Goal: Task Accomplishment & Management: Complete application form

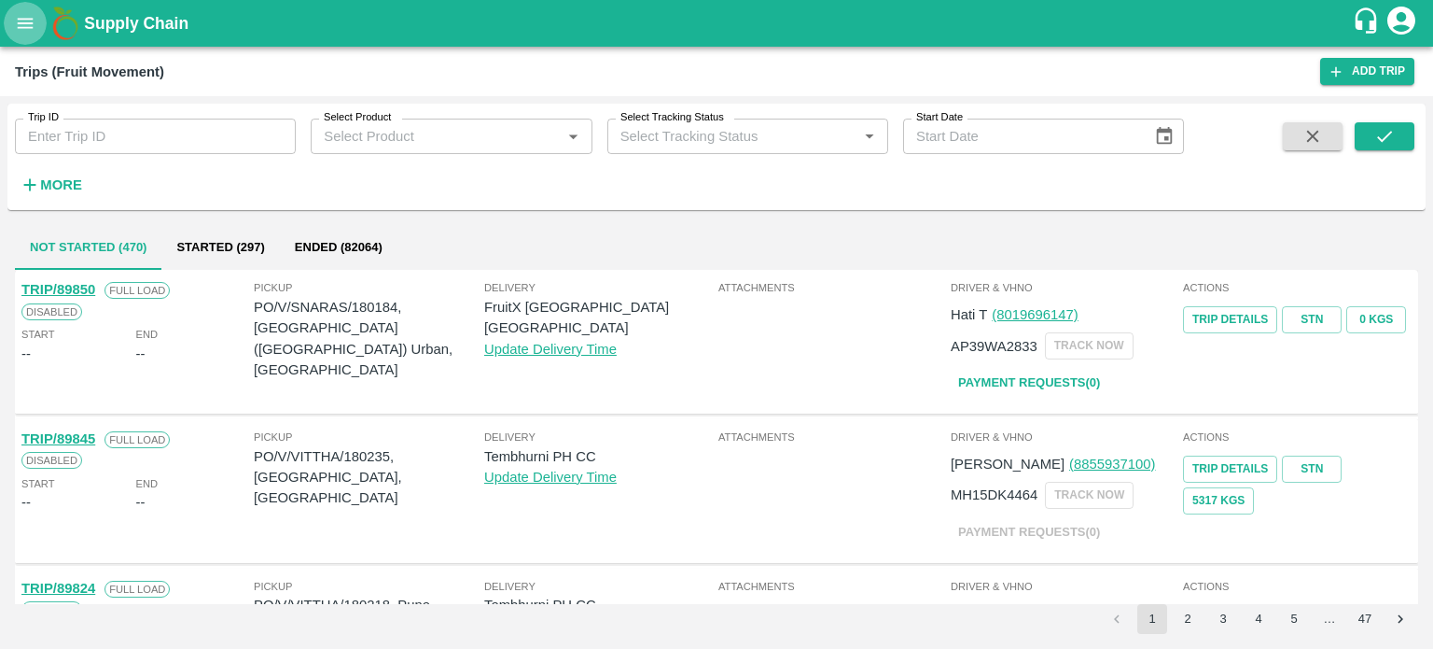
click at [27, 34] on button "open drawer" at bounding box center [25, 23] width 43 height 43
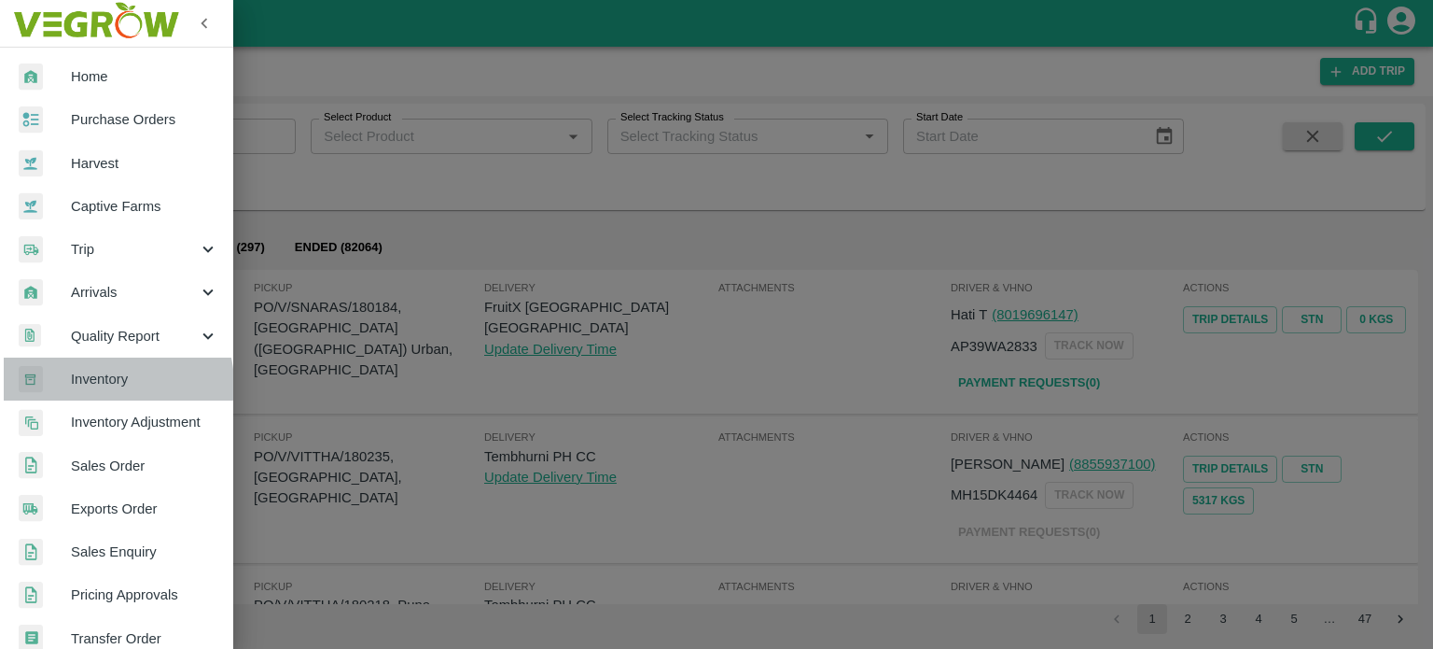
click at [112, 384] on span "Inventory" at bounding box center [144, 379] width 147 height 21
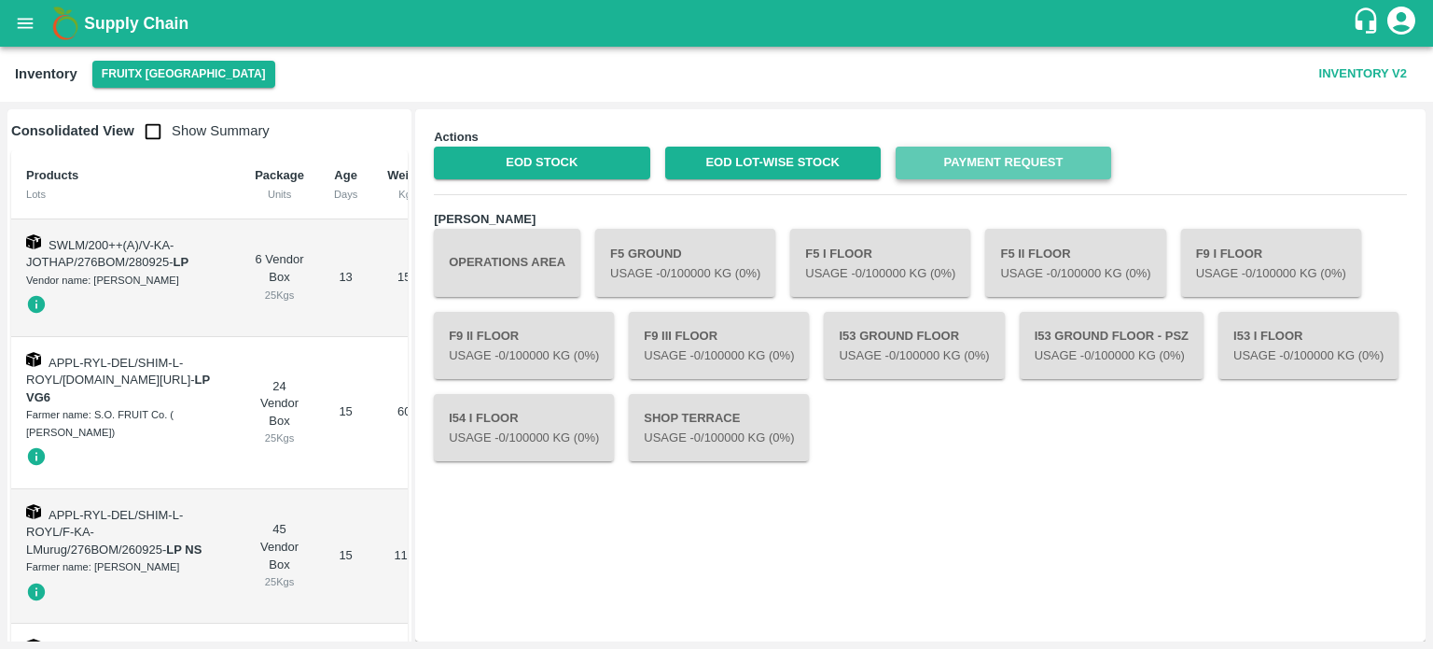
click at [992, 167] on link "Payment Request" at bounding box center [1004, 163] width 216 height 33
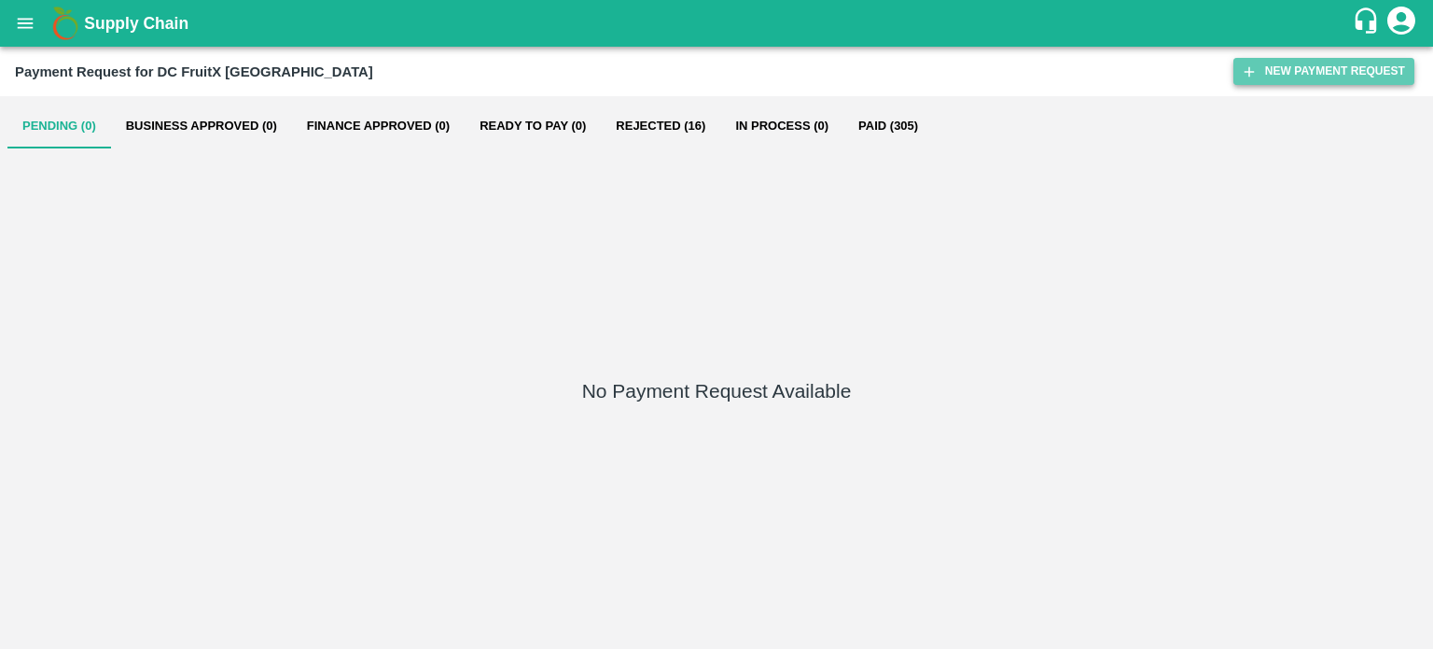
click at [1313, 69] on button "New Payment Request" at bounding box center [1324, 71] width 181 height 27
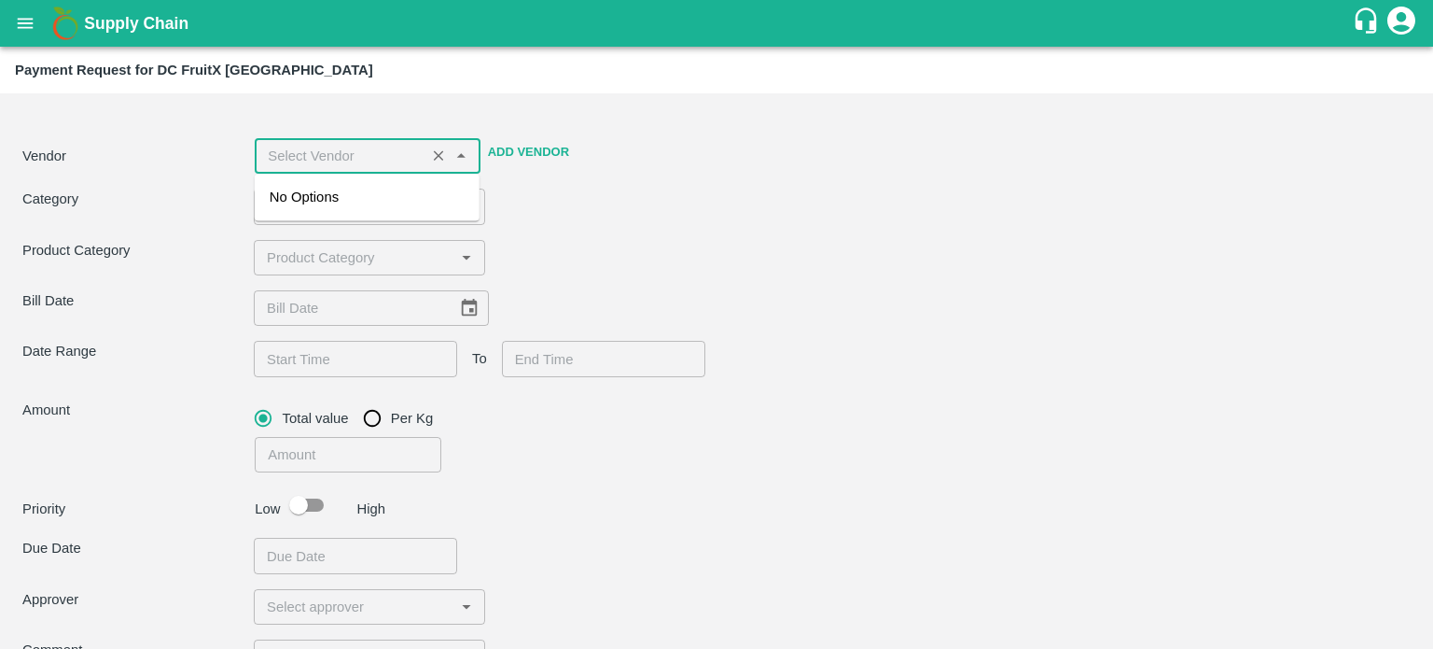
click at [357, 156] on input "input" at bounding box center [339, 156] width 159 height 24
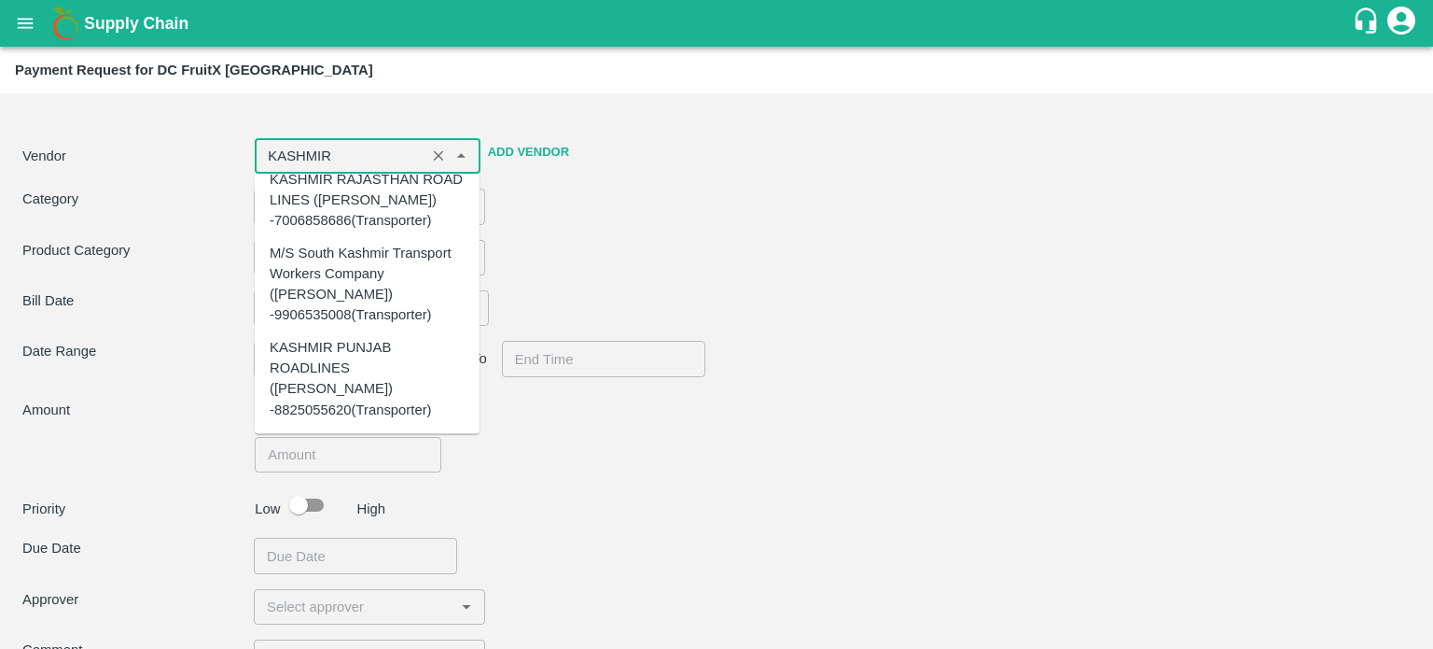
scroll to position [185, 0]
click at [318, 372] on div "KASHMIR PUNJAB ROADLINES ([PERSON_NAME]) -8825055620(Transporter)" at bounding box center [367, 378] width 195 height 83
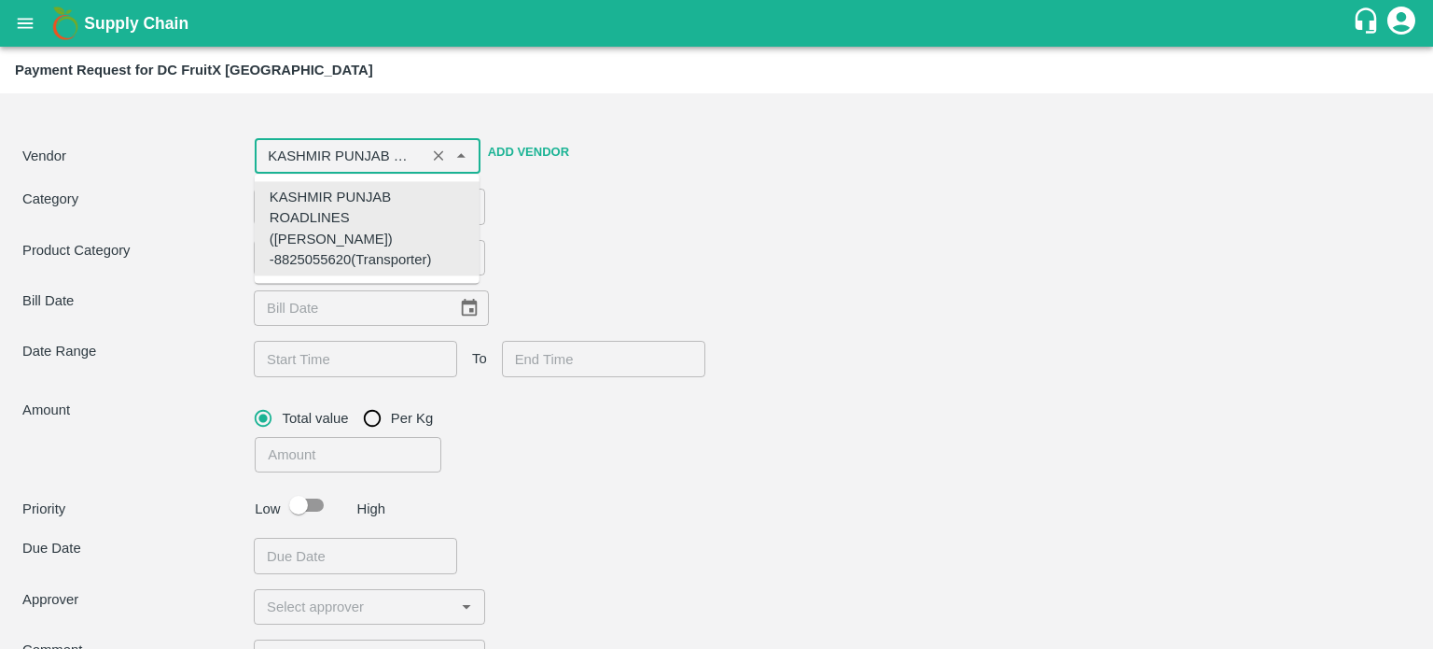
scroll to position [0, 0]
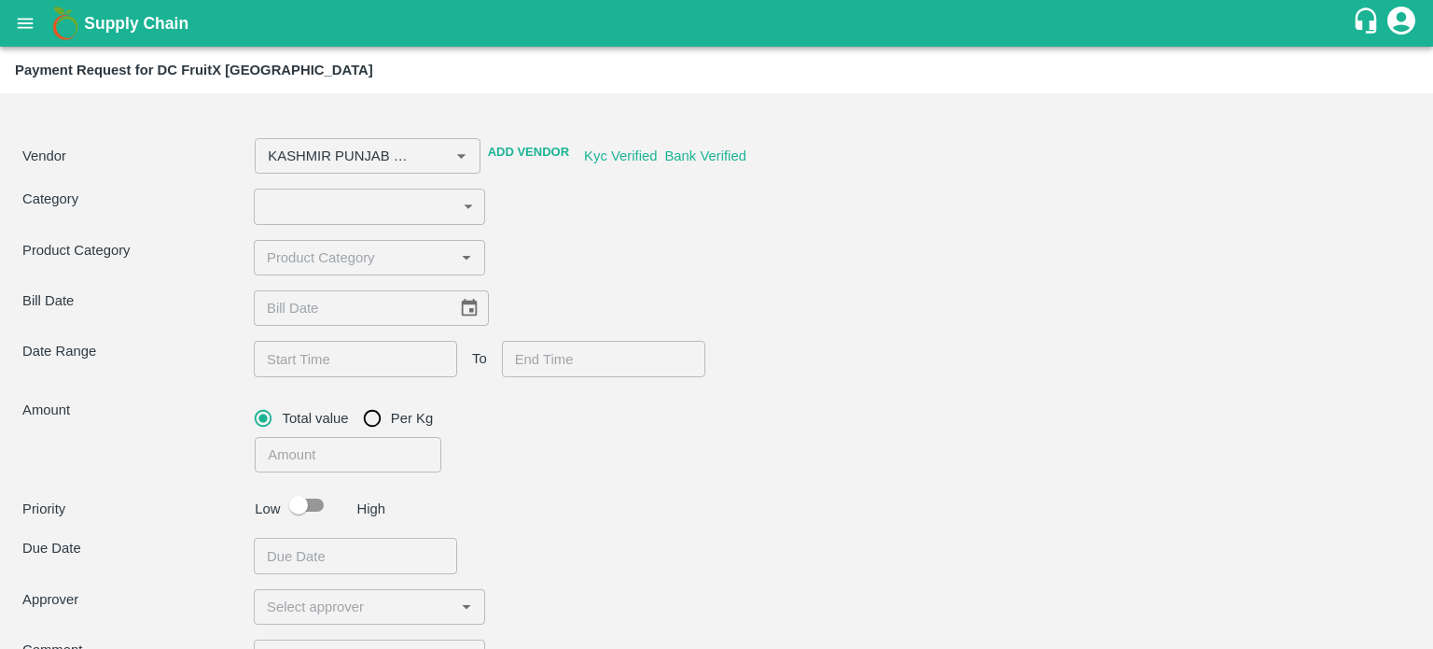
click at [681, 233] on div "Vendor ​ Add Vendor Kyc Verified Bank Verified Category ​ ​ Product Category ​ …" at bounding box center [716, 433] width 1418 height 665
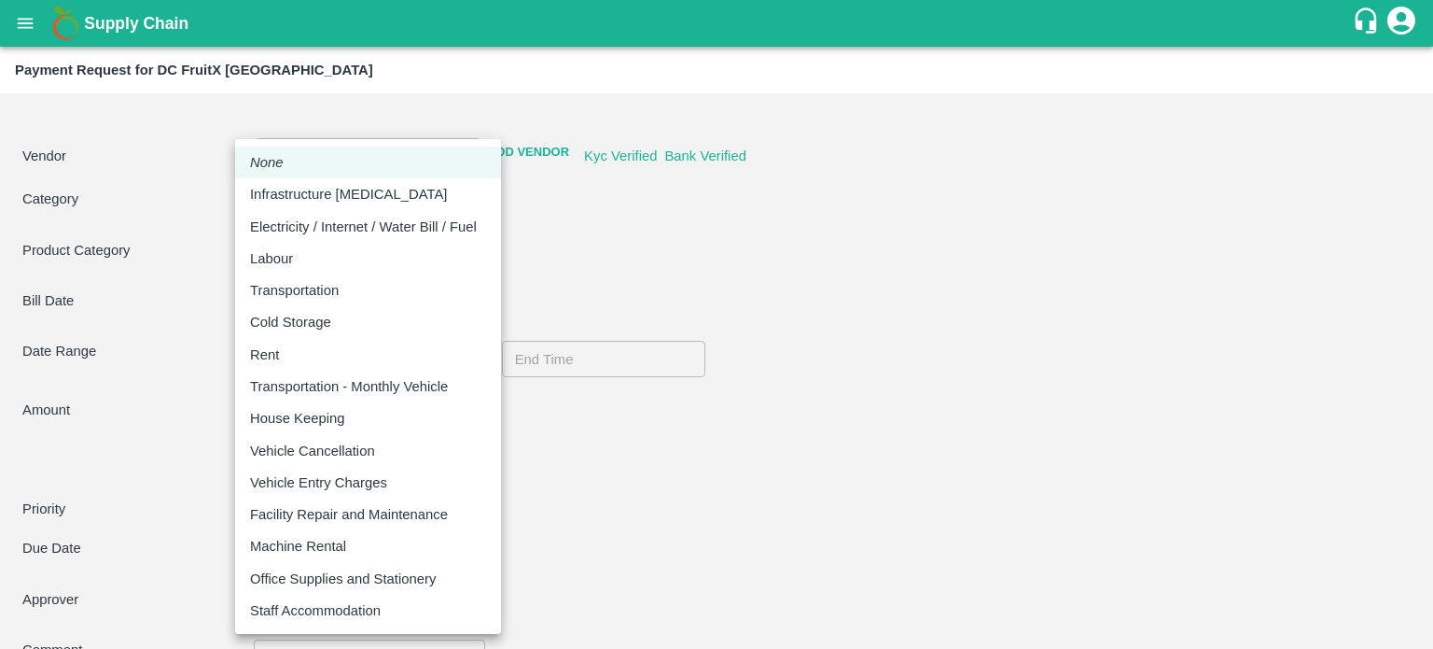
click at [341, 210] on body "Supply Chain Payment Request for DC FruitX [GEOGRAPHIC_DATA] Vendor ​ Add Vendo…" at bounding box center [716, 324] width 1433 height 649
click at [303, 286] on p "Transportation" at bounding box center [294, 290] width 89 height 21
type input "KASHMIR PUNJAB ROADLINES ([PERSON_NAME]) -8825055620(Transporter)"
type input "4"
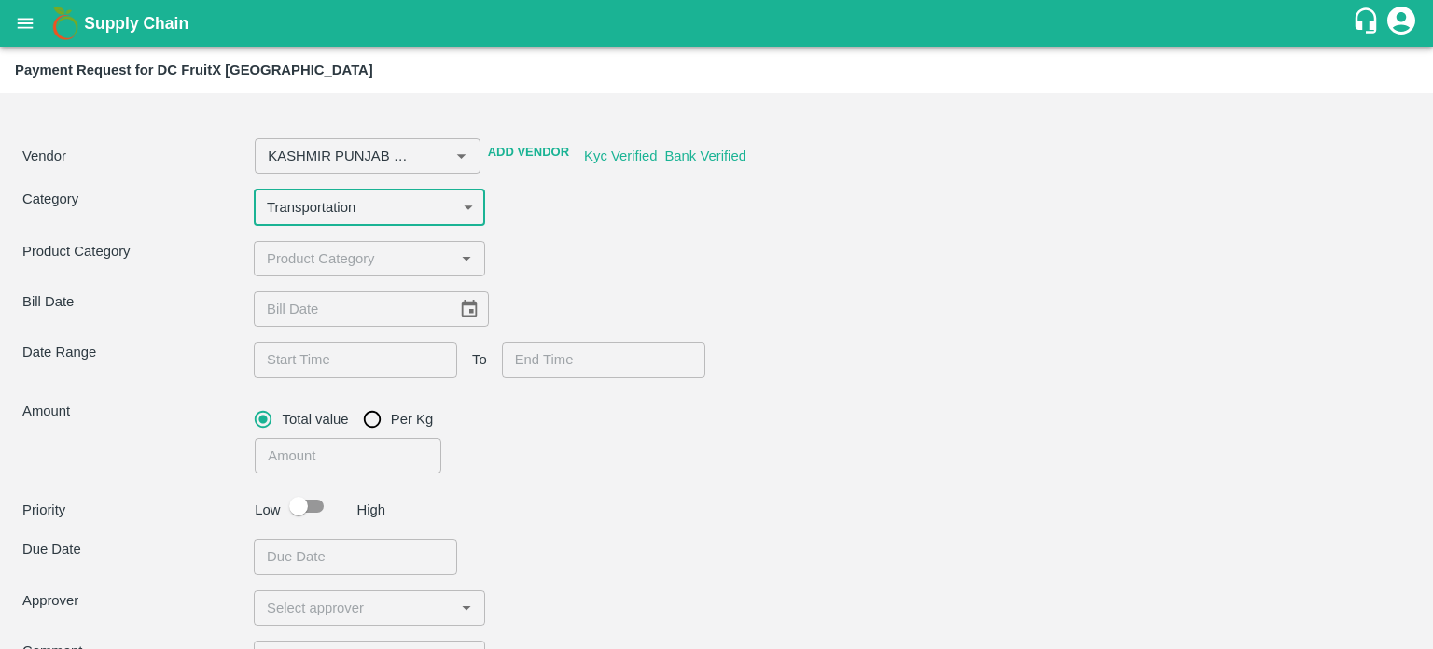
type input "KASHMIR PUNJAB ROADLINES ([PERSON_NAME]) -8825055620(Transporter)"
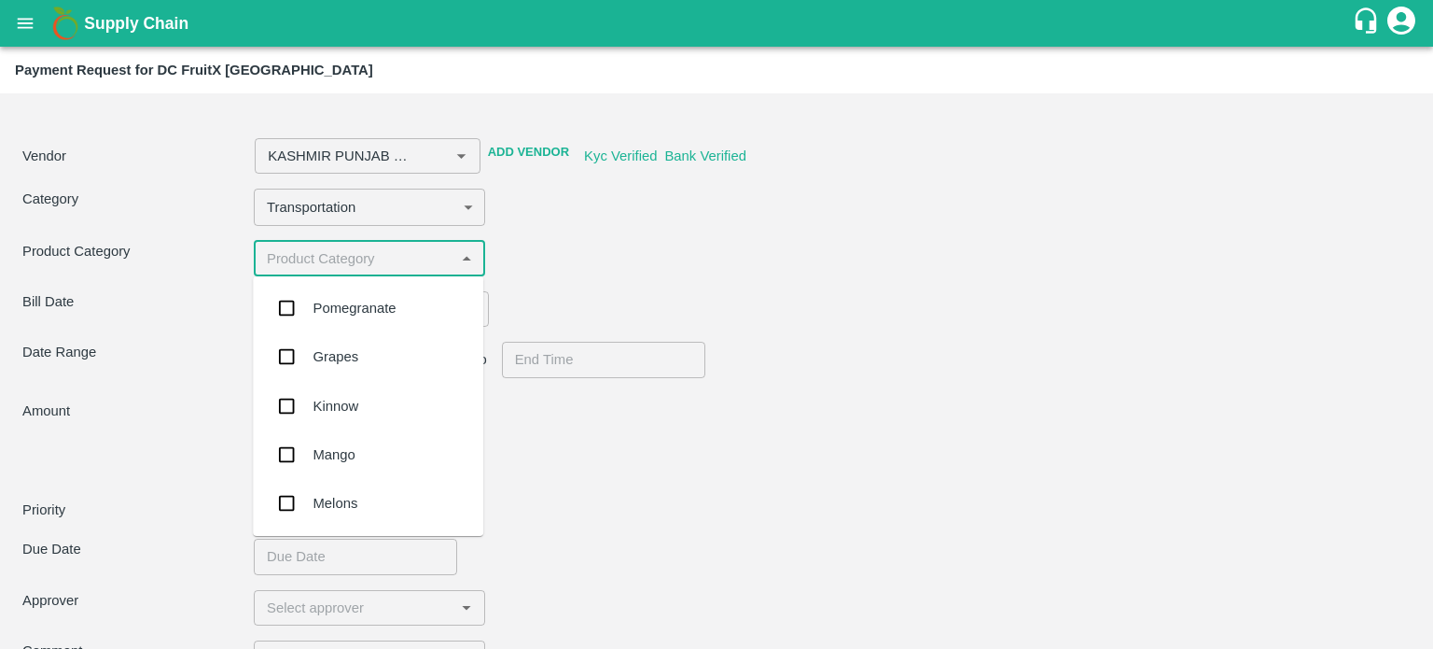
click at [343, 261] on input "input" at bounding box center [353, 258] width 189 height 24
type input "APP"
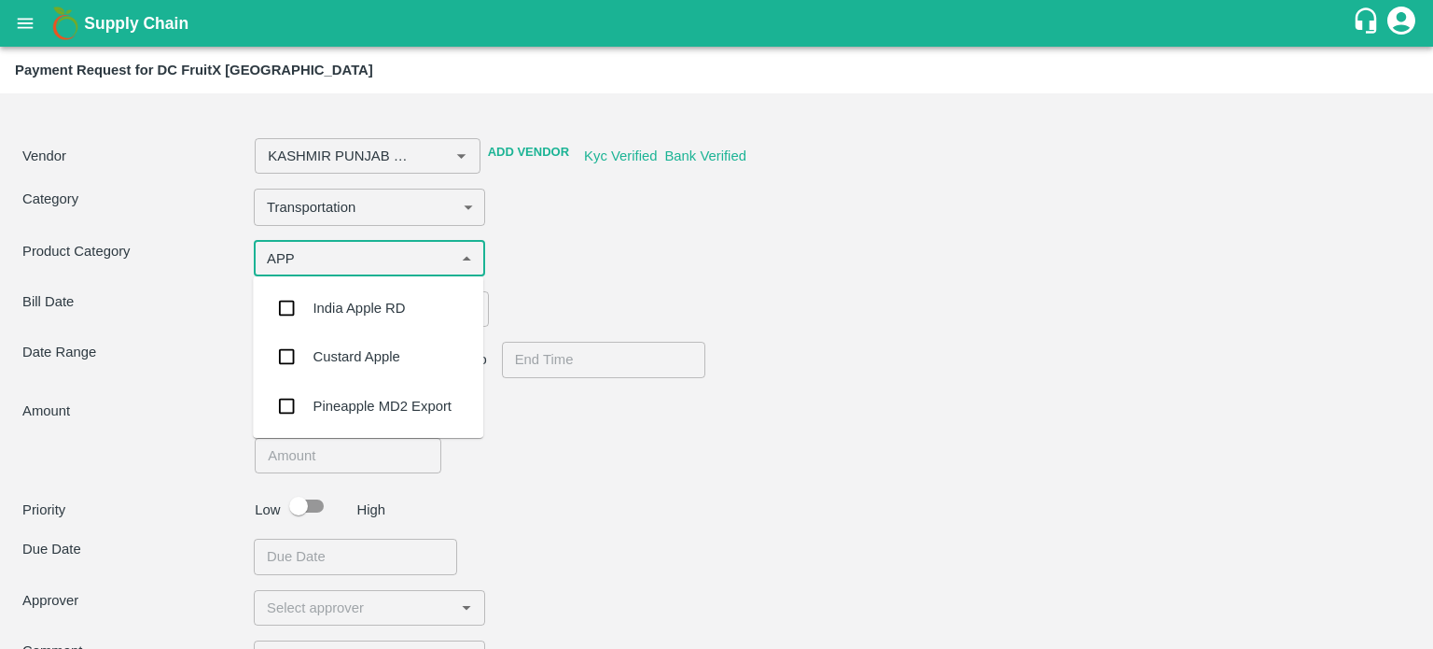
click at [344, 306] on div "India Apple RD" at bounding box center [359, 308] width 92 height 21
type input "KASHMIR PUNJAB ROADLINES ([PERSON_NAME]) -8825055620(Transporter)"
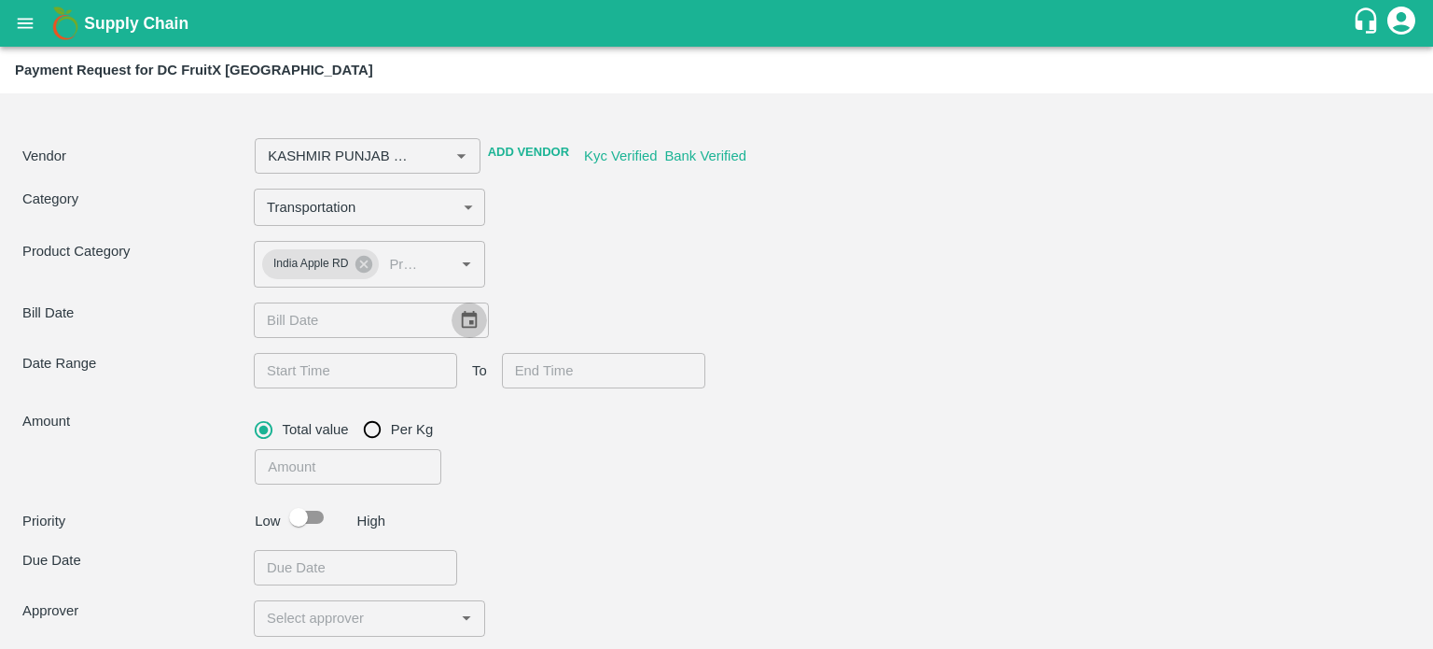
click at [463, 324] on icon "Choose date" at bounding box center [469, 320] width 21 height 21
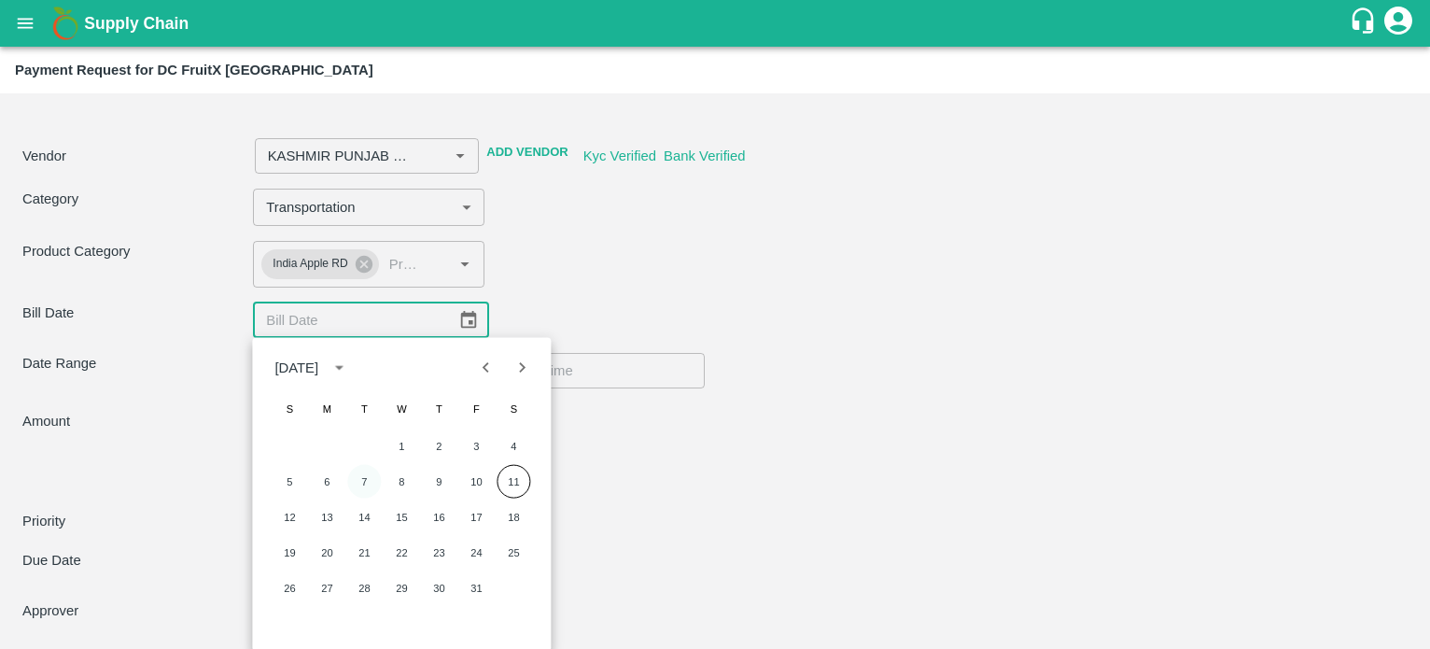
click at [362, 482] on button "7" at bounding box center [364, 482] width 34 height 34
type input "KASHMIR PUNJAB ROADLINES ([PERSON_NAME]) -8825055620(Transporter)"
type input "[DATE]"
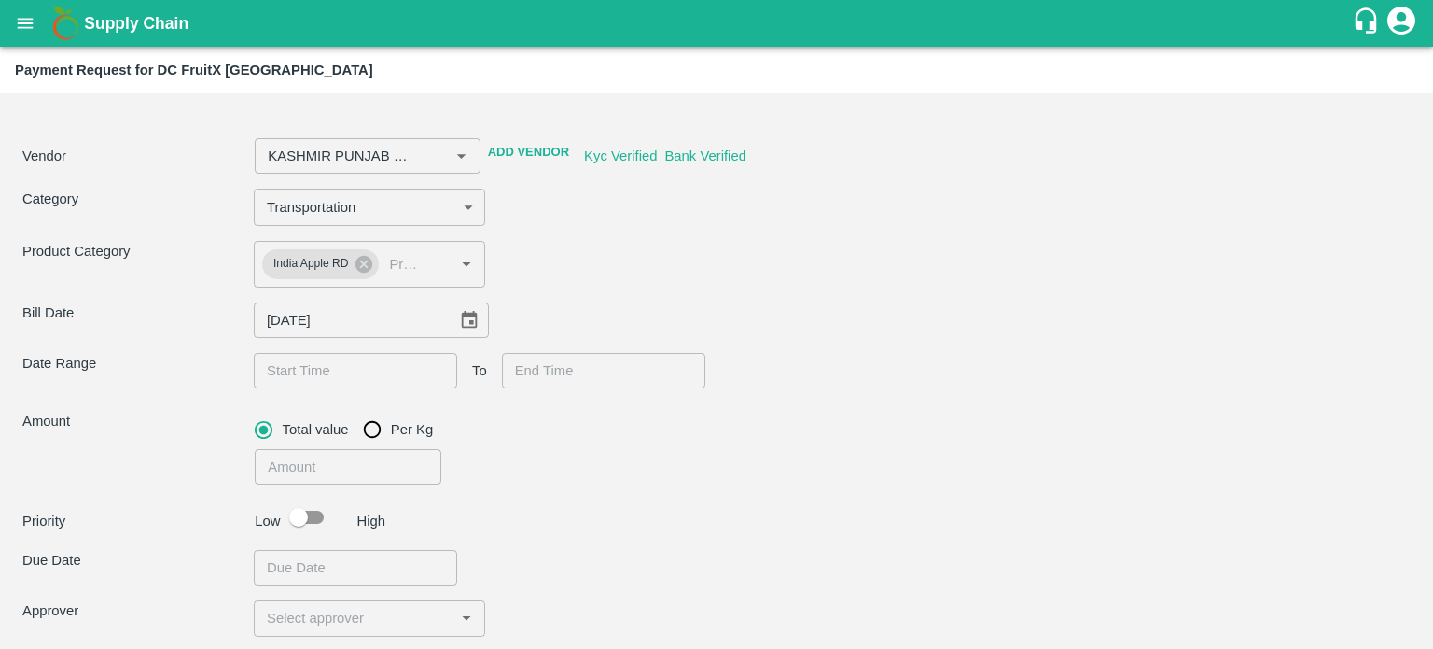
type input "DD/MM/YYYY hh:mm aa"
click at [319, 385] on input "DD/MM/YYYY hh:mm aa" at bounding box center [349, 370] width 190 height 35
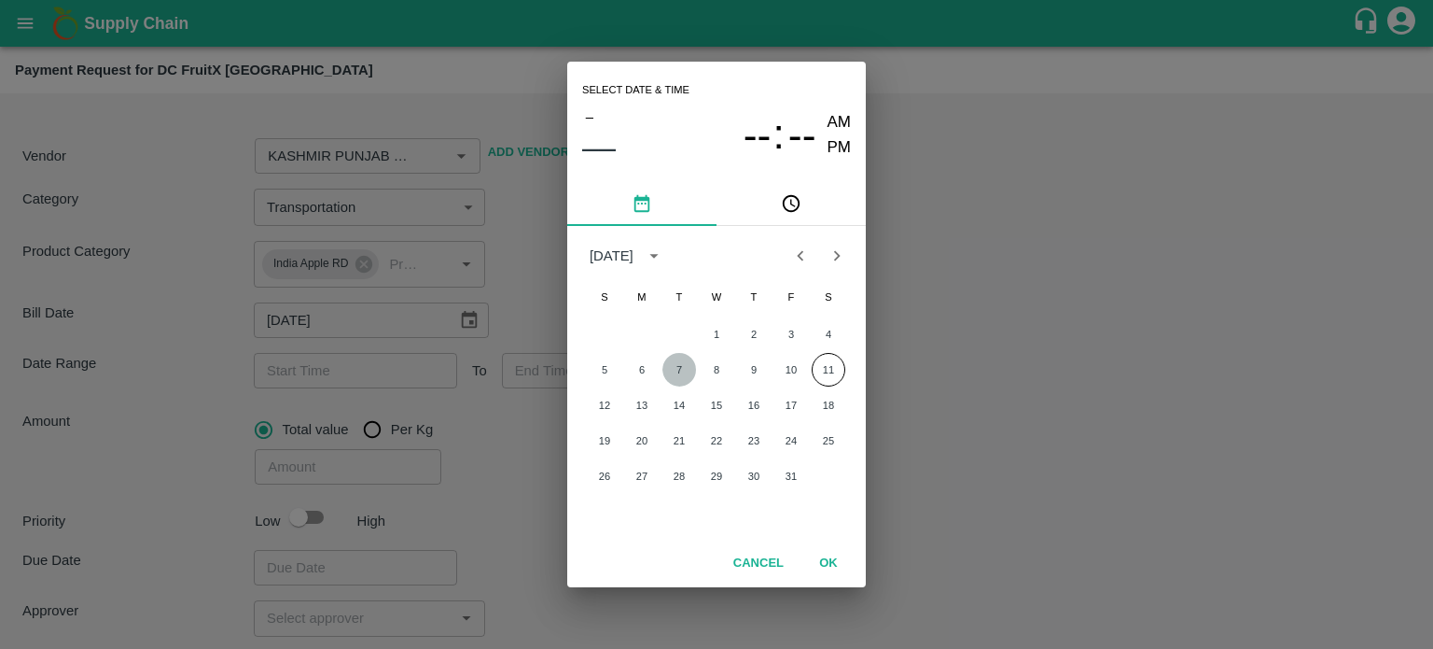
click at [677, 369] on button "7" at bounding box center [680, 370] width 34 height 34
type input "KASHMIR PUNJAB ROADLINES ([PERSON_NAME]) -8825055620(Transporter)"
type input "[DATE] 12:00 AM"
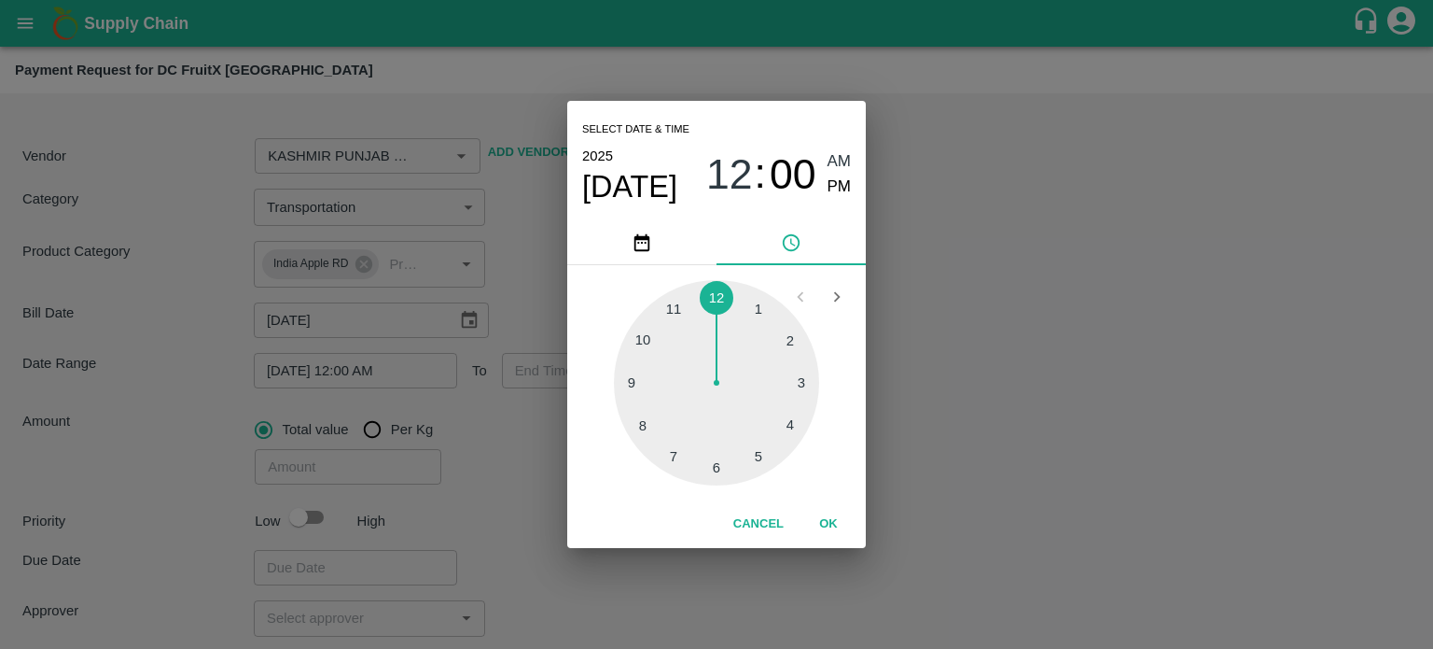
click at [648, 342] on div at bounding box center [716, 382] width 205 height 205
type input "KASHMIR PUNJAB ROADLINES ([PERSON_NAME]) -8825055620(Transporter)"
type input "[DATE] 10:00 AM"
click at [836, 186] on span "PM" at bounding box center [840, 187] width 24 height 25
type input "KASHMIR PUNJAB ROADLINES ([PERSON_NAME]) -8825055620(Transporter)"
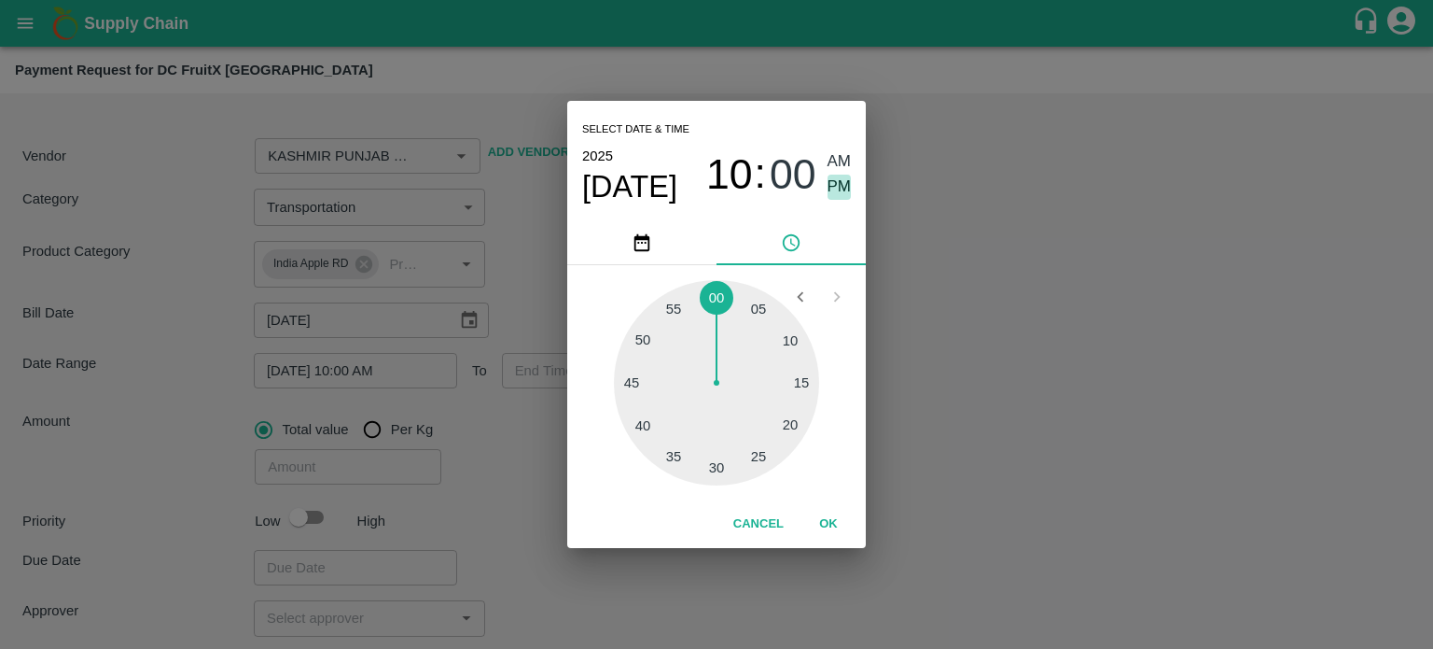
type input "[DATE] 10:00 PM"
click at [827, 518] on button "OK" at bounding box center [829, 524] width 60 height 33
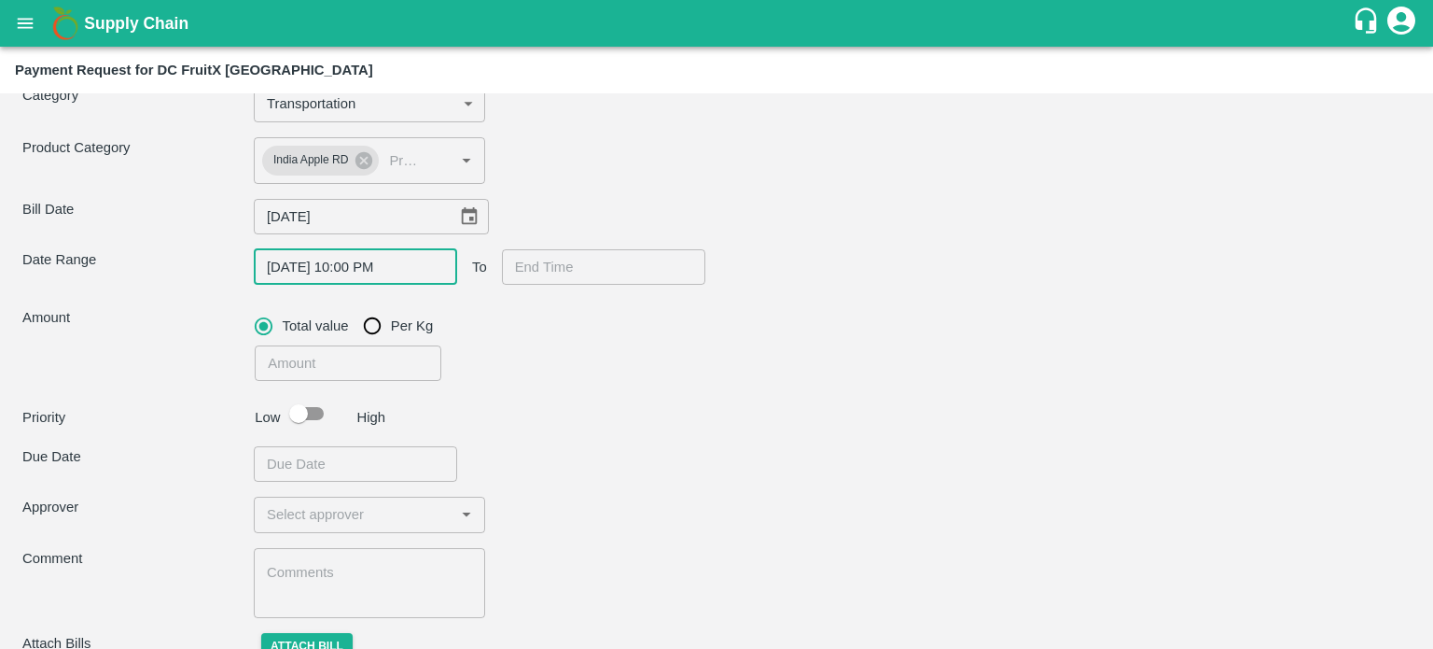
scroll to position [106, 0]
type input "DD/MM/YYYY hh:mm aa"
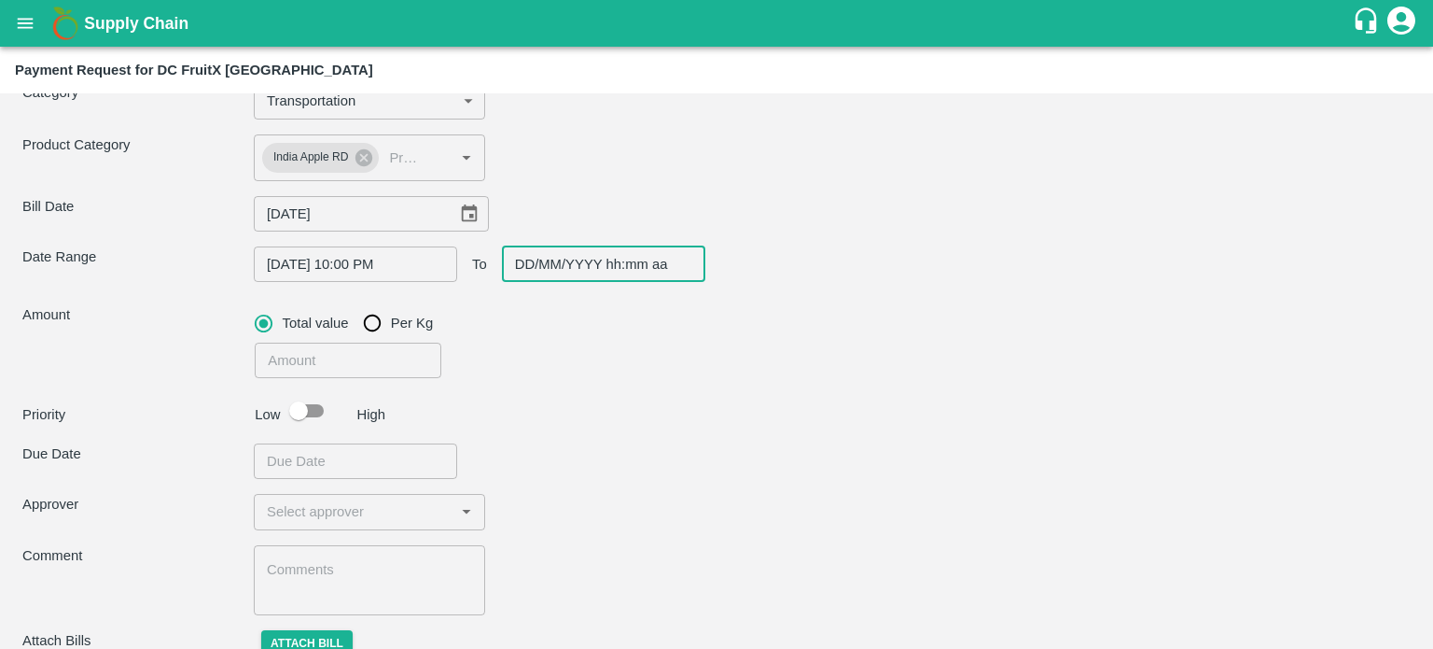
click at [527, 257] on input "DD/MM/YYYY hh:mm aa" at bounding box center [597, 263] width 190 height 35
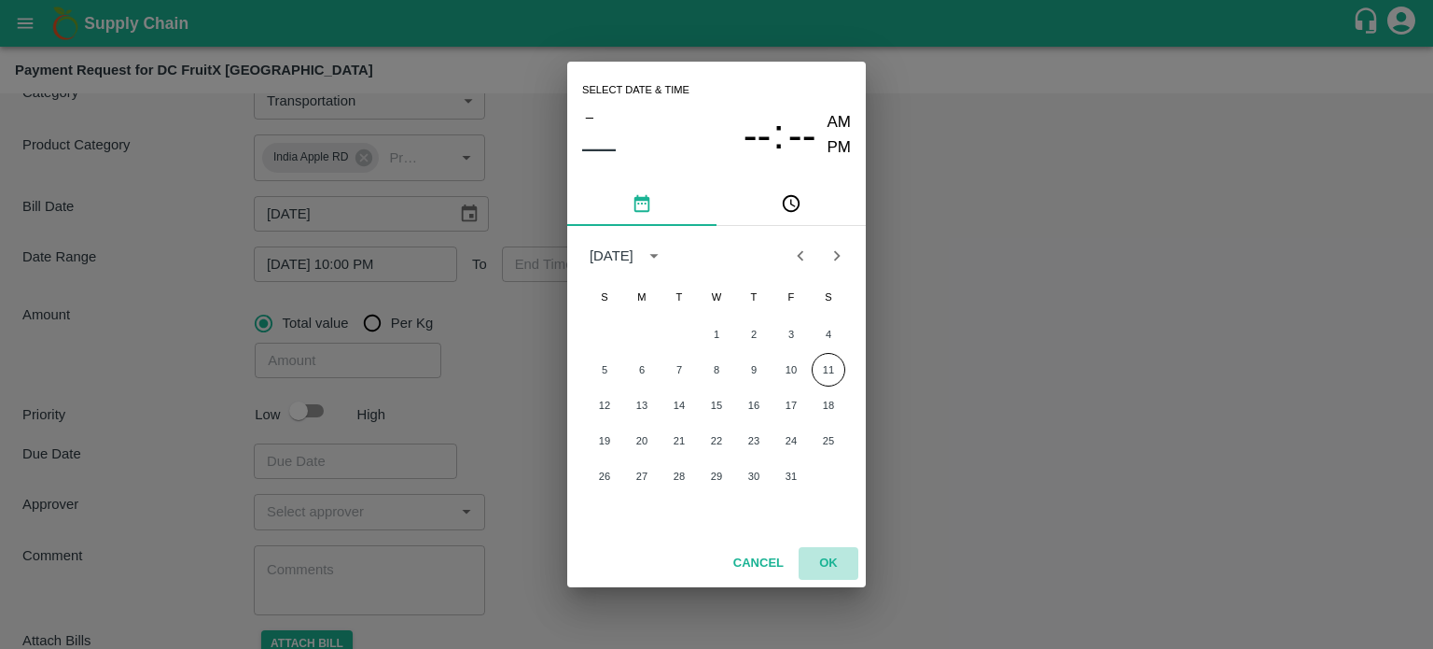
click at [829, 561] on button "OK" at bounding box center [829, 563] width 60 height 33
type input "DD/MM/YYYY hh:mm aa"
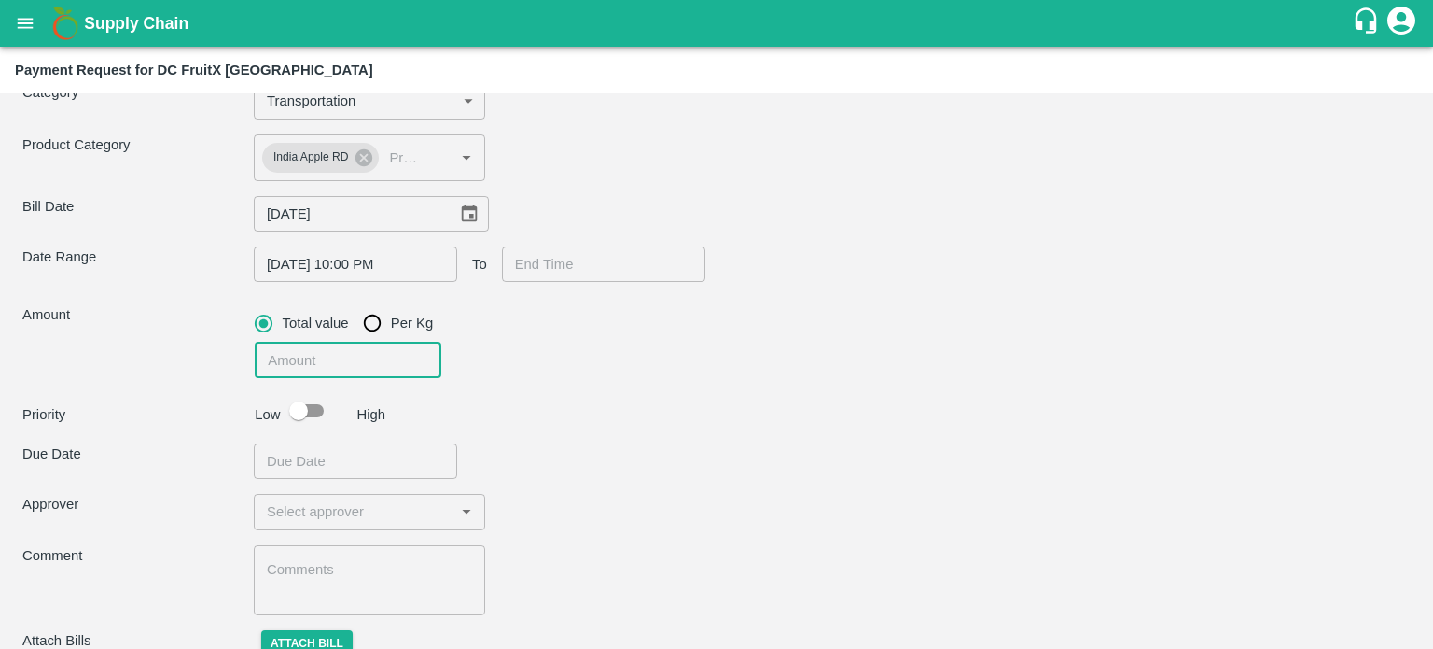
click at [321, 369] on input "number" at bounding box center [348, 359] width 187 height 35
type input "KASHMIR PUNJAB ROADLINES ([PERSON_NAME]) -8825055620(Transporter)"
type input "154"
type input "KASHMIR PUNJAB ROADLINES ([PERSON_NAME]) -8825055620(Transporter)"
type input "1540"
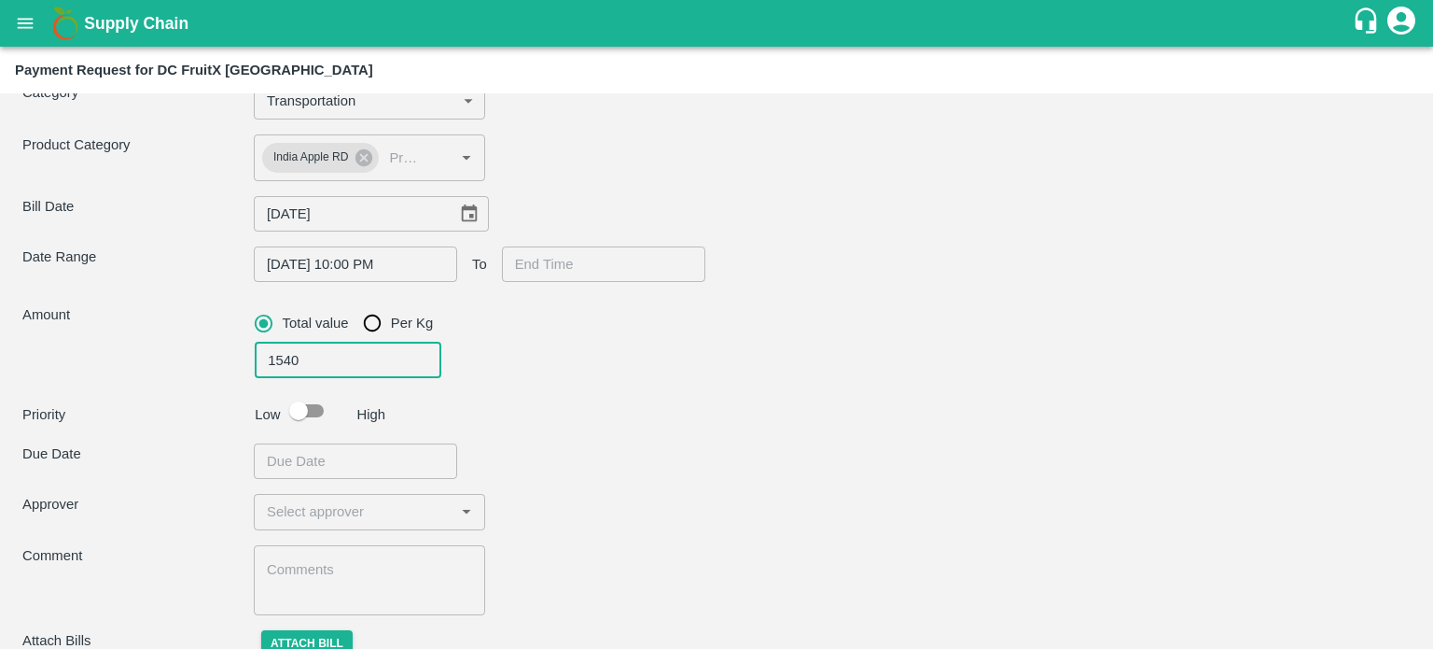
type input "KASHMIR PUNJAB ROADLINES ([PERSON_NAME]) -8825055620(Transporter)"
type input "15400"
type input "KASHMIR PUNJAB ROADLINES ([PERSON_NAME]) -8825055620(Transporter)"
type input "15400"
type input "KASHMIR PUNJAB ROADLINES ([PERSON_NAME]) -8825055620(Transporter)"
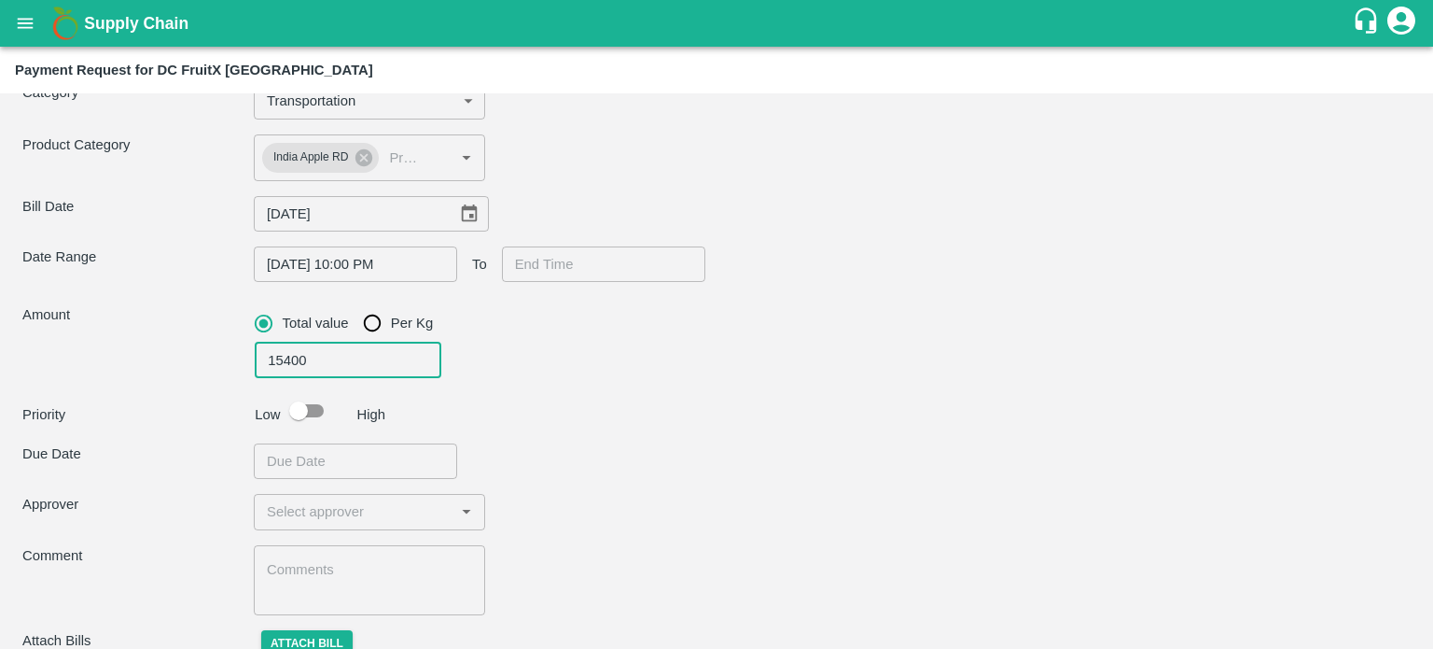
type input "1540"
type input "KASHMIR PUNJAB ROADLINES ([PERSON_NAME]) -8825055620(Transporter)"
type input "140"
type input "KASHMIR PUNJAB ROADLINES ([PERSON_NAME]) -8825055620(Transporter)"
click at [321, 369] on input "140" at bounding box center [348, 359] width 187 height 35
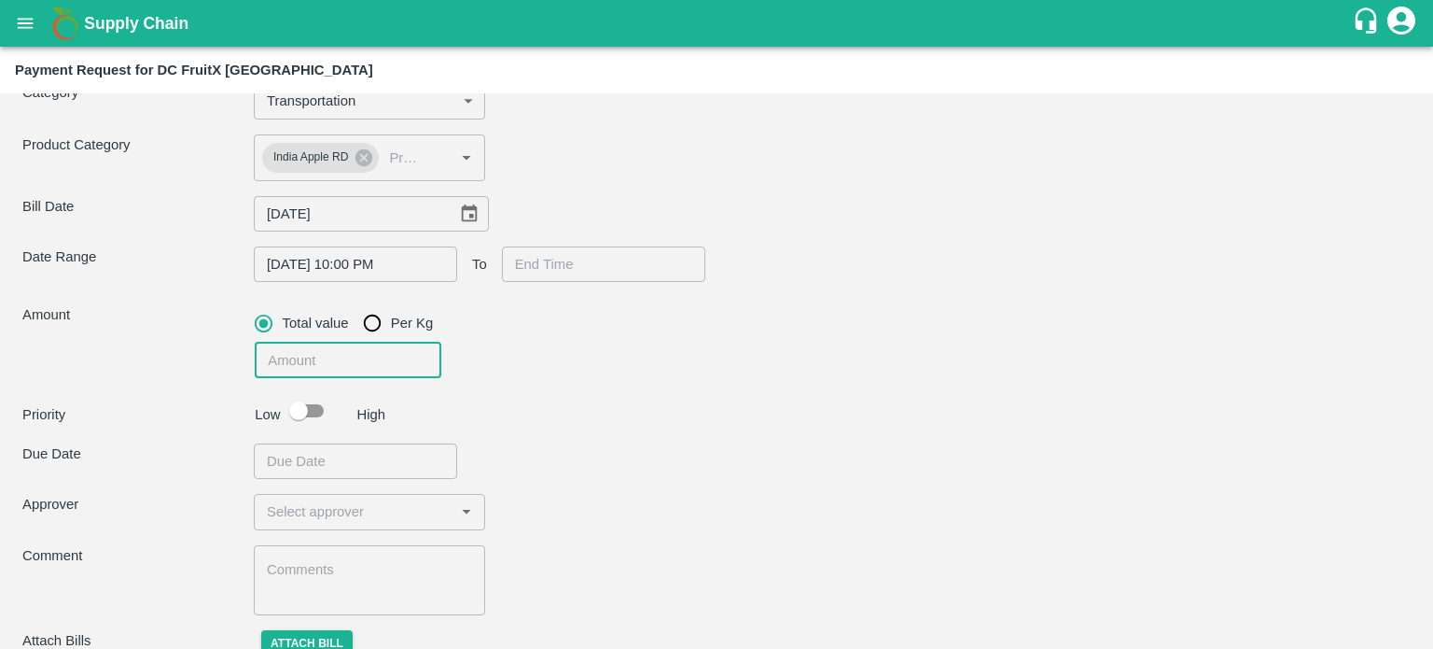
type input "KASHMIR PUNJAB ROADLINES ([PERSON_NAME]) -8825055620(Transporter)"
type input "15"
type input "KASHMIR PUNJAB ROADLINES ([PERSON_NAME]) -8825055620(Transporter)"
type input "150"
type input "KASHMIR PUNJAB ROADLINES ([PERSON_NAME]) -8825055620(Transporter)"
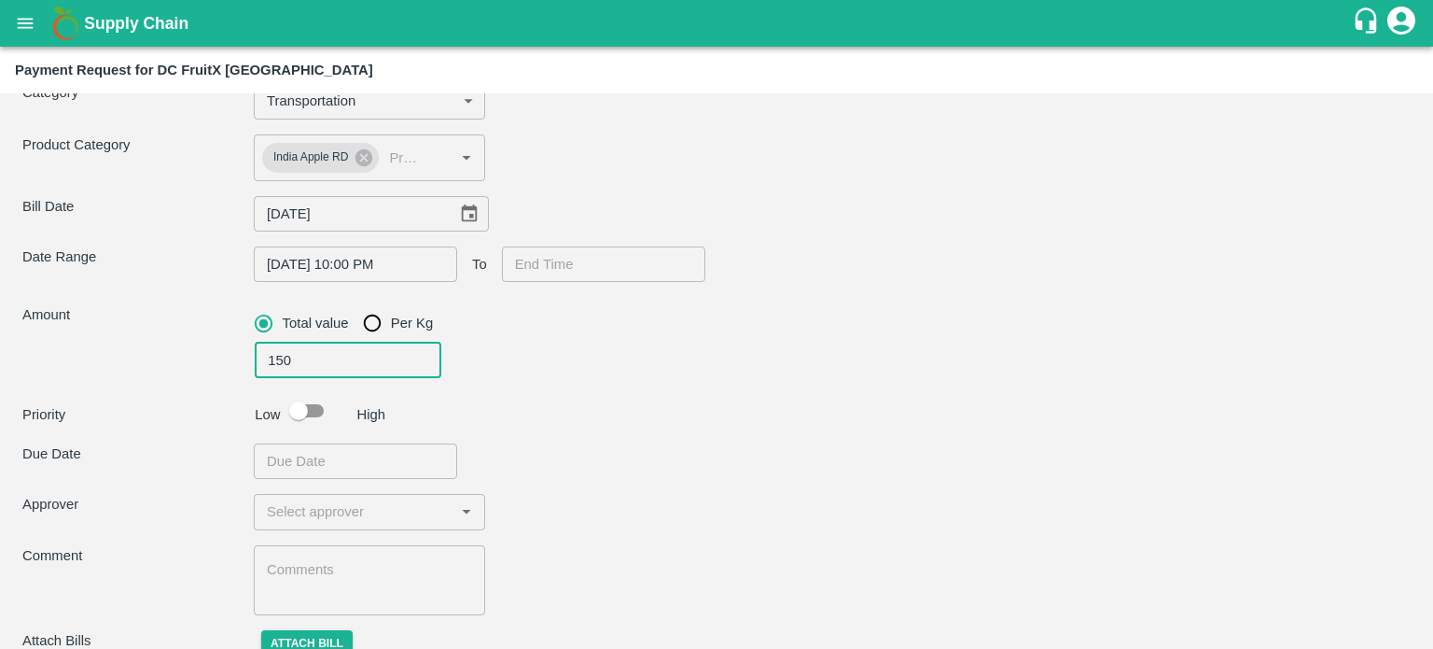
type input "1500"
type input "KASHMIR PUNJAB ROADLINES ([PERSON_NAME]) -8825055620(Transporter)"
type input "15000"
type input "KASHMIR PUNJAB ROADLINES ([PERSON_NAME]) -8825055620(Transporter)"
type input "150000"
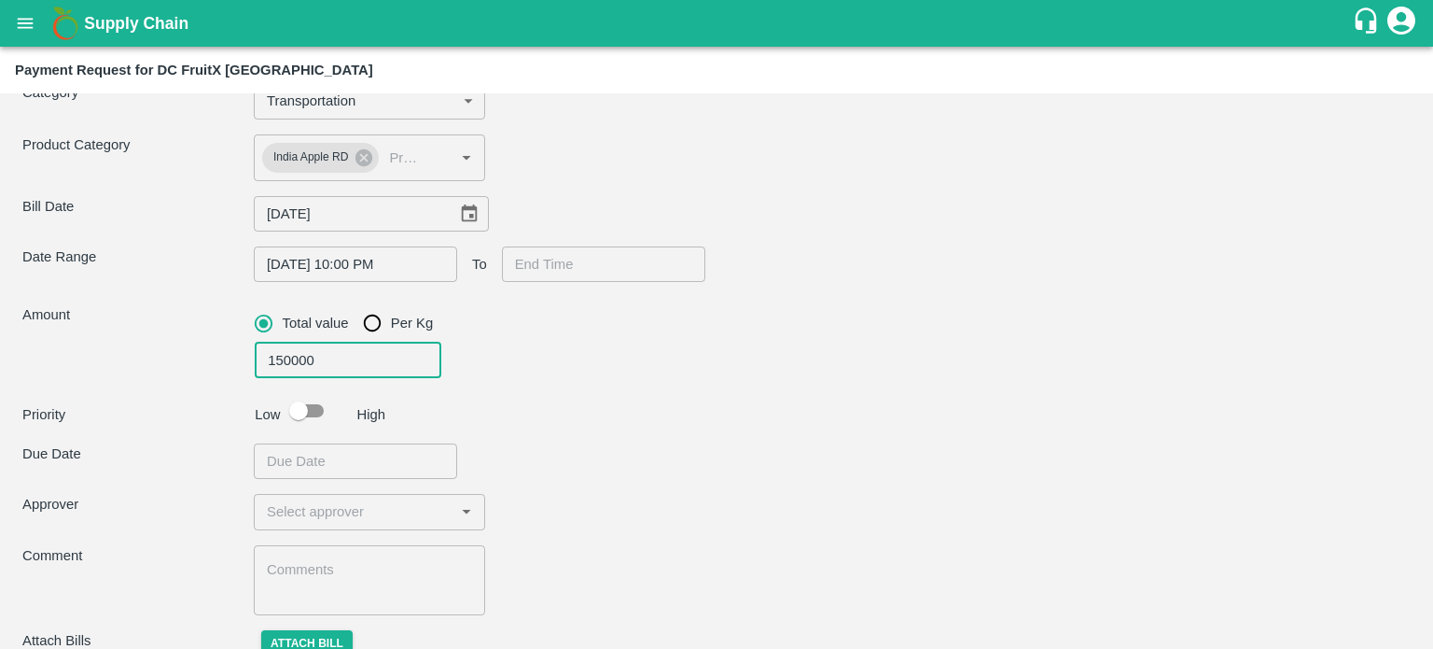
type input "KASHMIR PUNJAB ROADLINES ([PERSON_NAME]) -8825055620(Transporter)"
click at [313, 418] on input "checkbox" at bounding box center [298, 410] width 106 height 35
checkbox input "true"
type input "KASHMIR PUNJAB ROADLINES ([PERSON_NAME]) -8825055620(Transporter)"
type input "DD/MM/YYYY hh:mm aa"
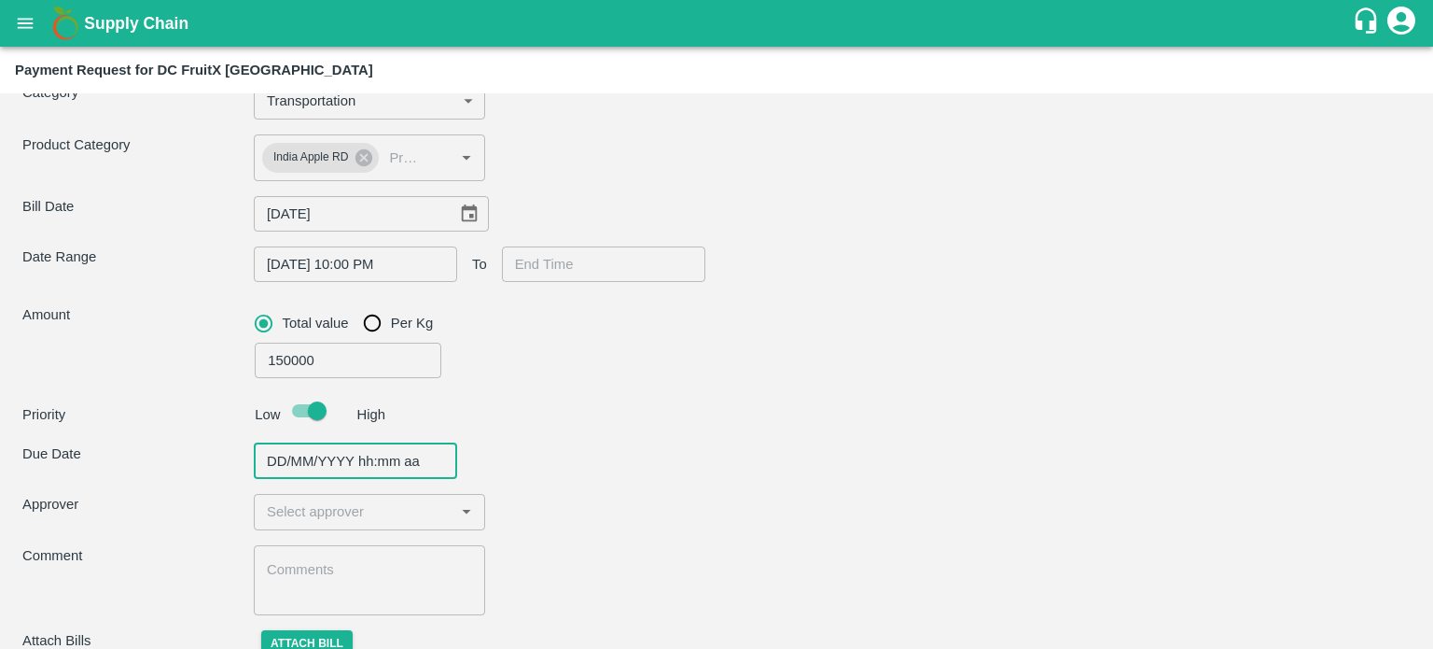
click at [317, 457] on input "DD/MM/YYYY hh:mm aa" at bounding box center [349, 460] width 190 height 35
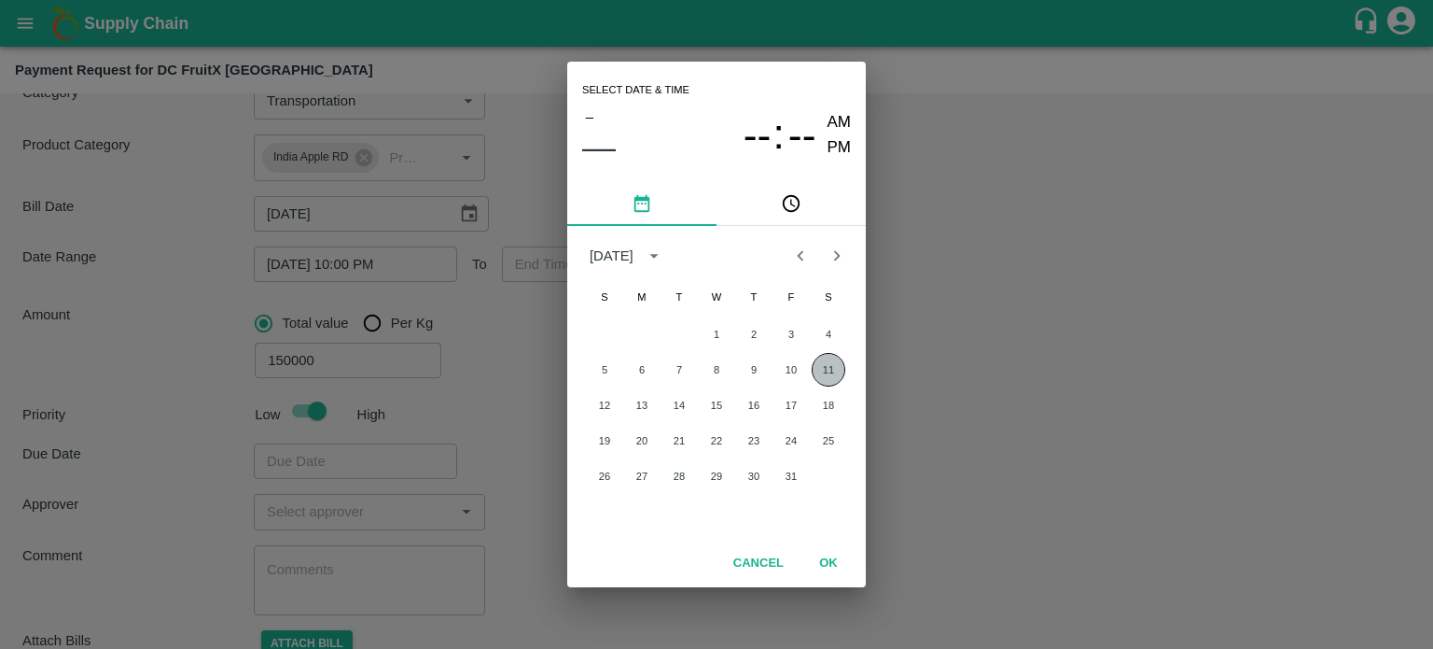
click at [822, 366] on button "11" at bounding box center [829, 370] width 34 height 34
type input "KASHMIR PUNJAB ROADLINES ([PERSON_NAME]) -8825055620(Transporter)"
type input "[DATE] 12:00 AM"
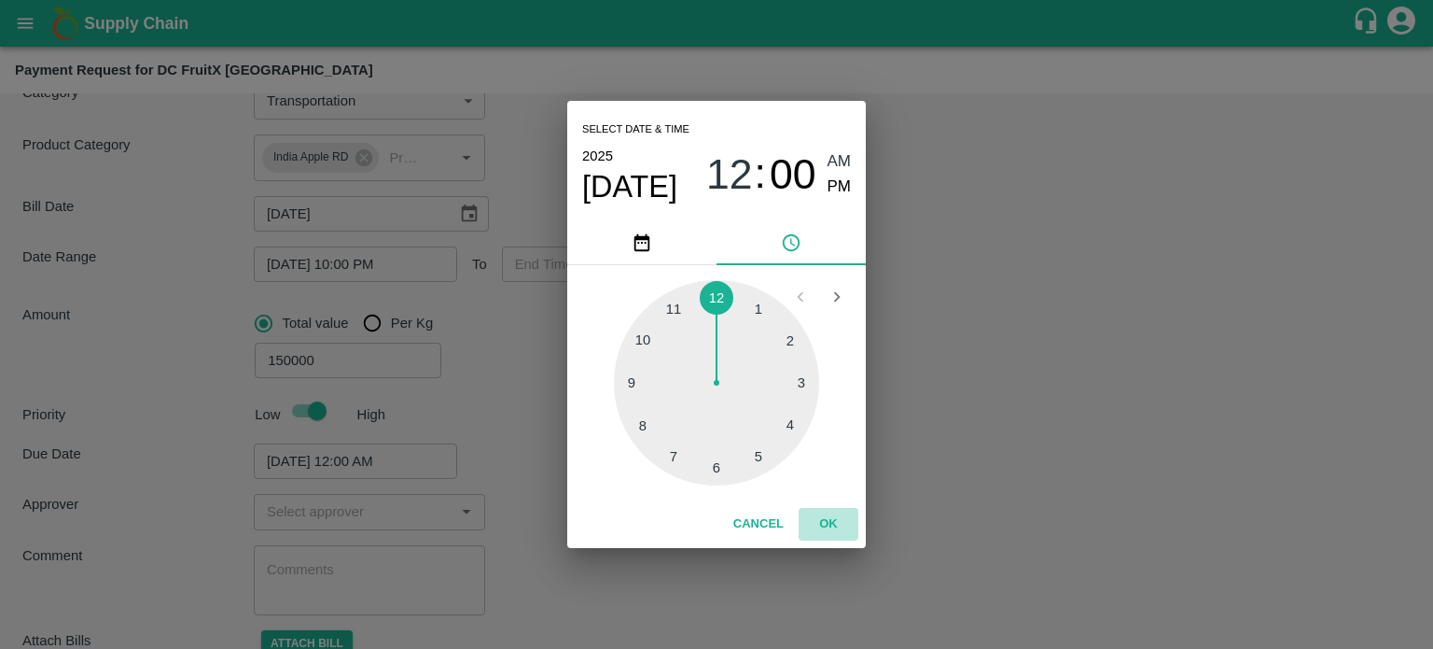
click at [821, 518] on button "OK" at bounding box center [829, 524] width 60 height 33
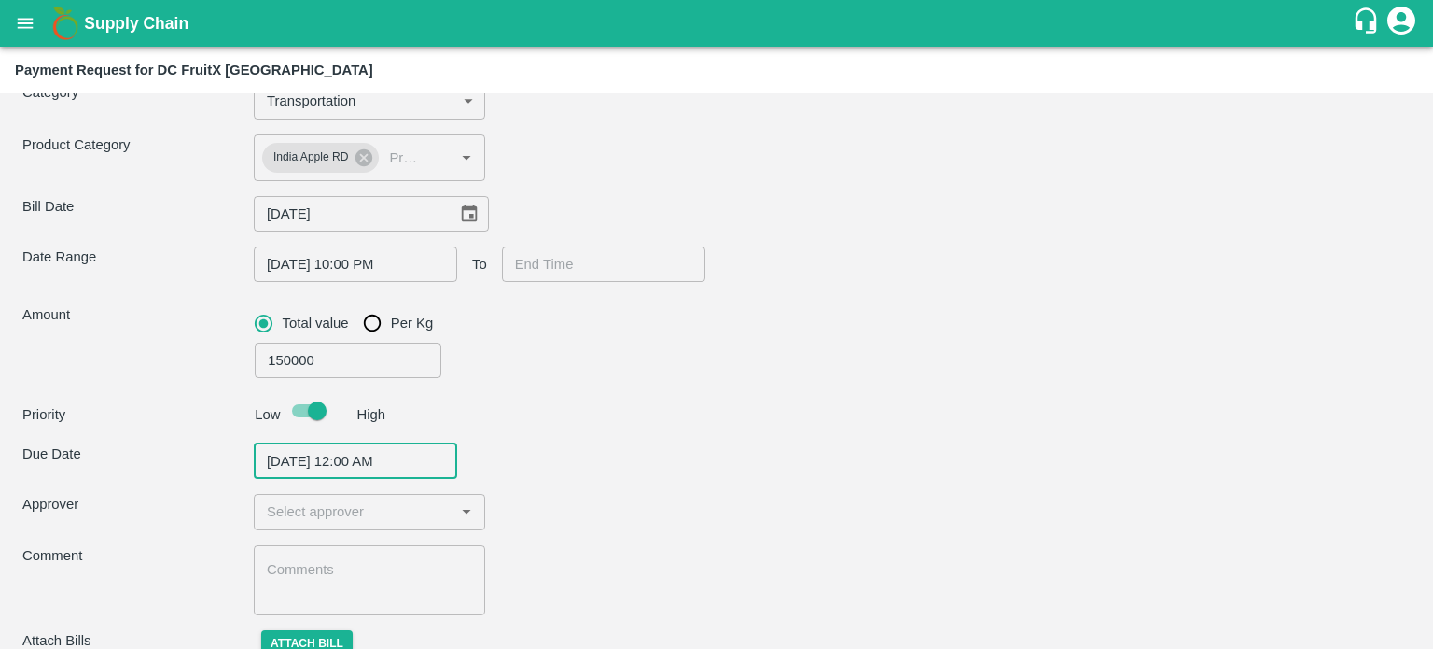
scroll to position [184, 0]
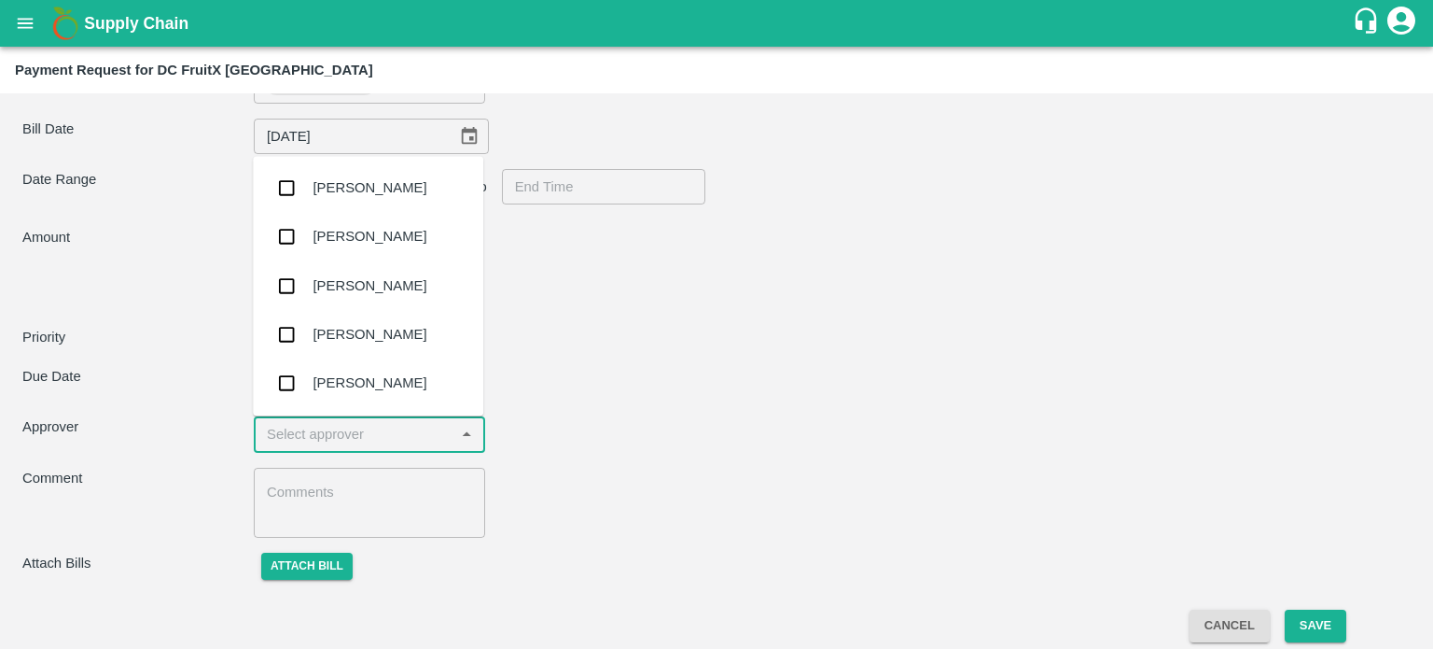
click at [364, 428] on input "input" at bounding box center [353, 434] width 189 height 24
type input "PAL"
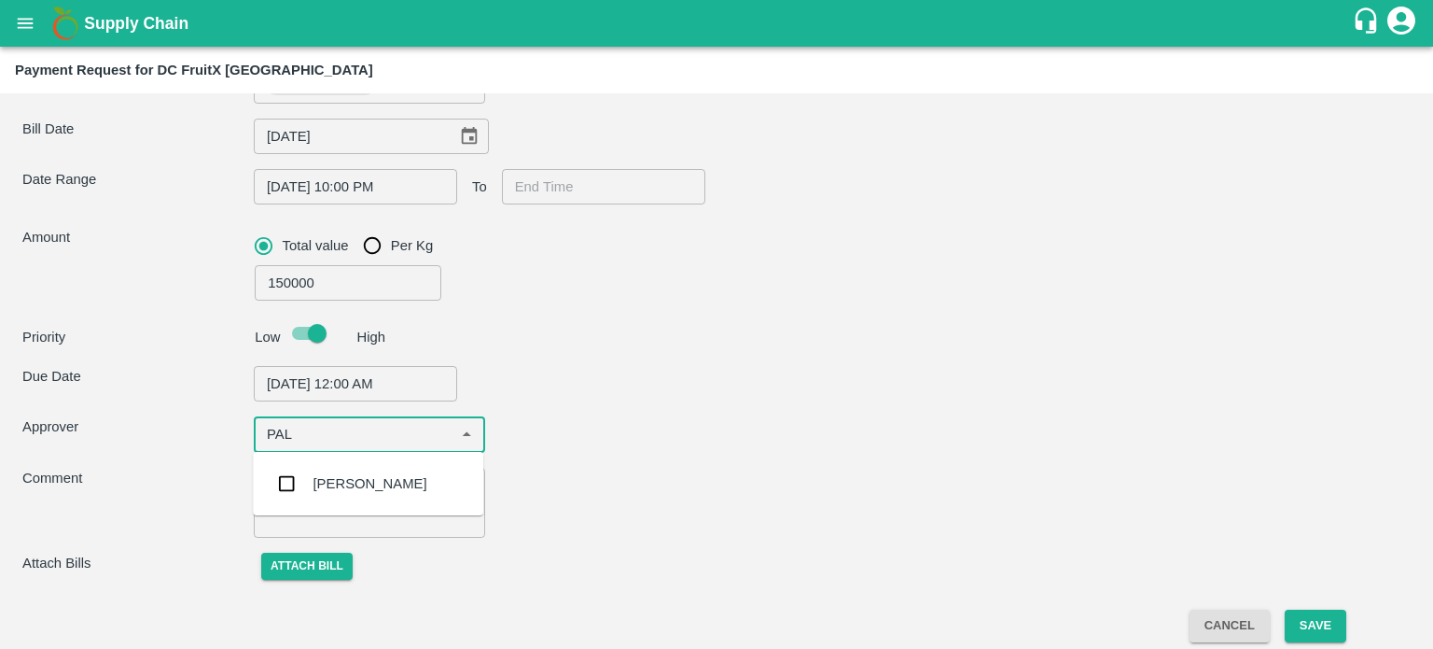
click at [358, 473] on div "[PERSON_NAME]" at bounding box center [370, 483] width 114 height 21
type input "KASHMIR PUNJAB ROADLINES ([PERSON_NAME]) -8825055620(Transporter)"
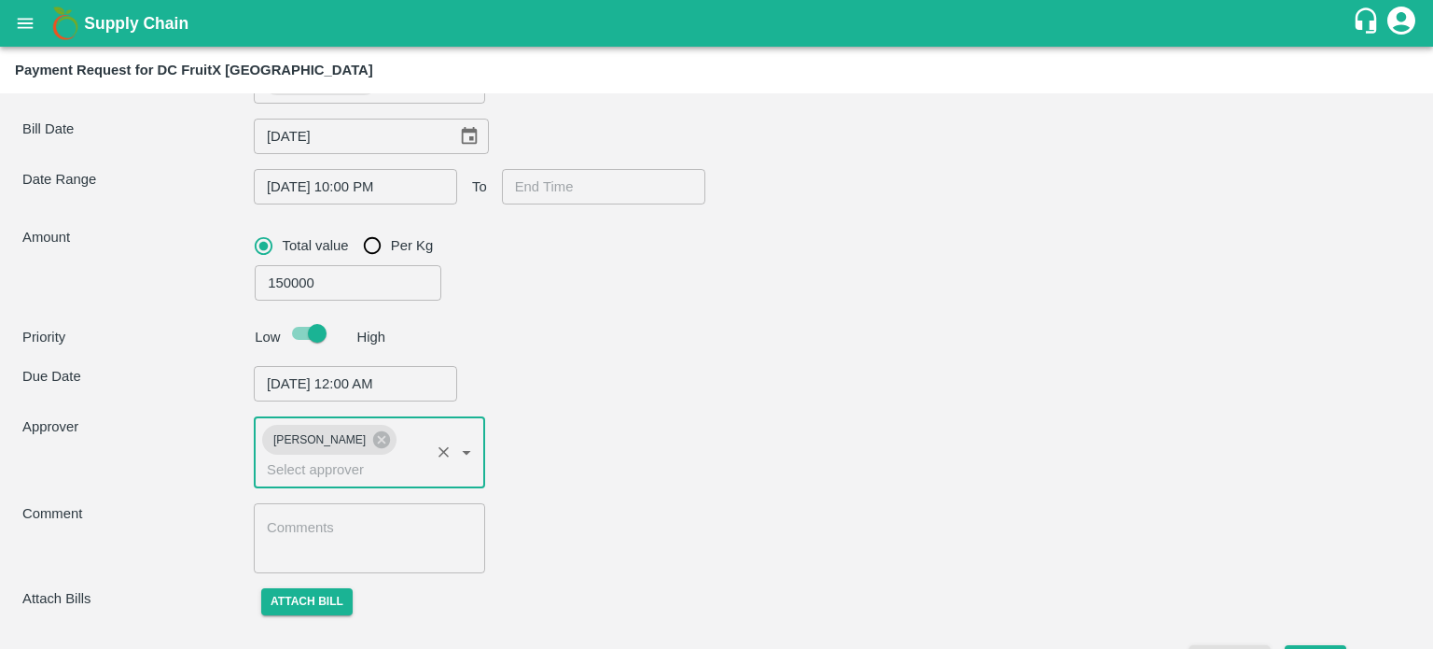
scroll to position [219, 0]
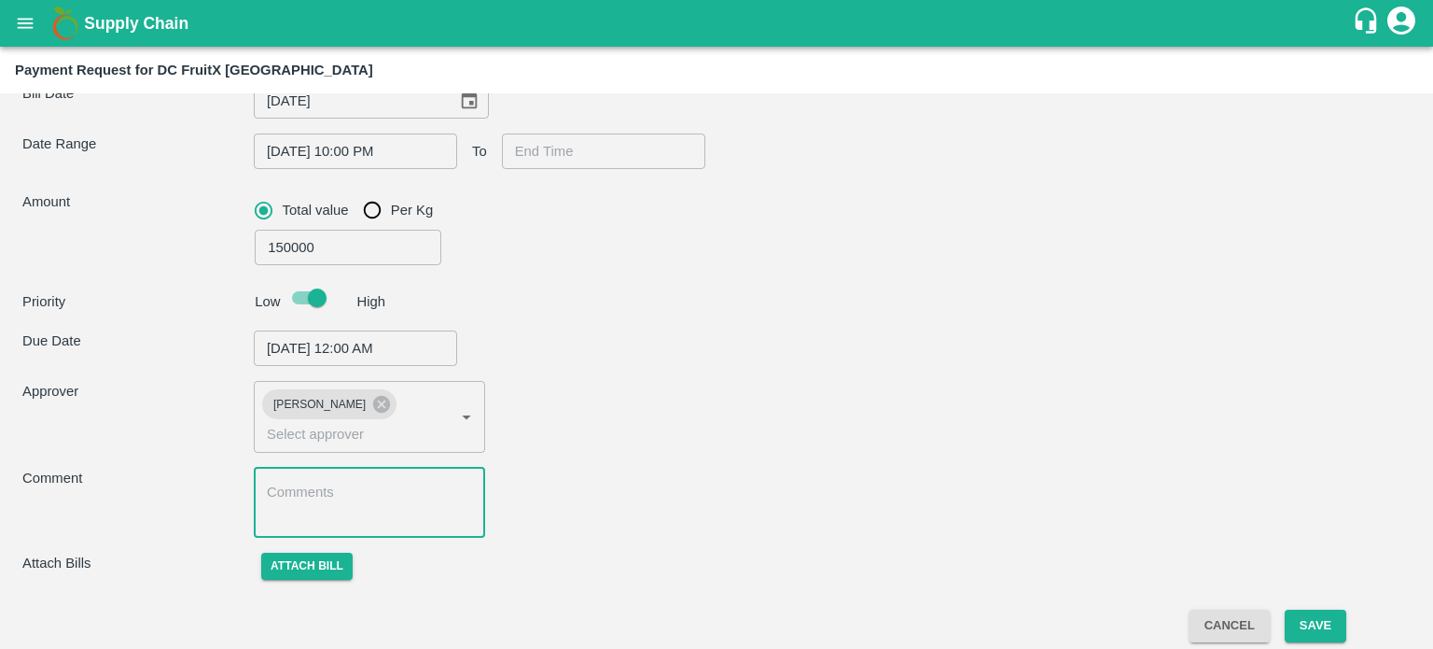
click at [312, 502] on textarea at bounding box center [369, 501] width 205 height 39
type input "KASHMIR PUNJAB ROADLINES ([PERSON_NAME]) -8825055620(Transporter)"
type textarea "Fr"
type input "KASHMIR PUNJAB ROADLINES ([PERSON_NAME]) -8825055620(Transporter)"
type textarea "Fir"
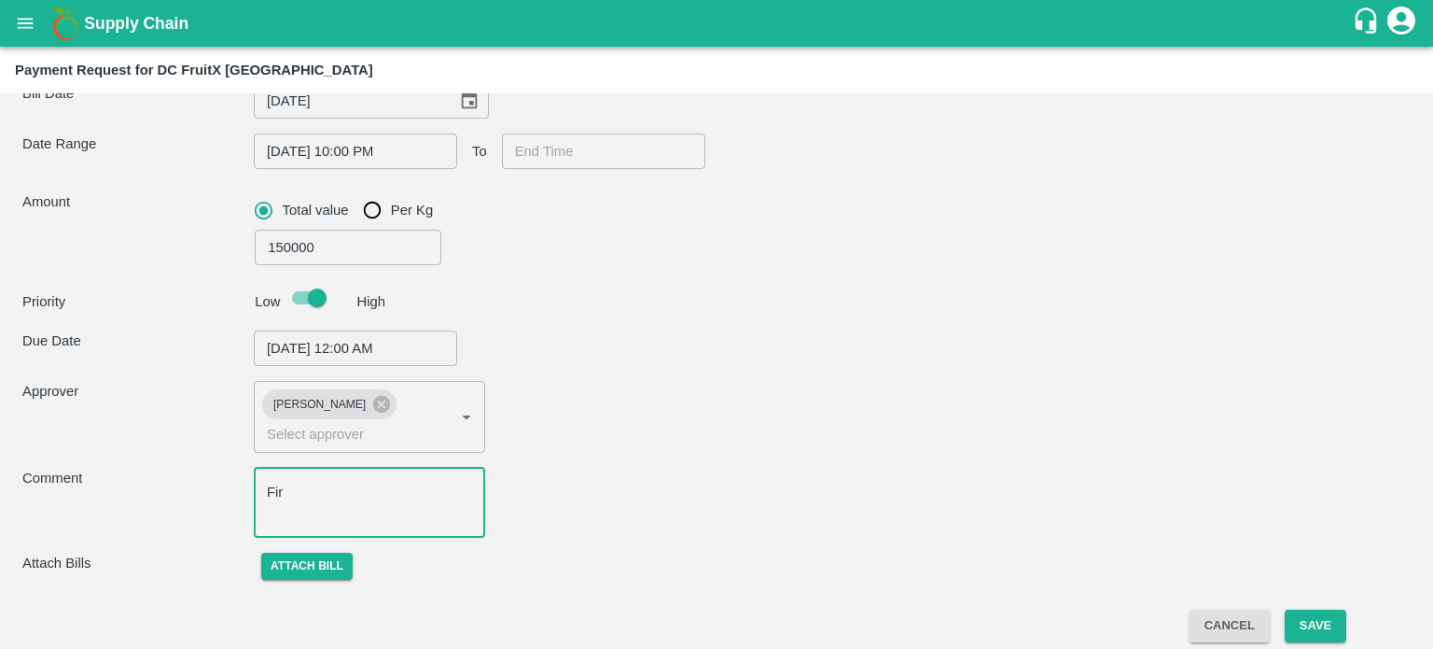
type input "KASHMIR PUNJAB ROADLINES ([PERSON_NAME]) -8825055620(Transporter)"
type textarea "Fr"
type input "KASHMIR PUNJAB ROADLINES ([PERSON_NAME]) -8825055620(Transporter)"
click at [312, 502] on textarea "Fr" at bounding box center [369, 501] width 205 height 39
click at [304, 492] on textarea "Fr" at bounding box center [369, 501] width 205 height 39
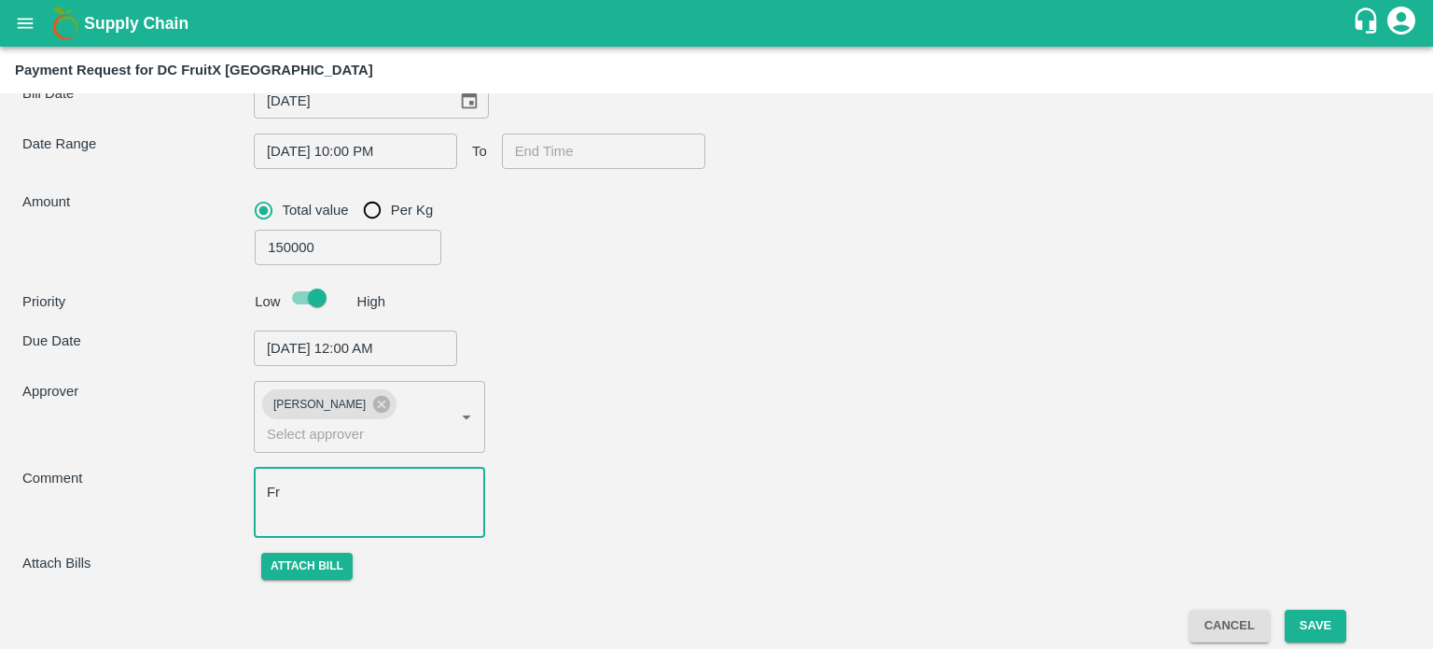
type textarea "F"
type input "KASHMIR PUNJAB ROADLINES ([PERSON_NAME]) -8825055620(Transporter)"
click at [304, 490] on textarea at bounding box center [369, 501] width 205 height 39
type textarea "F"
type input "KASHMIR PUNJAB ROADLINES ([PERSON_NAME]) -8825055620(Transporter)"
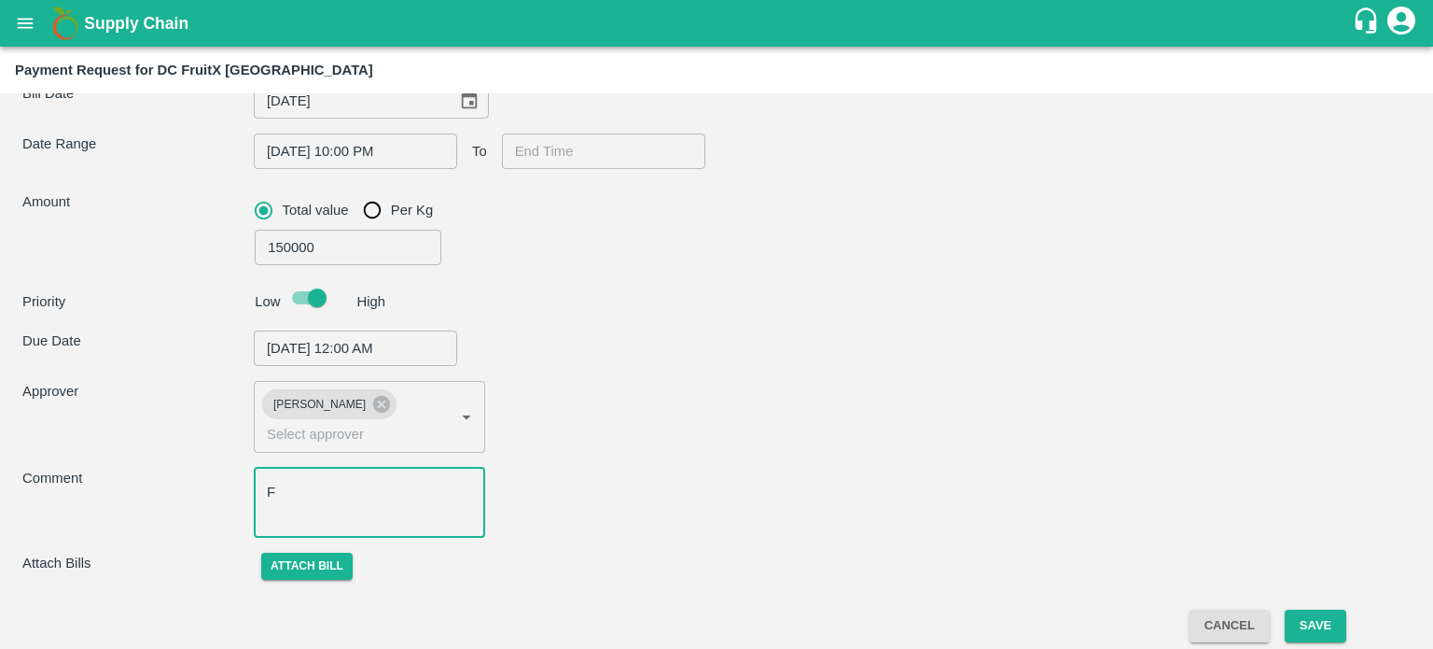
type textarea "Fr"
type input "KASHMIR PUNJAB ROADLINES ([PERSON_NAME]) -8825055620(Transporter)"
type textarea "Fru"
type input "KASHMIR PUNJAB ROADLINES ([PERSON_NAME]) -8825055620(Transporter)"
type textarea "Fruit"
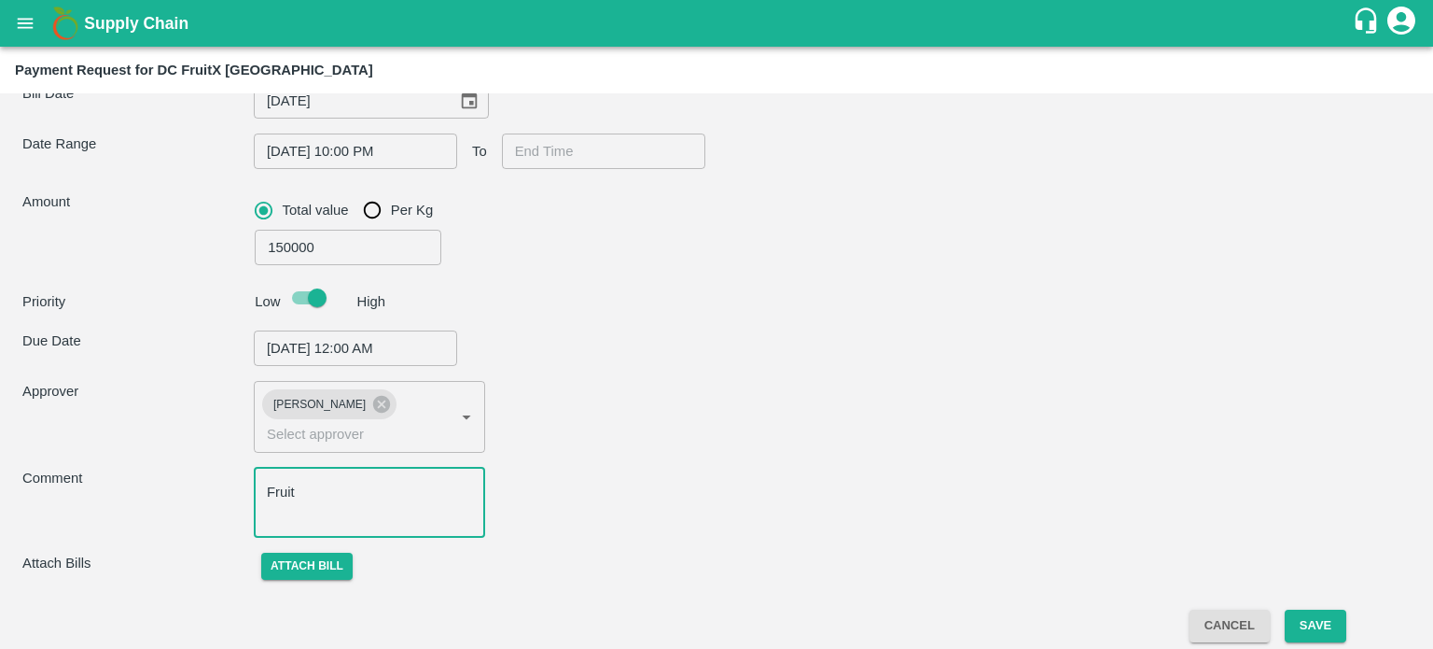
type input "KASHMIR PUNJAB ROADLINES ([PERSON_NAME]) -8825055620(Transporter)"
type textarea "Fruitx"
type input "KASHMIR PUNJAB ROADLINES ([PERSON_NAME]) -8825055620(Transporter)"
type textarea "Fruitx"
type input "KASHMIR PUNJAB ROADLINES ([PERSON_NAME]) -8825055620(Transporter)"
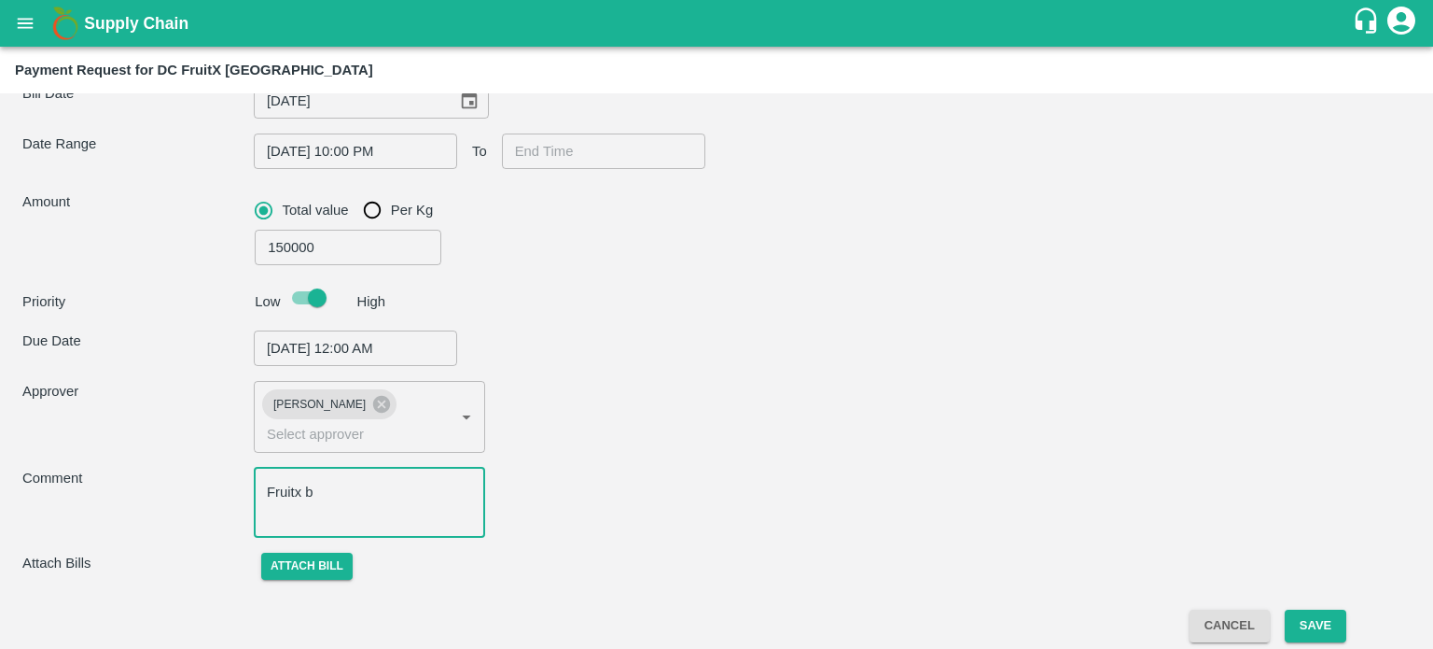
type textarea "Fruitxb"
type input "KASHMIR PUNJAB ROADLINES ([PERSON_NAME]) -8825055620(Transporter)"
type textarea "b"
click at [286, 492] on textarea "b" at bounding box center [369, 501] width 205 height 39
type input "KASHMIR PUNJAB ROADLINES ([PERSON_NAME]) -8825055620(Transporter)"
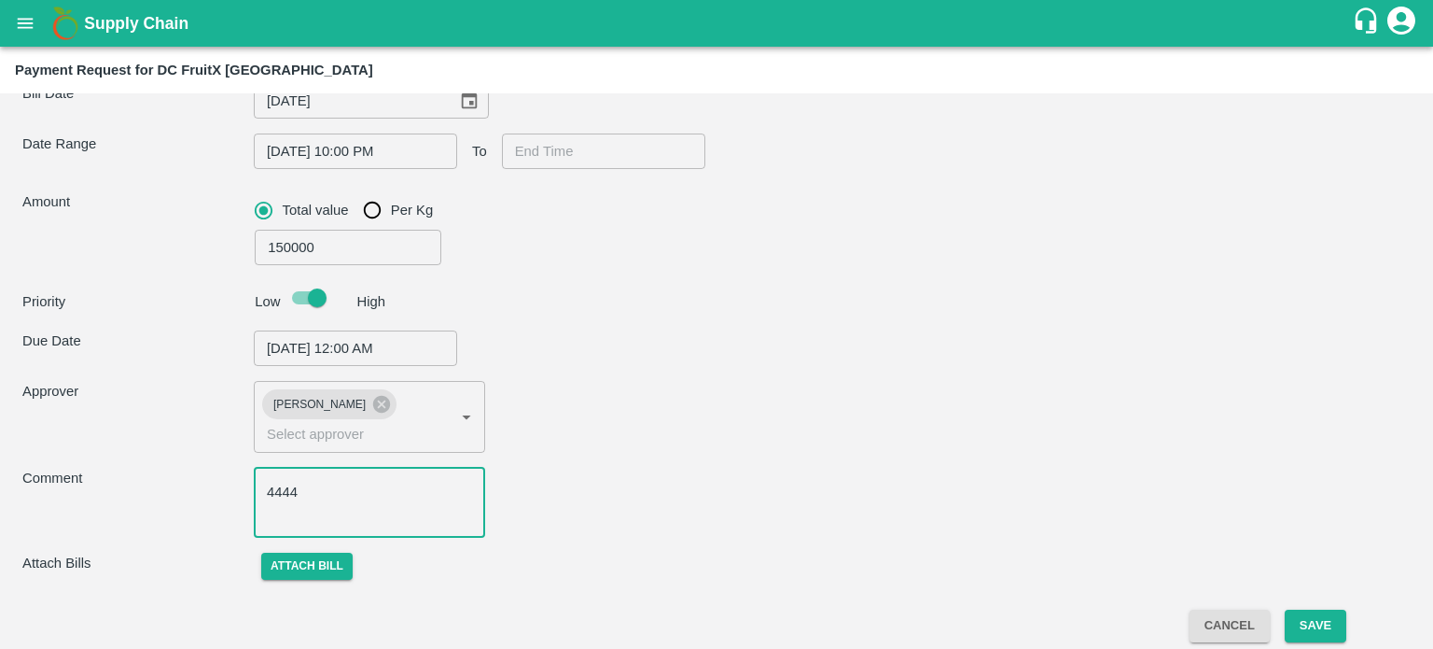
type textarea "444"
type input "KASHMIR PUNJAB ROADLINES ([PERSON_NAME]) -8825055620(Transporter)"
type textarea "444"
type input "KASHMIR PUNJAB ROADLINES ([PERSON_NAME]) -8825055620(Transporter)"
type textarea "44"
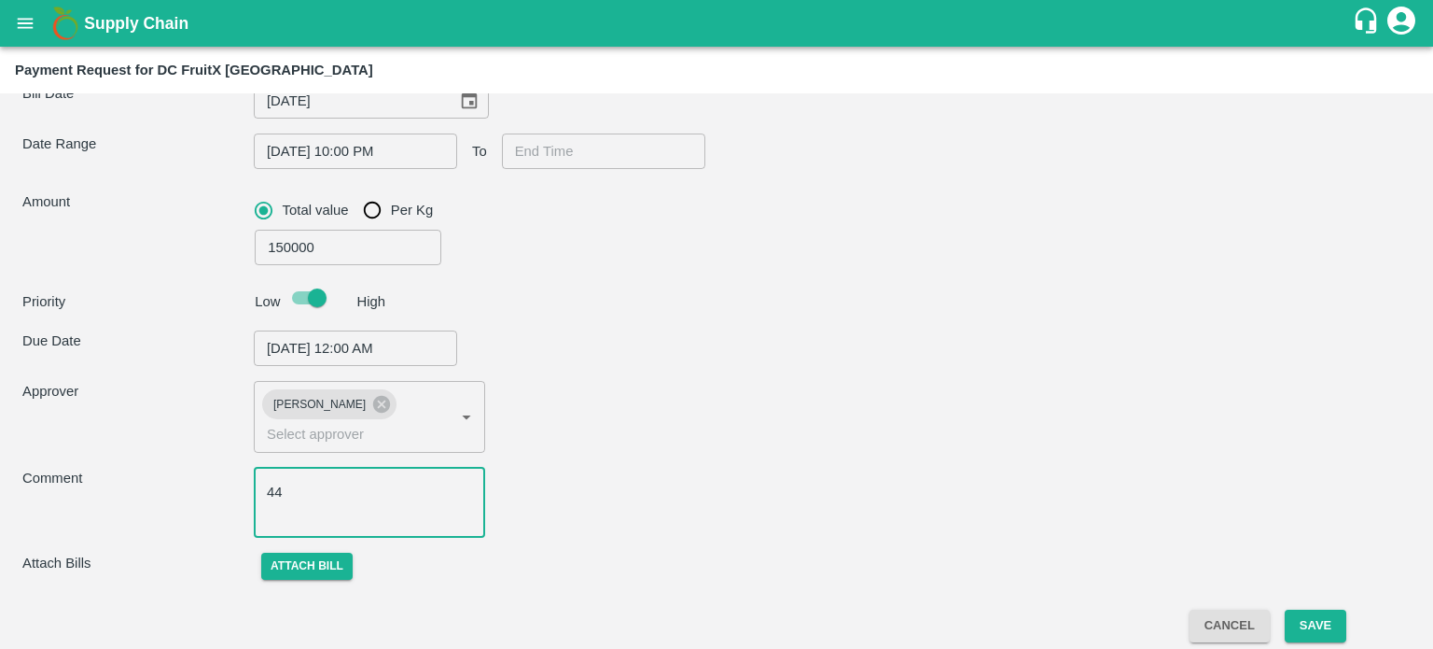
type input "KASHMIR PUNJAB ROADLINES ([PERSON_NAME]) -8825055620(Transporter)"
type textarea "444"
type input "KASHMIR PUNJAB ROADLINES ([PERSON_NAME]) -8825055620(Transporter)"
click at [300, 496] on textarea at bounding box center [369, 501] width 205 height 39
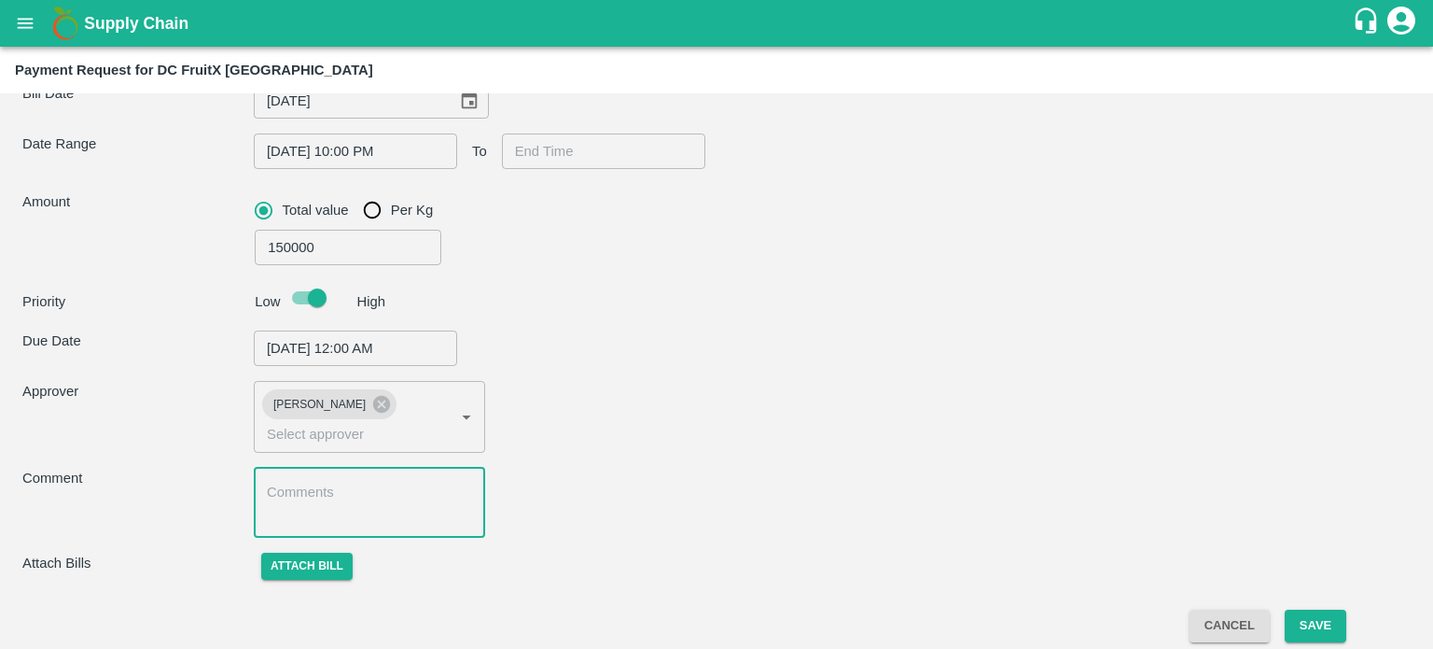
type textarea "F"
type input "KASHMIR PUNJAB ROADLINES ([PERSON_NAME]) -8825055620(Transporter)"
type textarea "Fr"
type input "KASHMIR PUNJAB ROADLINES ([PERSON_NAME]) -8825055620(Transporter)"
type textarea "Fru"
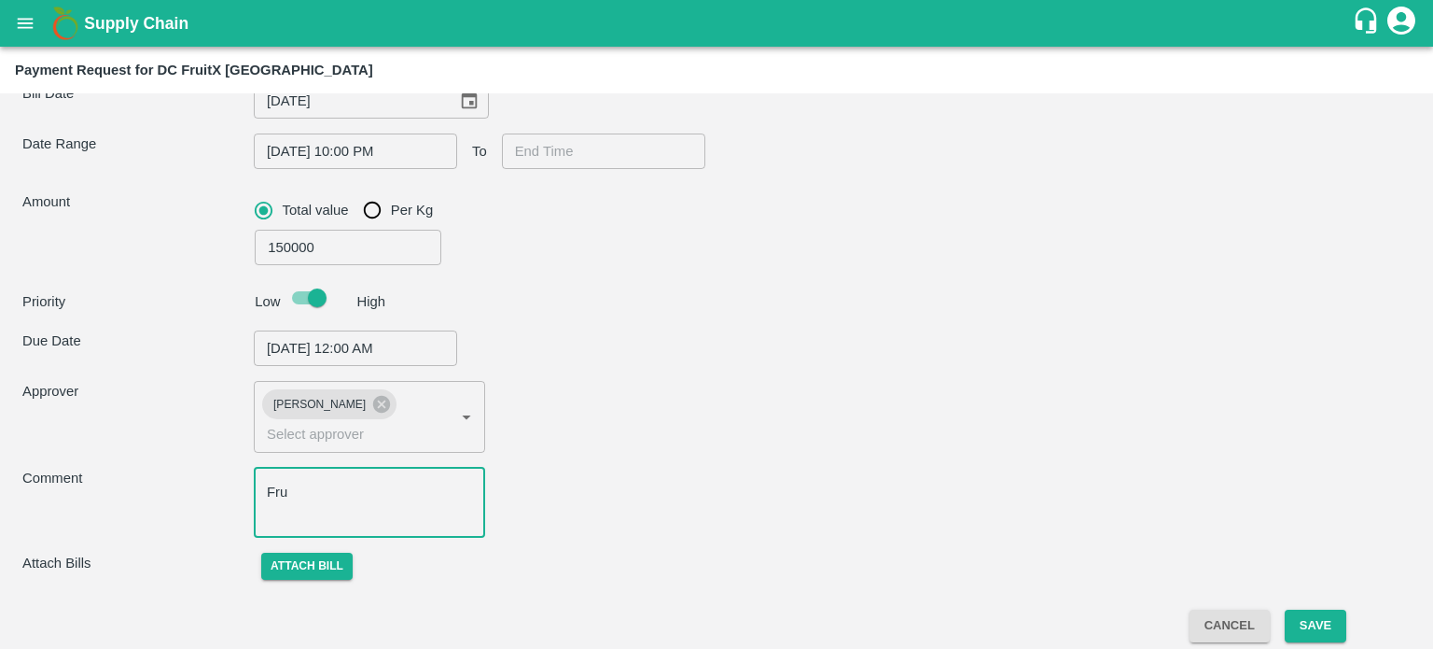
type input "KASHMIR PUNJAB ROADLINES ([PERSON_NAME]) -8825055620(Transporter)"
type textarea "Fruit"
type input "KASHMIR PUNJAB ROADLINES ([PERSON_NAME]) -8825055620(Transporter)"
type textarea "Fruitx"
type input "KASHMIR PUNJAB ROADLINES ([PERSON_NAME]) -8825055620(Transporter)"
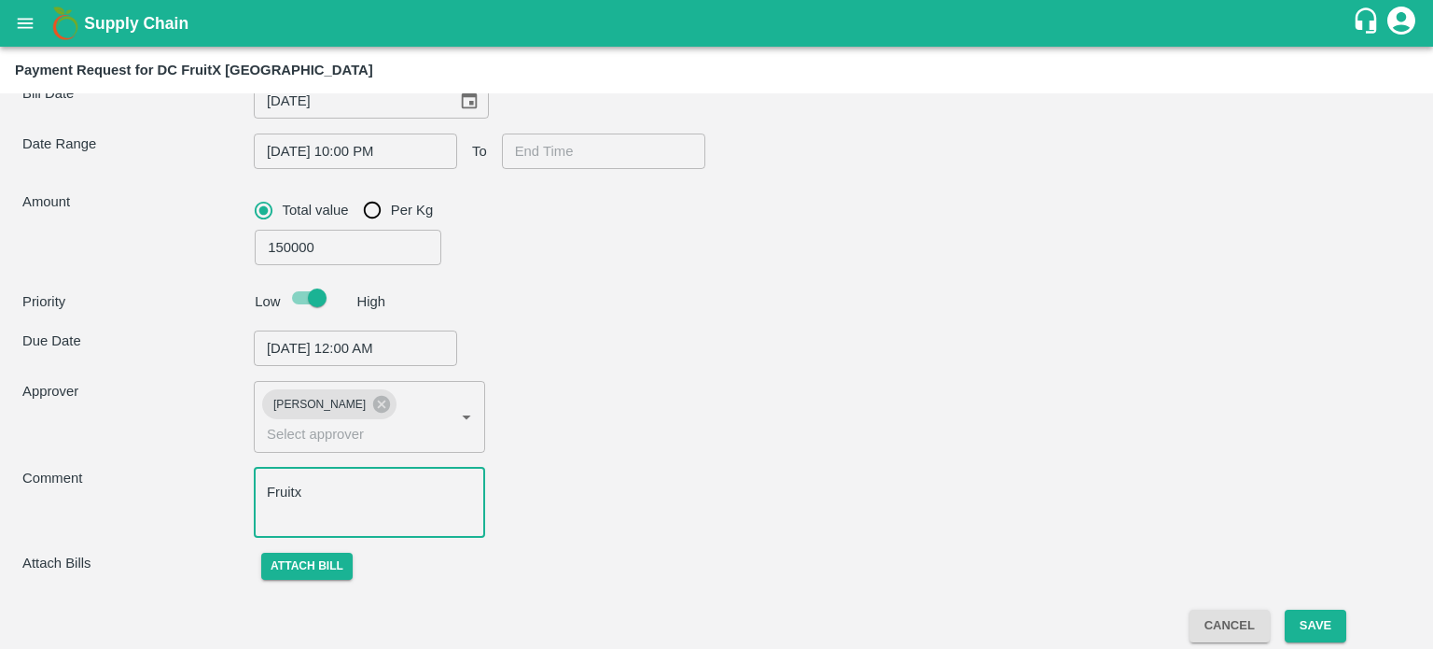
type textarea "Fruitx B"
type input "KASHMIR PUNJAB ROADLINES ([PERSON_NAME]) -8825055620(Transporter)"
type textarea "Fruitx Ban"
type input "KASHMIR PUNJAB ROADLINES ([PERSON_NAME]) -8825055620(Transporter)"
type textarea "Fruitx Bang"
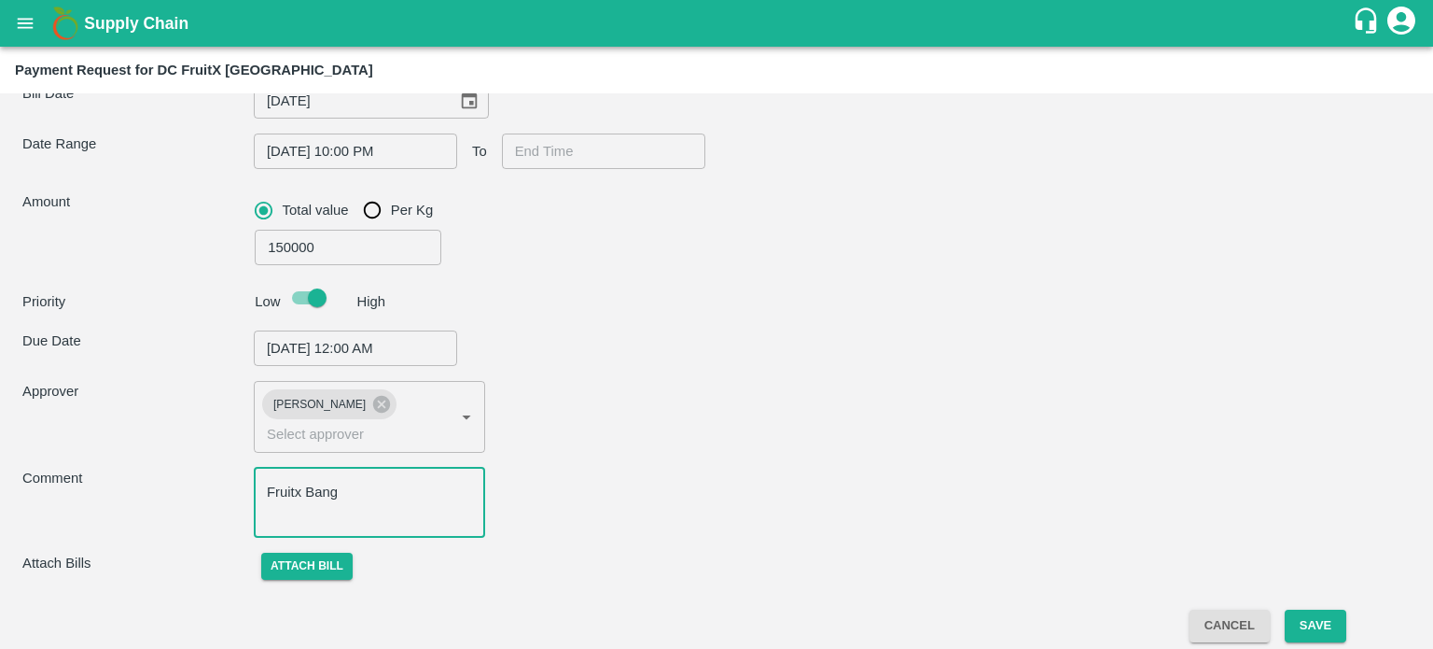
type input "KASHMIR PUNJAB ROADLINES ([PERSON_NAME]) -8825055620(Transporter)"
type textarea "Fruitx Bangal"
type input "KASHMIR PUNJAB ROADLINES ([PERSON_NAME]) -8825055620(Transporter)"
type textarea "Fruitx Bangalo"
type input "KASHMIR PUNJAB ROADLINES ([PERSON_NAME]) -8825055620(Transporter)"
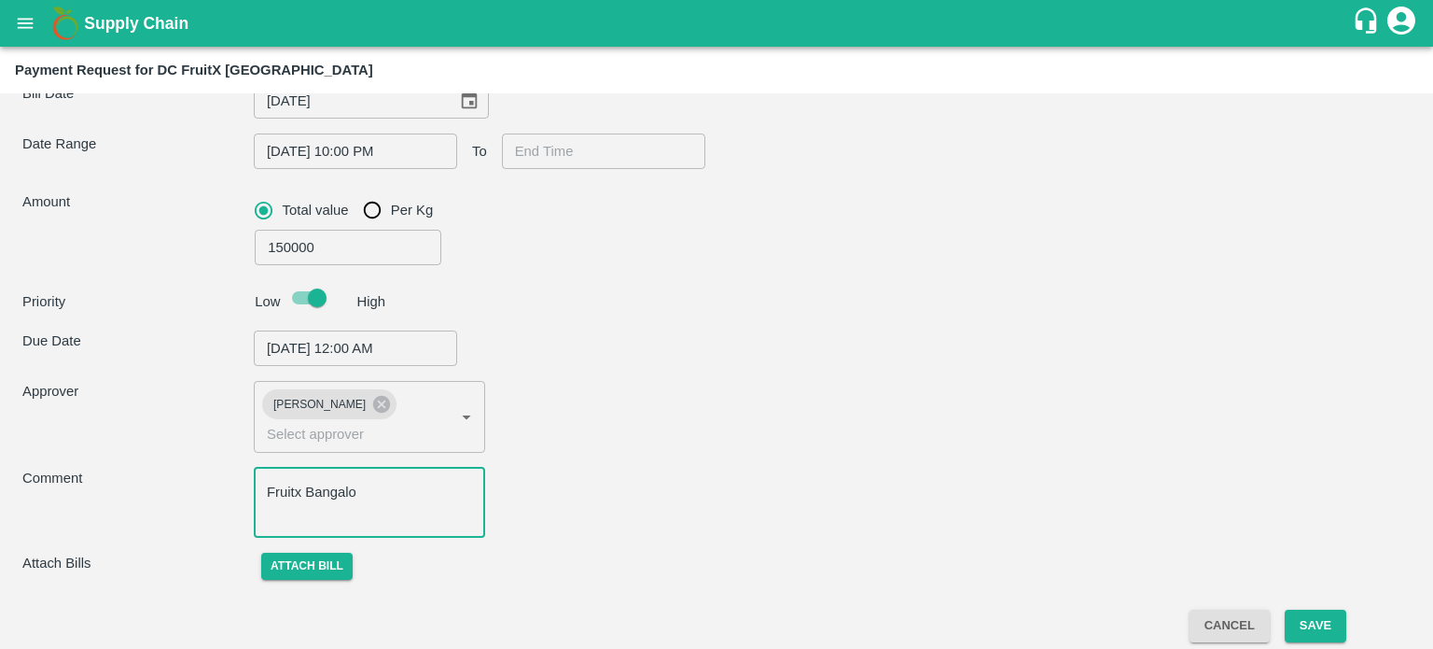
type textarea "Fruitx Bangalor"
type input "KASHMIR PUNJAB ROADLINES ([PERSON_NAME]) -8825055620(Transporter)"
type textarea "Fruitx [GEOGRAPHIC_DATA]"
type input "KASHMIR PUNJAB ROADLINES ([PERSON_NAME]) -8825055620(Transporter)"
type textarea "Fruitx Bangalore D"
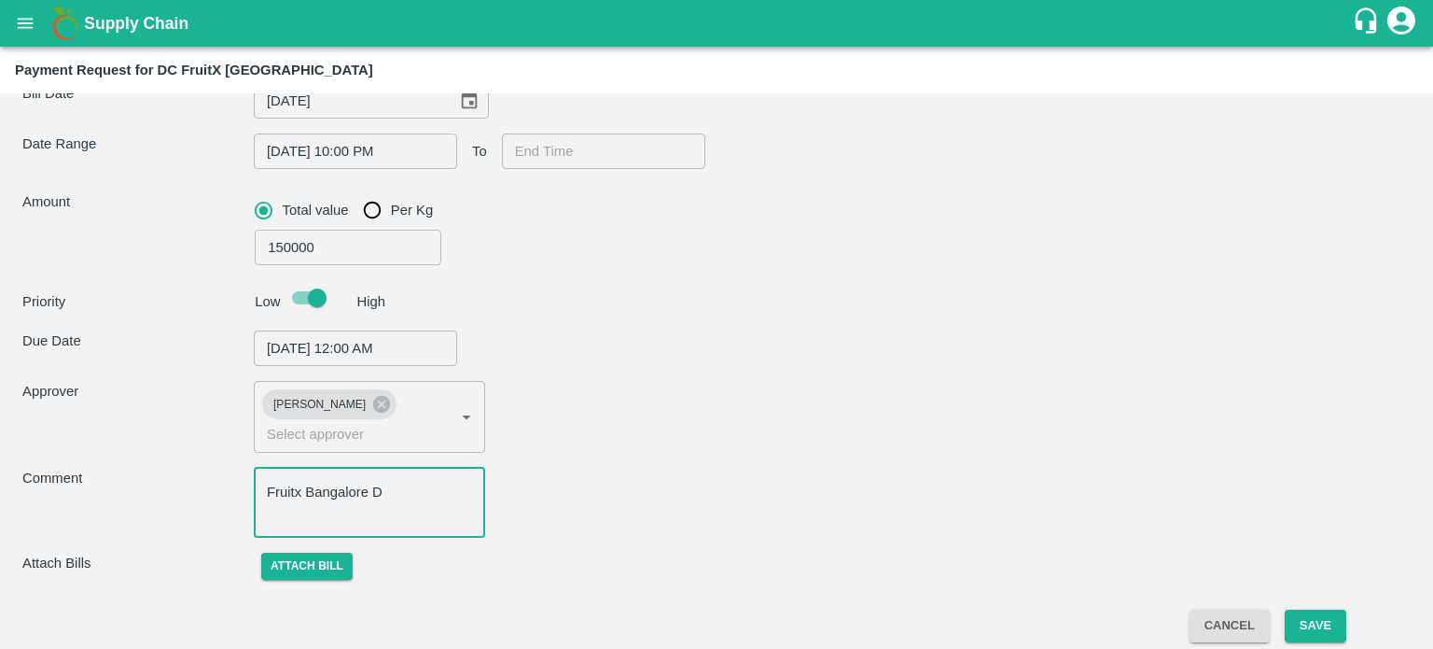
type input "KASHMIR PUNJAB ROADLINES ([PERSON_NAME]) -8825055620(Transporter)"
type textarea "Fruitx Bangalore Dc"
type input "KASHMIR PUNJAB ROADLINES ([PERSON_NAME]) -8825055620(Transporter)"
type textarea "Fruitx Bangalore Dc"
type input "KASHMIR PUNJAB ROADLINES ([PERSON_NAME]) -8825055620(Transporter)"
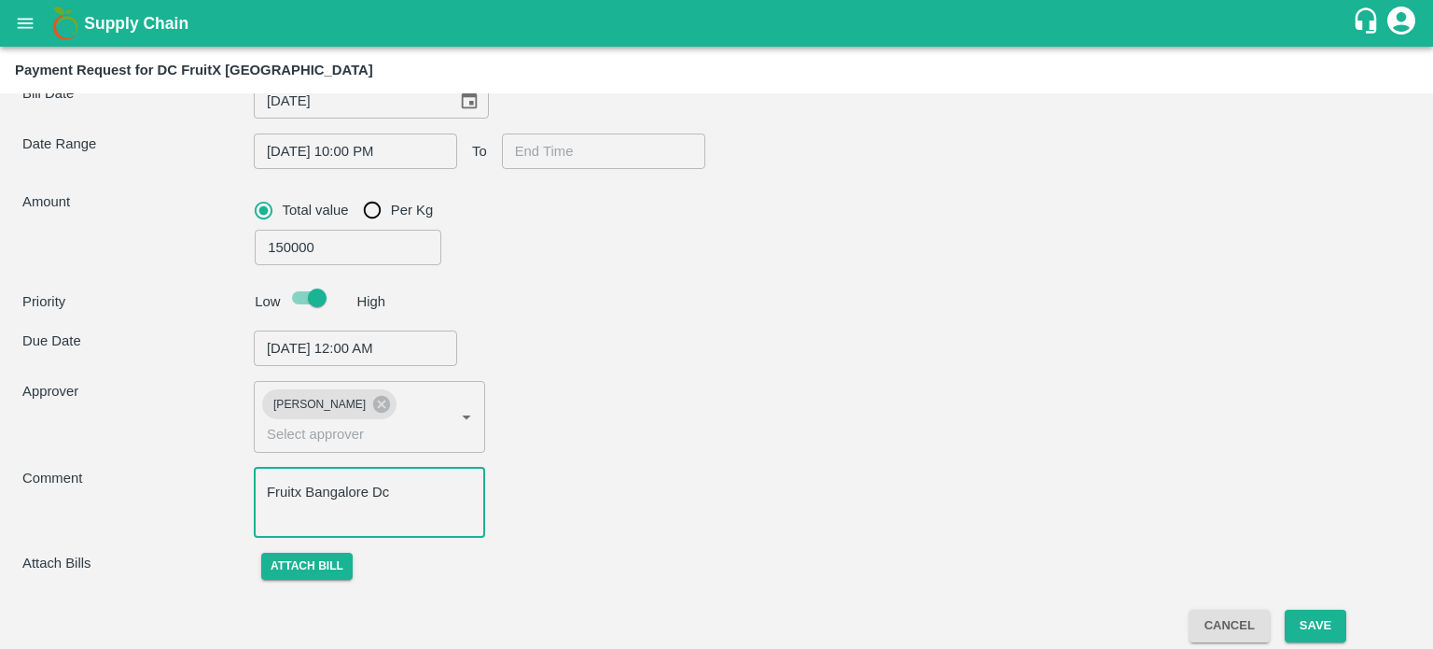
type textarea "Fruitx Bangalore Dc V"
type input "KASHMIR PUNJAB ROADLINES ([PERSON_NAME]) -8825055620(Transporter)"
type textarea "Fruitx Bangalore Dc Ve"
type input "KASHMIR PUNJAB ROADLINES ([PERSON_NAME]) -8825055620(Transporter)"
type textarea "Fruitx Bangalore Dc Veh"
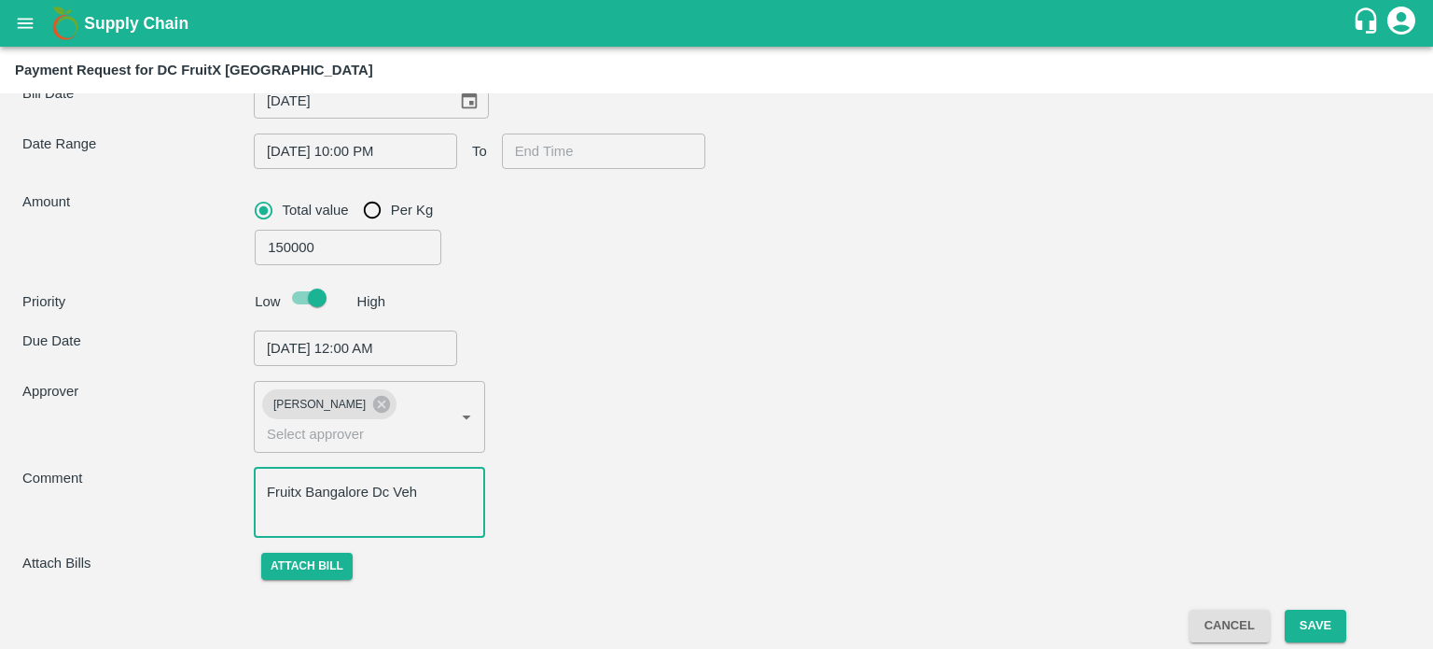
type input "KASHMIR PUNJAB ROADLINES ([PERSON_NAME]) -8825055620(Transporter)"
type textarea "Fruitx Bangalore Dc Vehi"
type input "KASHMIR PUNJAB ROADLINES ([PERSON_NAME]) -8825055620(Transporter)"
type textarea "Fruitx Bangalore Dc Vehicl"
type input "KASHMIR PUNJAB ROADLINES ([PERSON_NAME]) -8825055620(Transporter)"
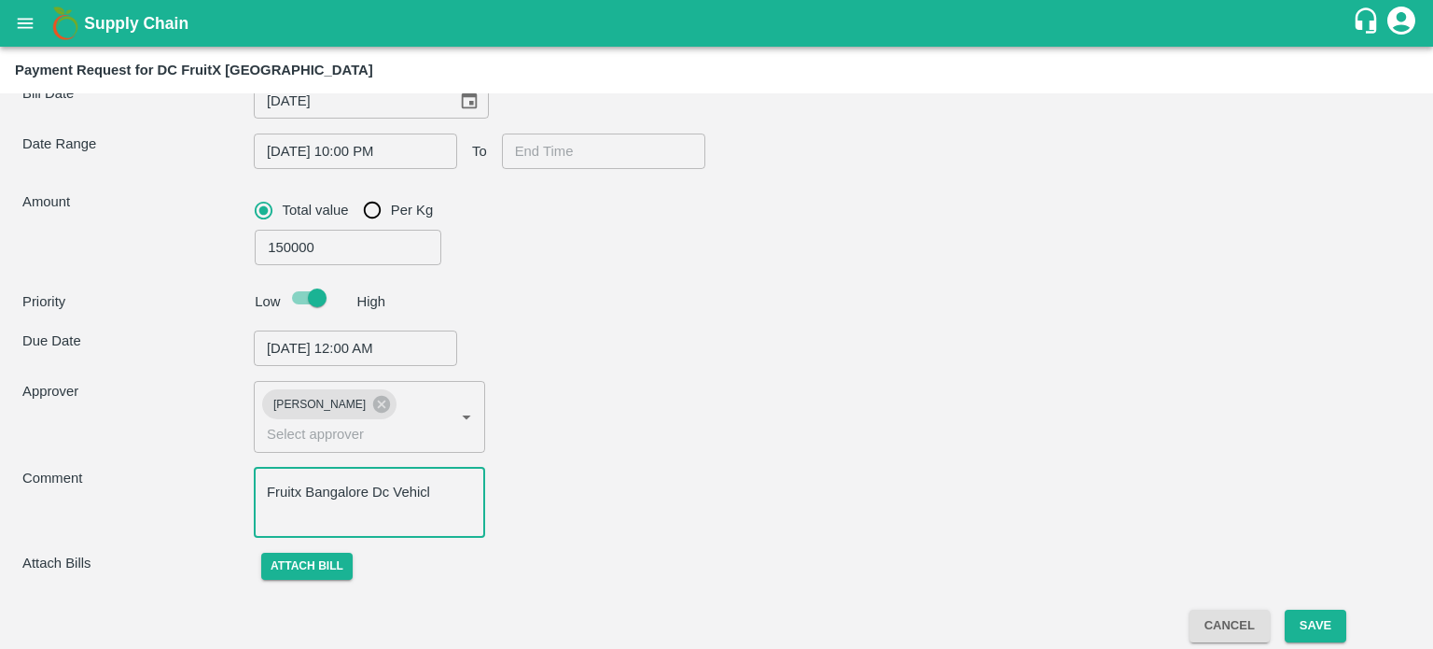
type textarea "Fruitx Bangalore Dc Vehicle"
type input "KASHMIR PUNJAB ROADLINES ([PERSON_NAME]) -8825055620(Transporter)"
type textarea "Fruitx Bangalore Dc Vehicle"
type input "KASHMIR PUNJAB ROADLINES ([PERSON_NAME]) -8825055620(Transporter)"
click at [446, 496] on textarea "Fruitx Bangalore Dc Vehicle" at bounding box center [369, 501] width 205 height 39
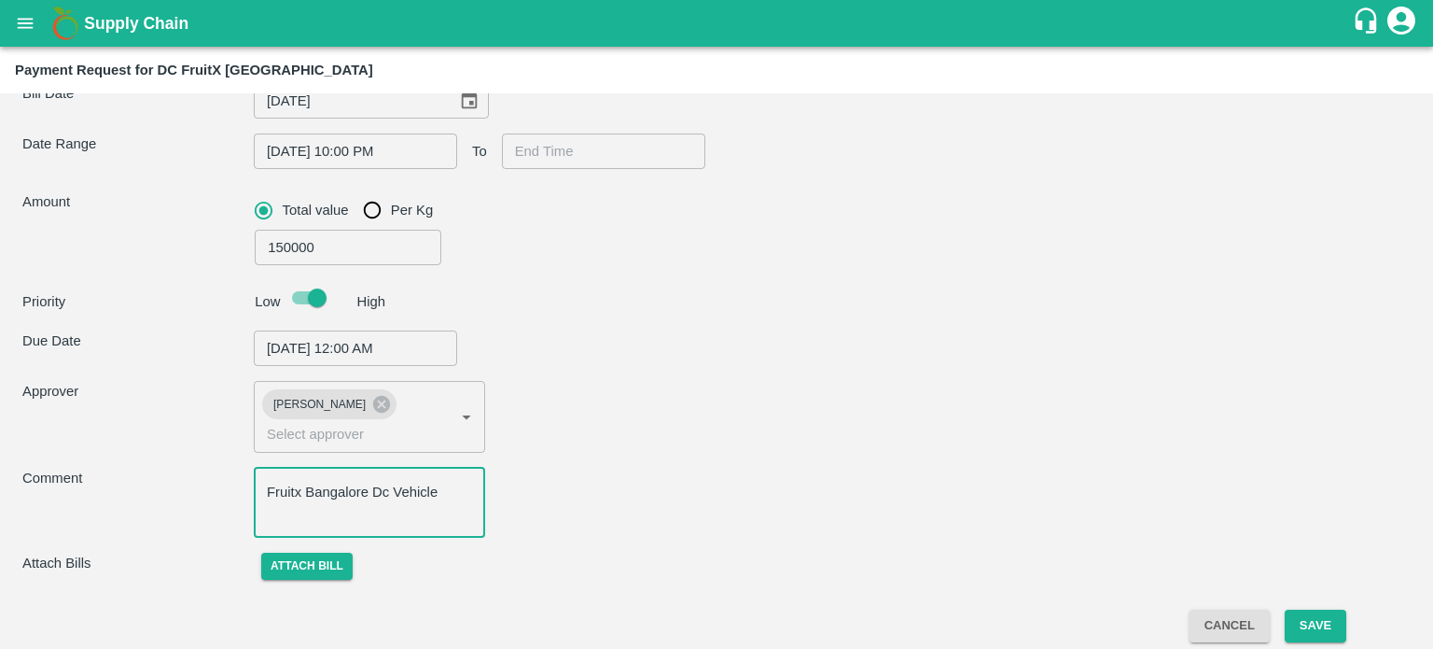
type textarea "Fruitx Bangalore Dc Vehicle S"
type input "KASHMIR PUNJAB ROADLINES ([PERSON_NAME]) -8825055620(Transporter)"
type textarea "Fruitx Bangalore Dc Vehicle Sh"
type input "KASHMIR PUNJAB ROADLINES ([PERSON_NAME]) -8825055620(Transporter)"
type textarea "Fruitx Bangalore Dc Vehicle Sho"
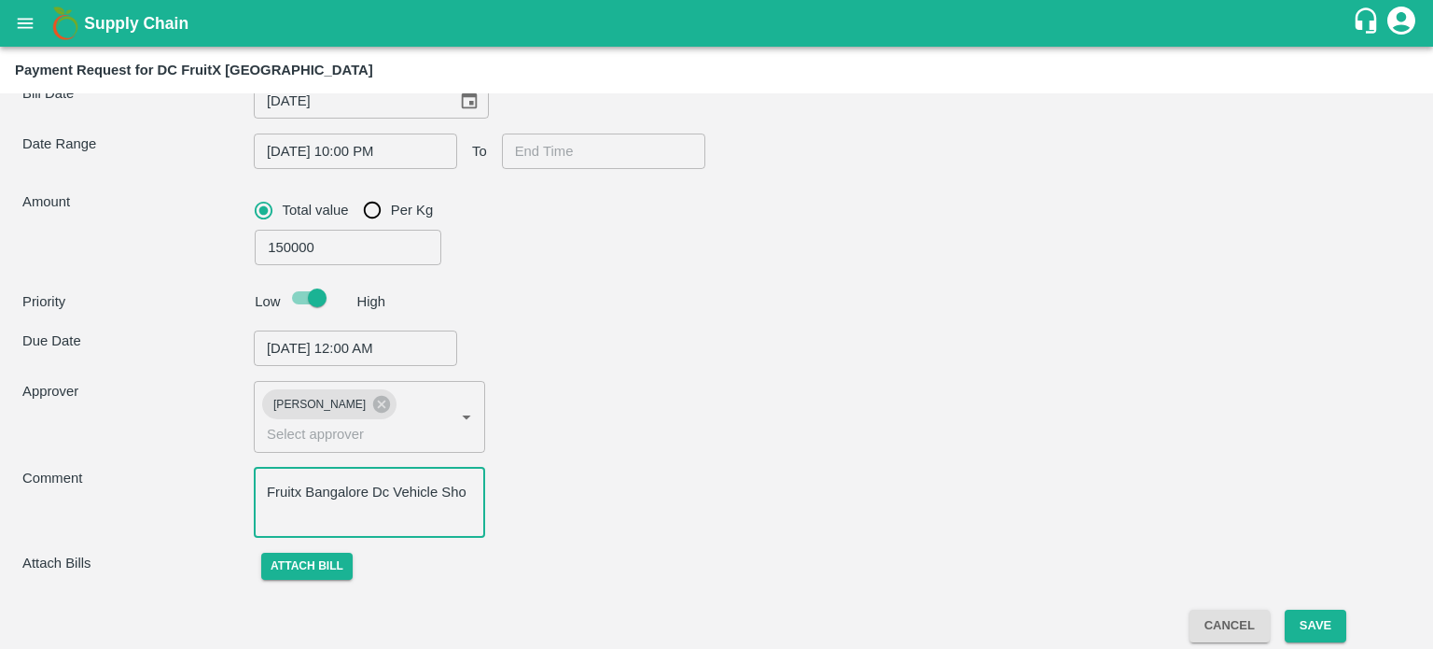
type input "KASHMIR PUNJAB ROADLINES ([PERSON_NAME]) -8825055620(Transporter)"
type textarea "Fruitx Bangalore Dc Vehicle Shop"
type input "KASHMIR PUNJAB ROADLINES ([PERSON_NAME]) -8825055620(Transporter)"
type textarea "Fruitx Bangalore Dc Vehicle Shopi"
type input "KASHMIR PUNJAB ROADLINES ([PERSON_NAME]) -8825055620(Transporter)"
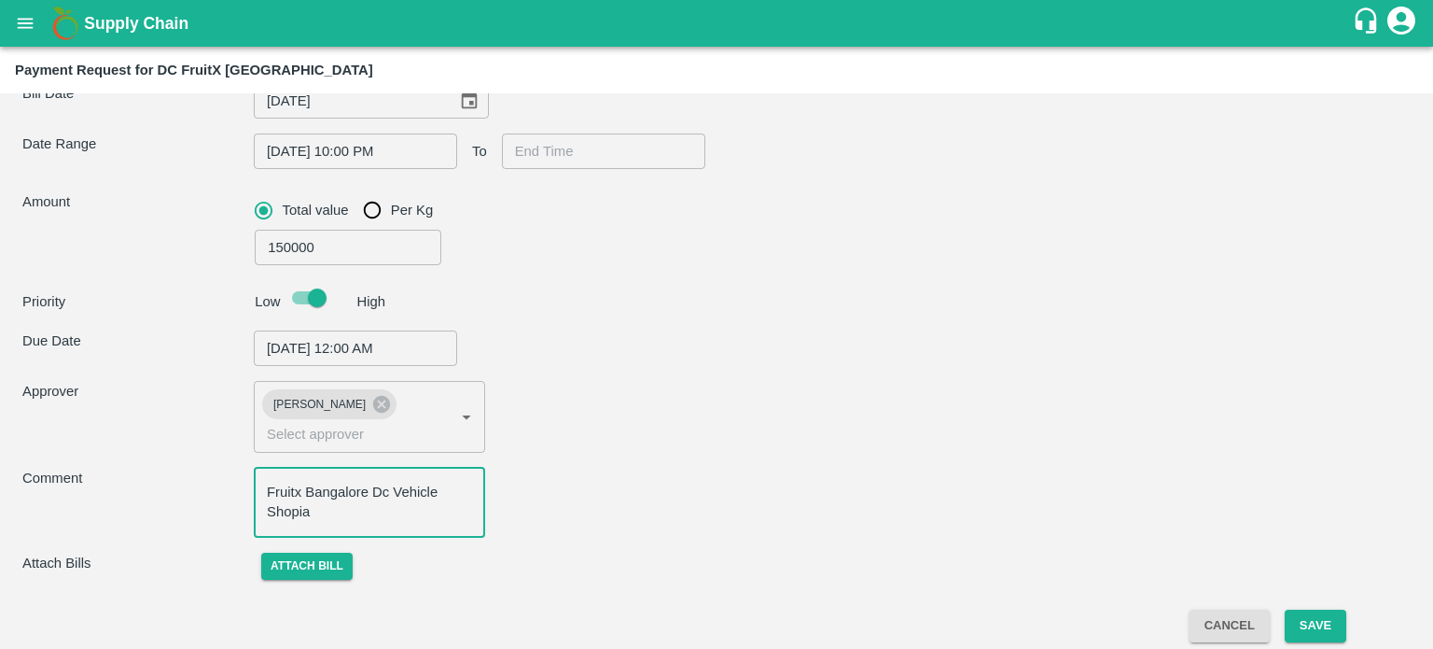
type textarea "Fruitx Bangalore Dc Vehicle Shopian"
type input "KASHMIR PUNJAB ROADLINES ([PERSON_NAME]) -8825055620(Transporter)"
type textarea "Fruitx Bangalore Dc Vehicle Shopian"
type input "KASHMIR PUNJAB ROADLINES ([PERSON_NAME]) -8825055620(Transporter)"
type textarea "Fruitx Bangalore Dc Vehicle Shopian t"
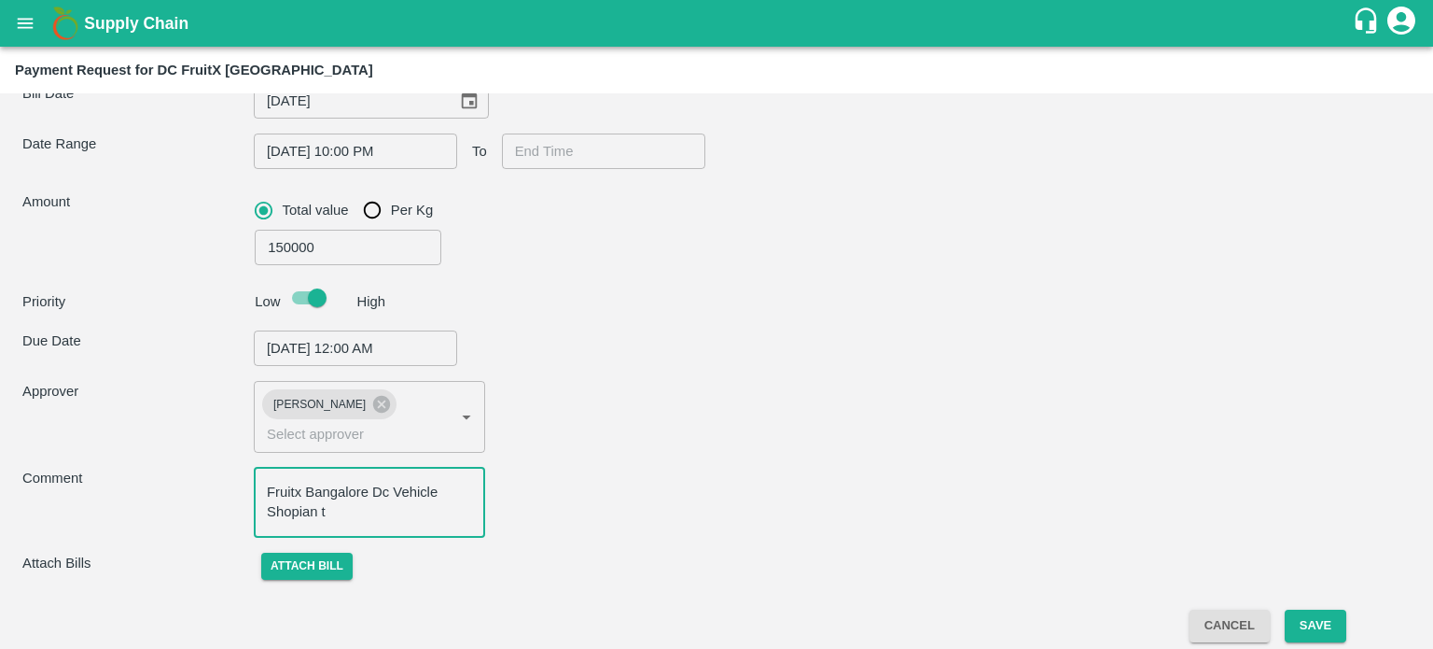
type input "KASHMIR PUNJAB ROADLINES ([PERSON_NAME]) -8825055620(Transporter)"
type textarea "Fruitx Bangalore Dc Vehicle Shopian to"
type input "KASHMIR PUNJAB ROADLINES ([PERSON_NAME]) -8825055620(Transporter)"
type textarea "Fruitx Bangalore Dc Vehicle Shopian to"
type input "KASHMIR PUNJAB ROADLINES ([PERSON_NAME]) -8825055620(Transporter)"
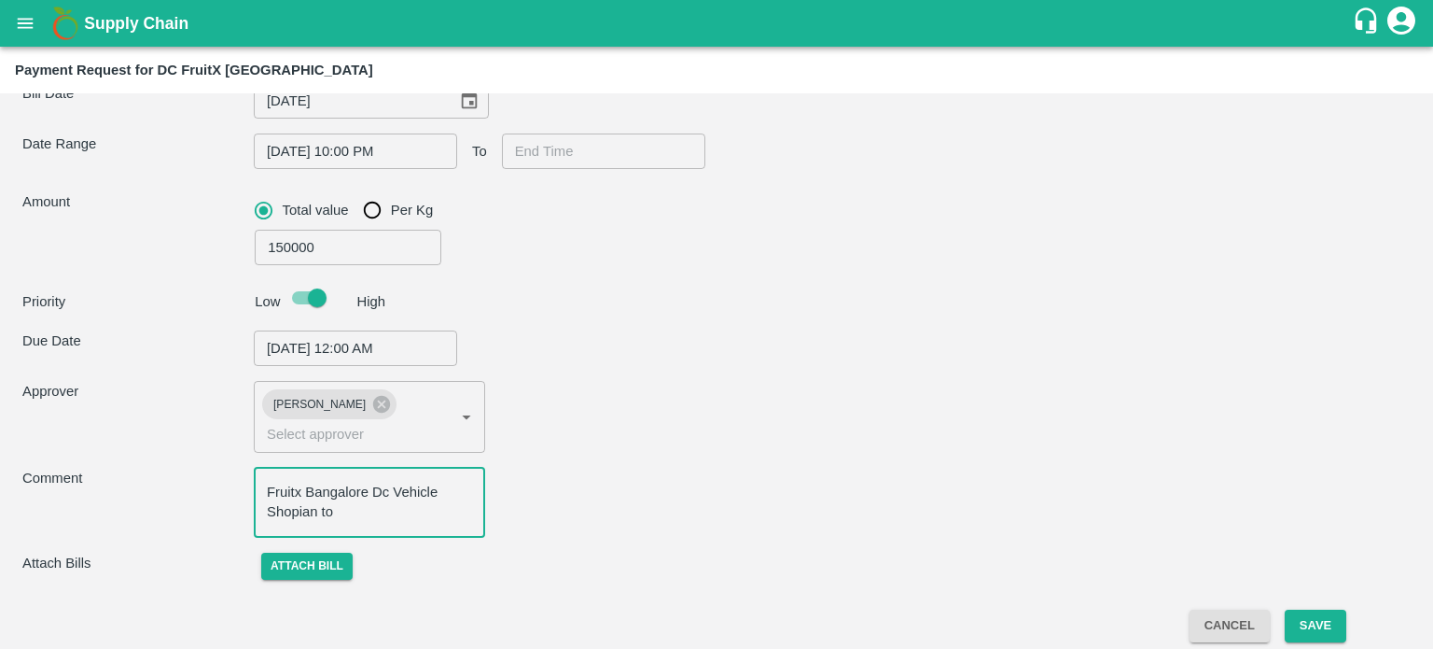
type textarea "Fruitx Bangalore Dc Vehicle Shopian to B"
type input "KASHMIR PUNJAB ROADLINES ([PERSON_NAME]) -8825055620(Transporter)"
type textarea "Fruitx Bangalore Dc Vehicle Shopian to Ban"
type input "KASHMIR PUNJAB ROADLINES ([PERSON_NAME]) -8825055620(Transporter)"
type textarea "Fruitx Bangalore Dc Vehicle Shopian to Bang"
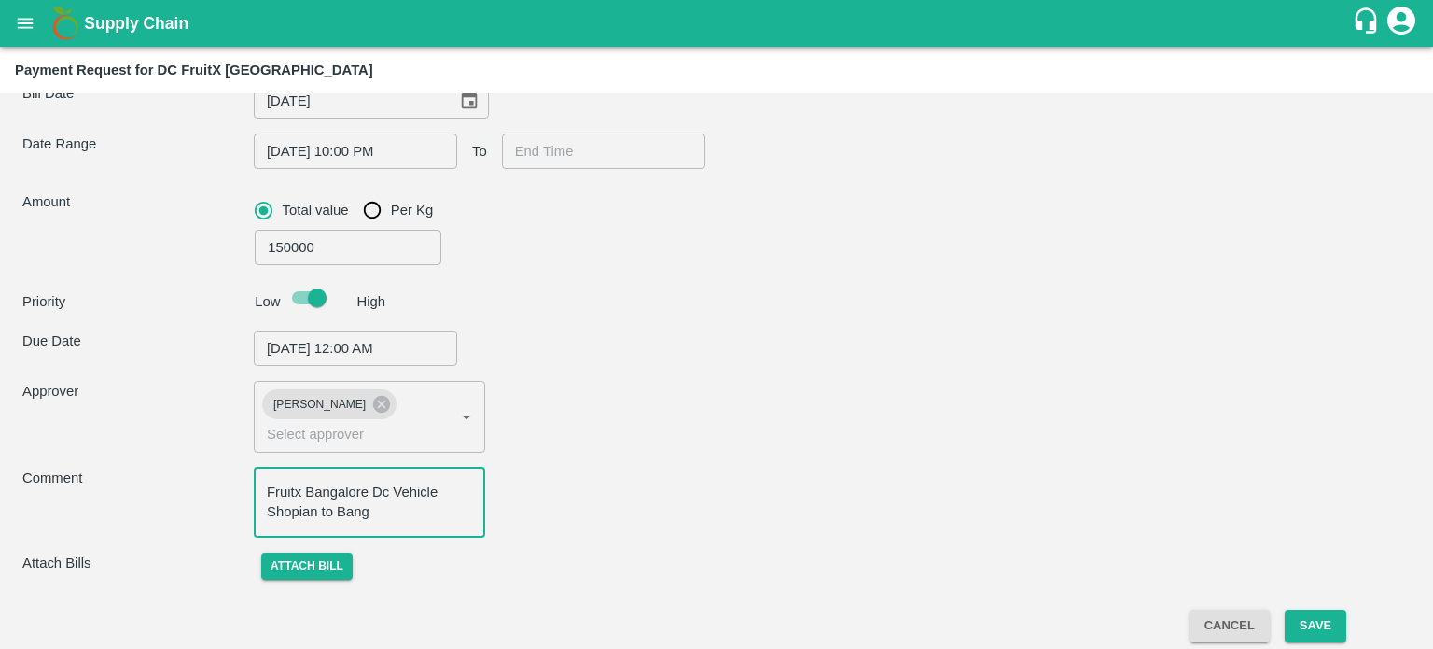
type input "KASHMIR PUNJAB ROADLINES ([PERSON_NAME]) -8825055620(Transporter)"
type textarea "Fruitx Bangalore Dc Vehicle Shopian to [GEOGRAPHIC_DATA]"
type input "KASHMIR PUNJAB ROADLINES ([PERSON_NAME]) -8825055620(Transporter)"
type textarea "Fruitx Bangalore Dc Vehicle Shopian to Bangalor"
type input "KASHMIR PUNJAB ROADLINES ([PERSON_NAME]) -8825055620(Transporter)"
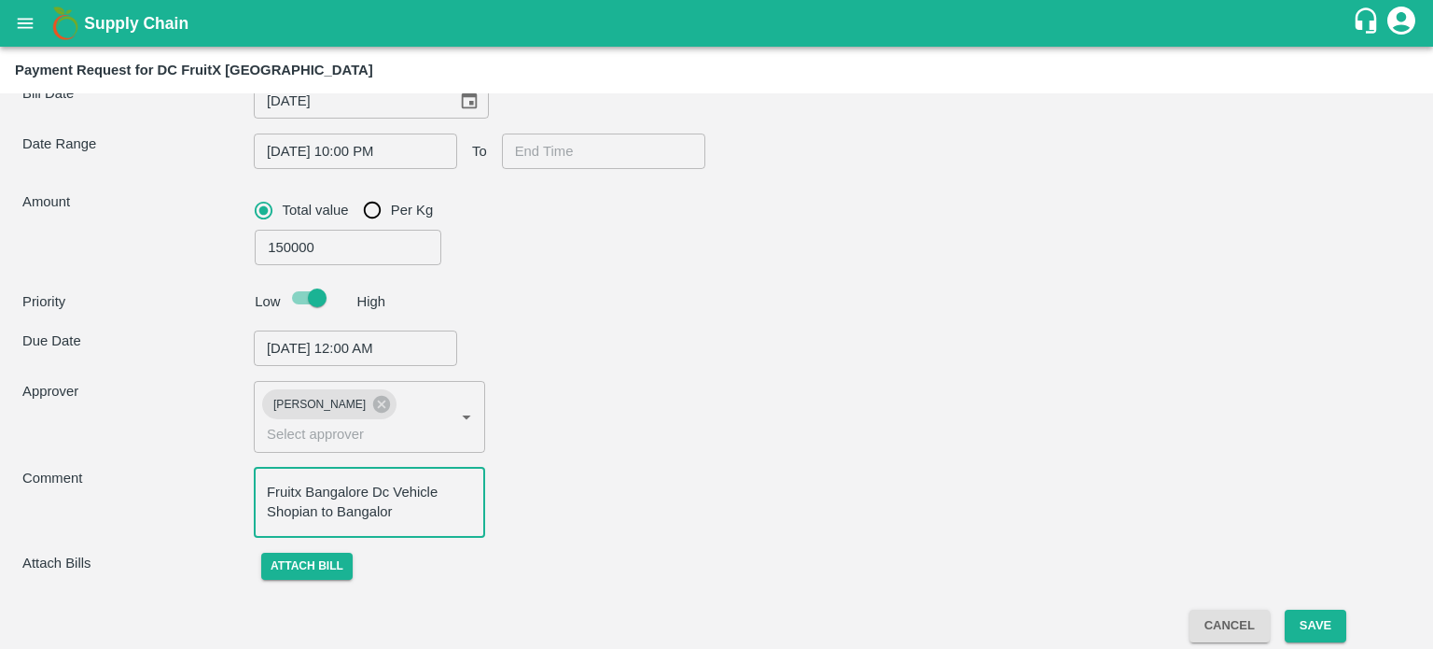
type textarea "Fruitx Bangalore Dc Vehicle Shopian to [GEOGRAPHIC_DATA]"
type input "KASHMIR PUNJAB ROADLINES ([PERSON_NAME]) -8825055620(Transporter)"
type textarea "Fruitx Bangalore Dc Vehicle Shopian to [GEOGRAPHIC_DATA]"
type input "KASHMIR PUNJAB ROADLINES ([PERSON_NAME]) -8825055620(Transporter)"
type textarea "Fruitx Bangalore Dc Vehicle Shopian to [GEOGRAPHIC_DATA] D"
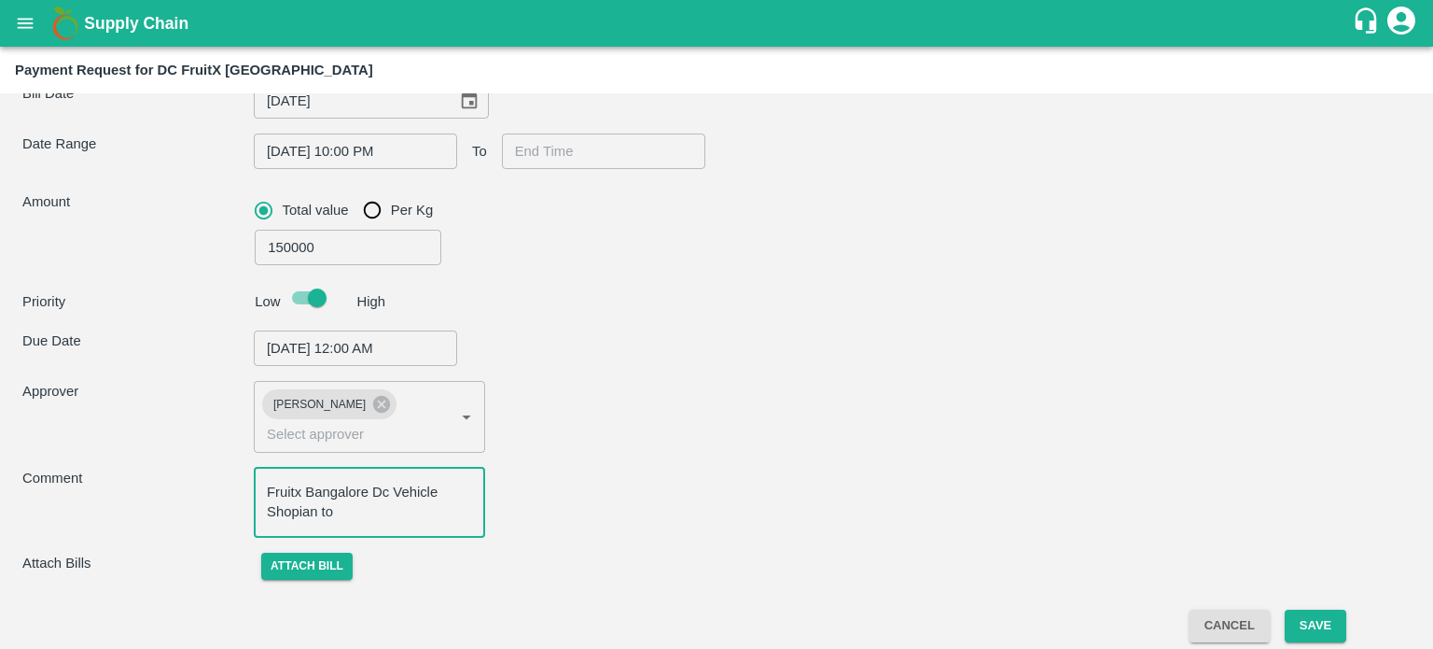
type input "KASHMIR PUNJAB ROADLINES ([PERSON_NAME]) -8825055620(Transporter)"
type textarea "Fruitx Bangalore Dc Vehicle Shopian to [GEOGRAPHIC_DATA] [GEOGRAPHIC_DATA]"
type input "KASHMIR PUNJAB ROADLINES ([PERSON_NAME]) -8825055620(Transporter)"
type textarea "Fruitx Bangalore Dc Vehicle Shopian to [GEOGRAPHIC_DATA] [GEOGRAPHIC_DATA]"
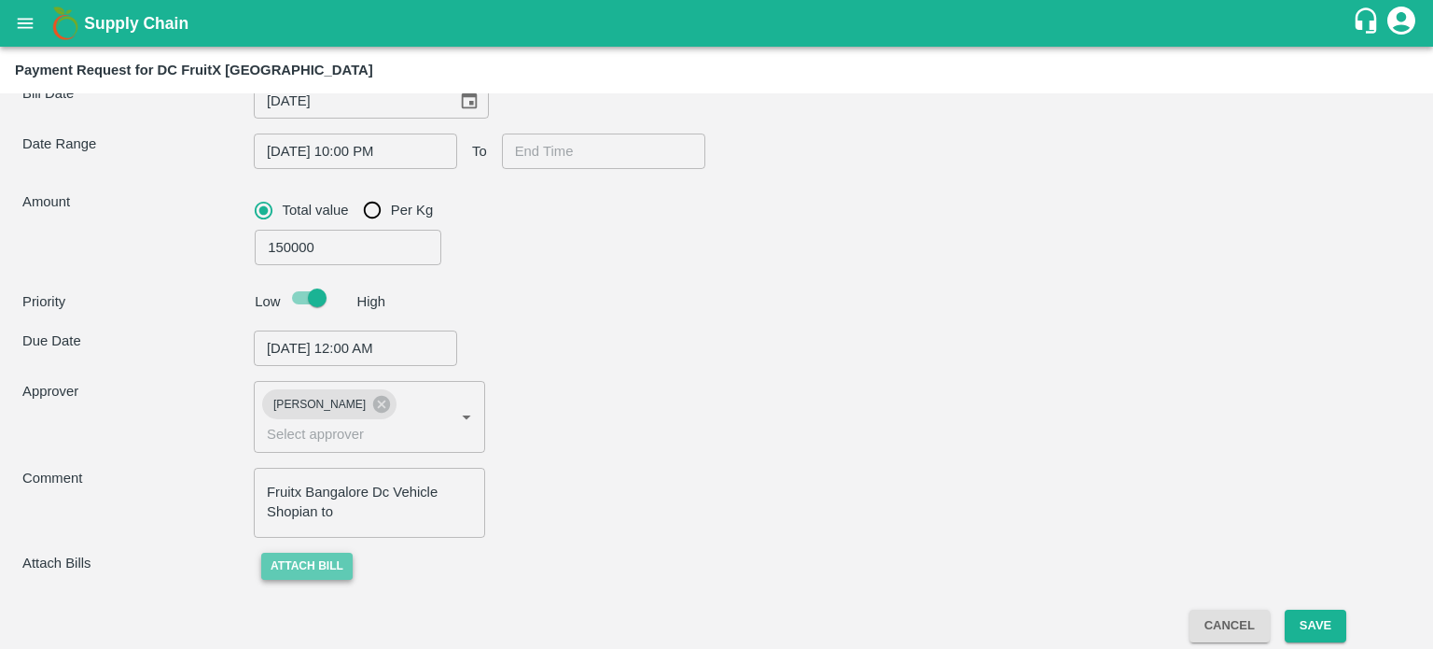
click at [321, 557] on button "Attach bill" at bounding box center [306, 565] width 91 height 27
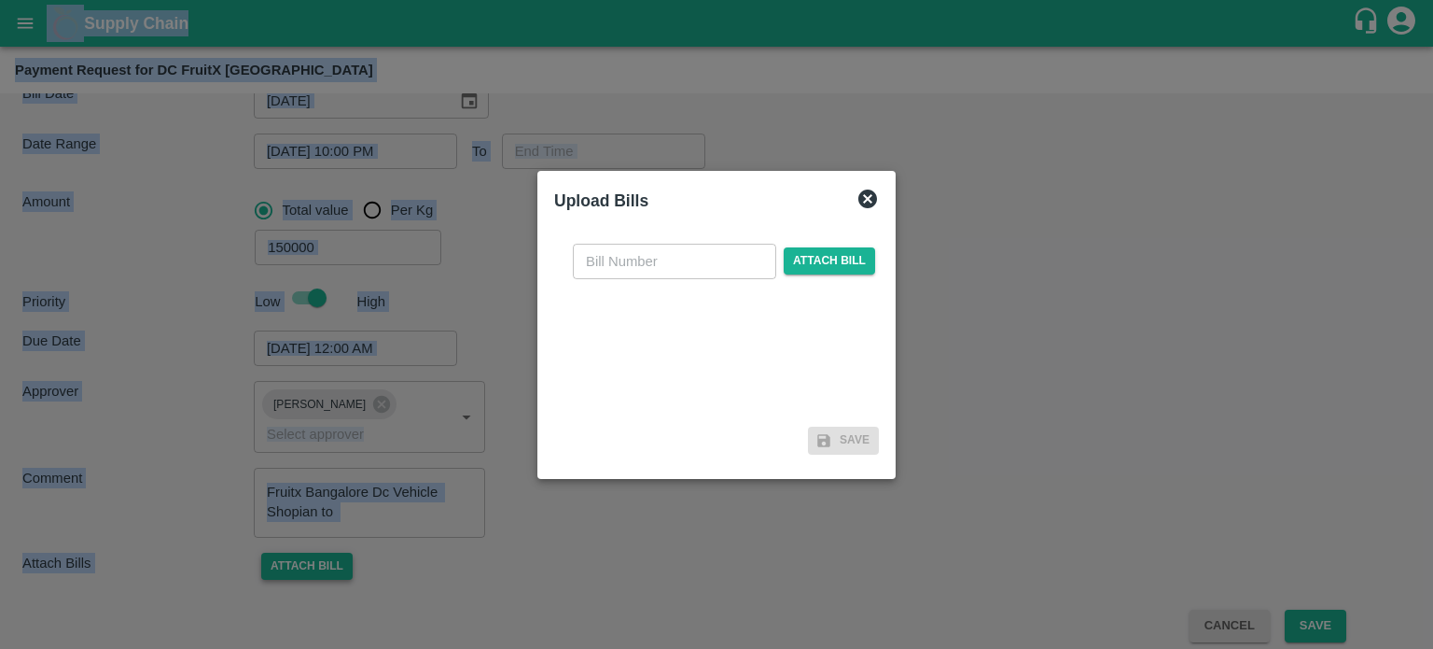
click at [321, 557] on div at bounding box center [716, 324] width 1433 height 649
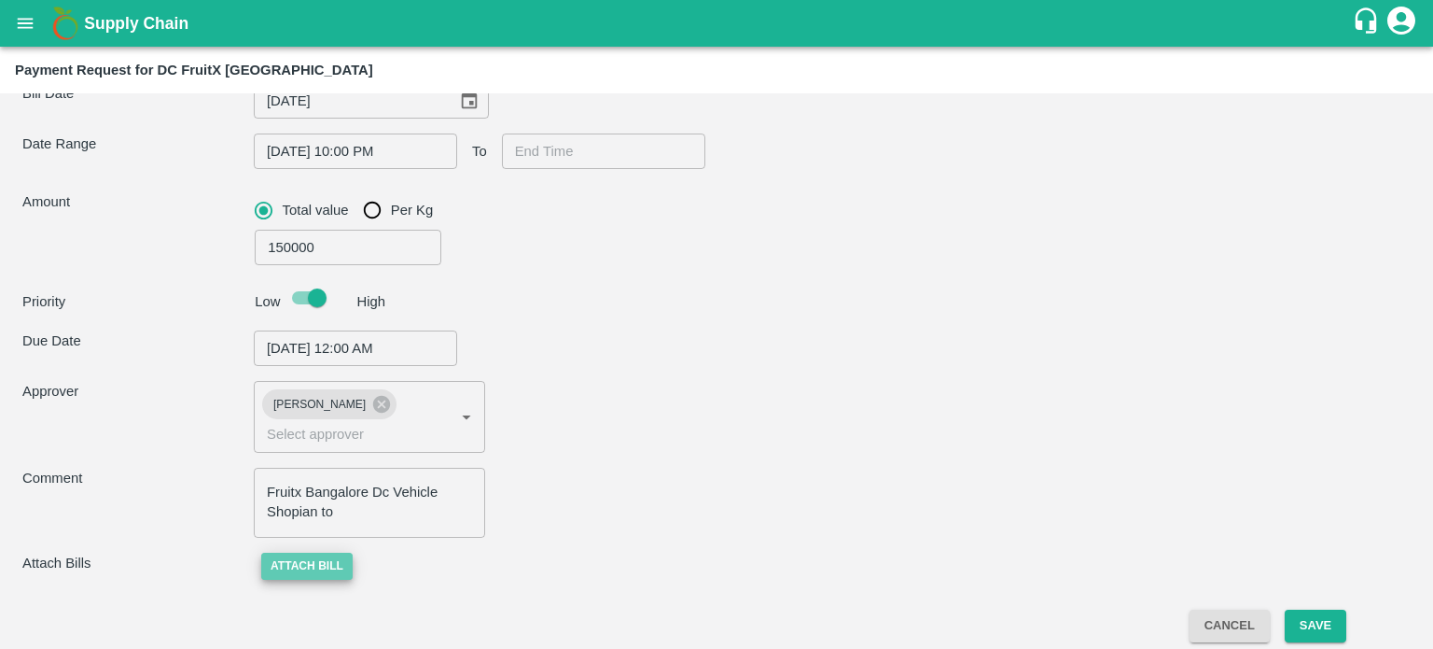
click at [326, 564] on button "Attach bill" at bounding box center [306, 565] width 91 height 27
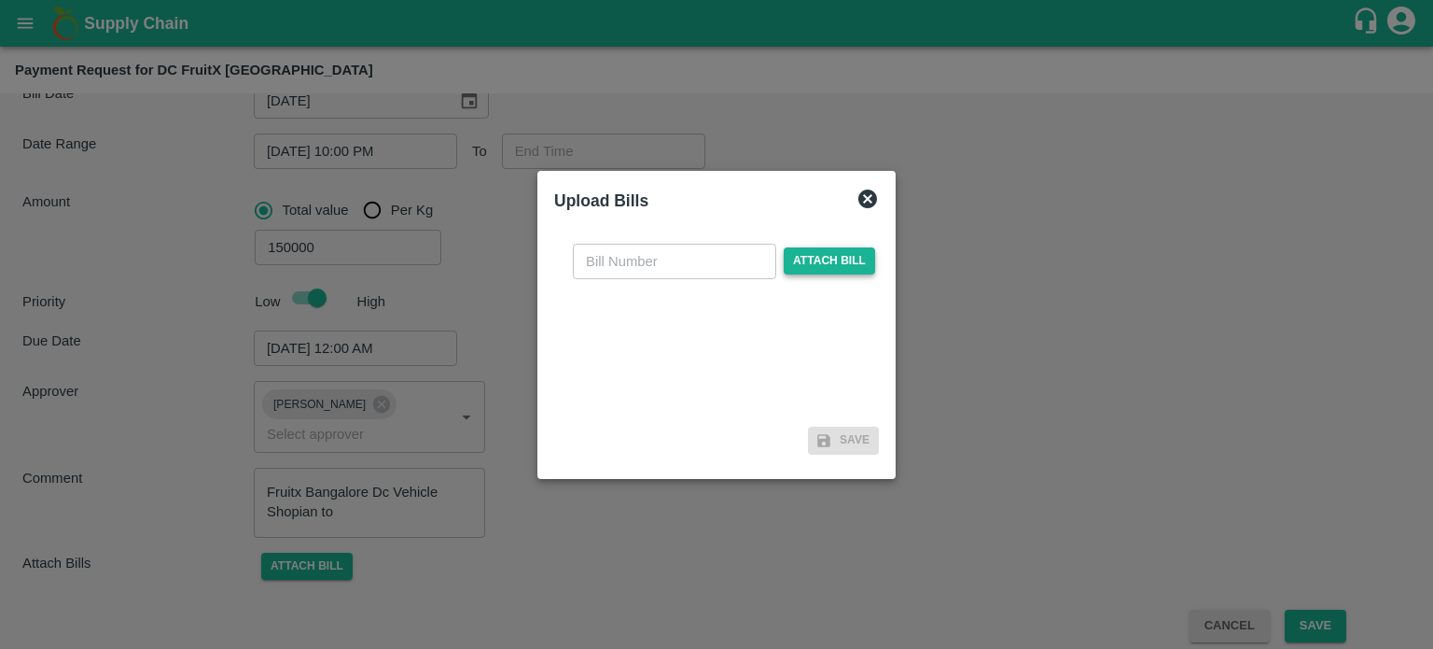
click at [816, 255] on span "Attach bill" at bounding box center [829, 260] width 91 height 27
click at [0, 0] on input "Attach bill" at bounding box center [0, 0] width 0 height 0
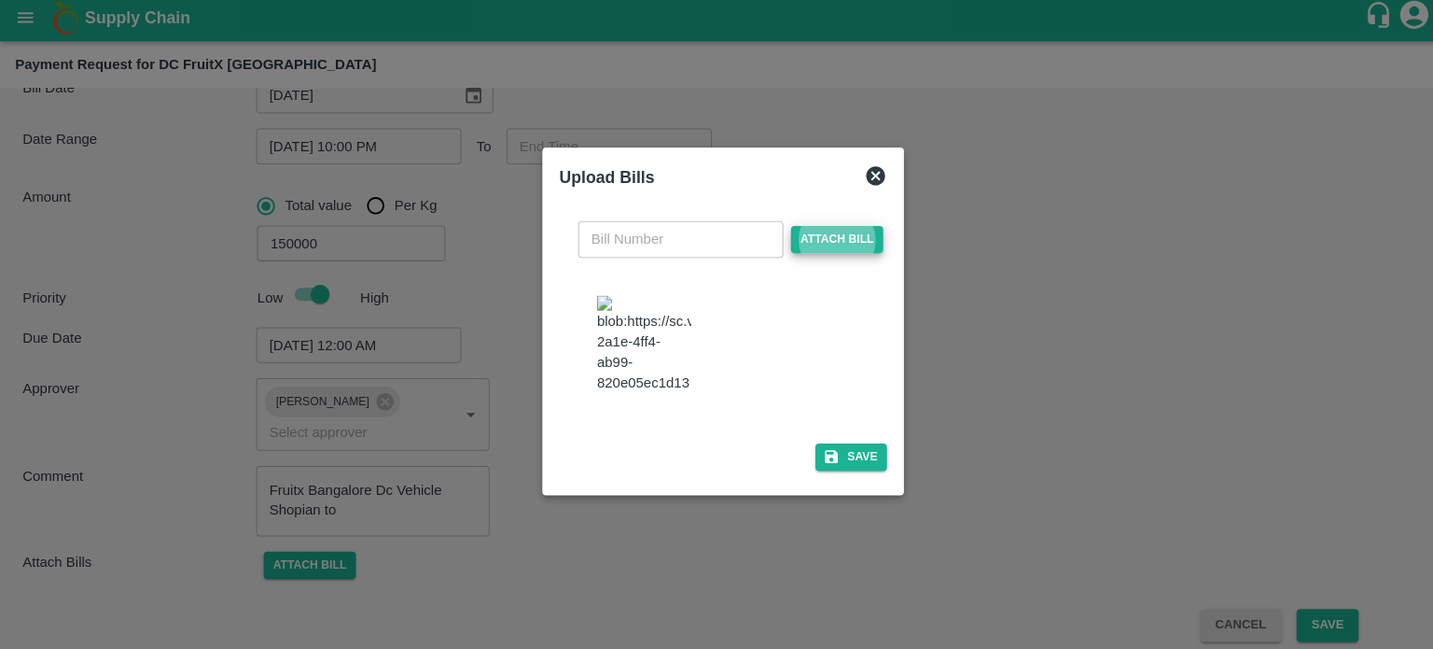
scroll to position [0, 0]
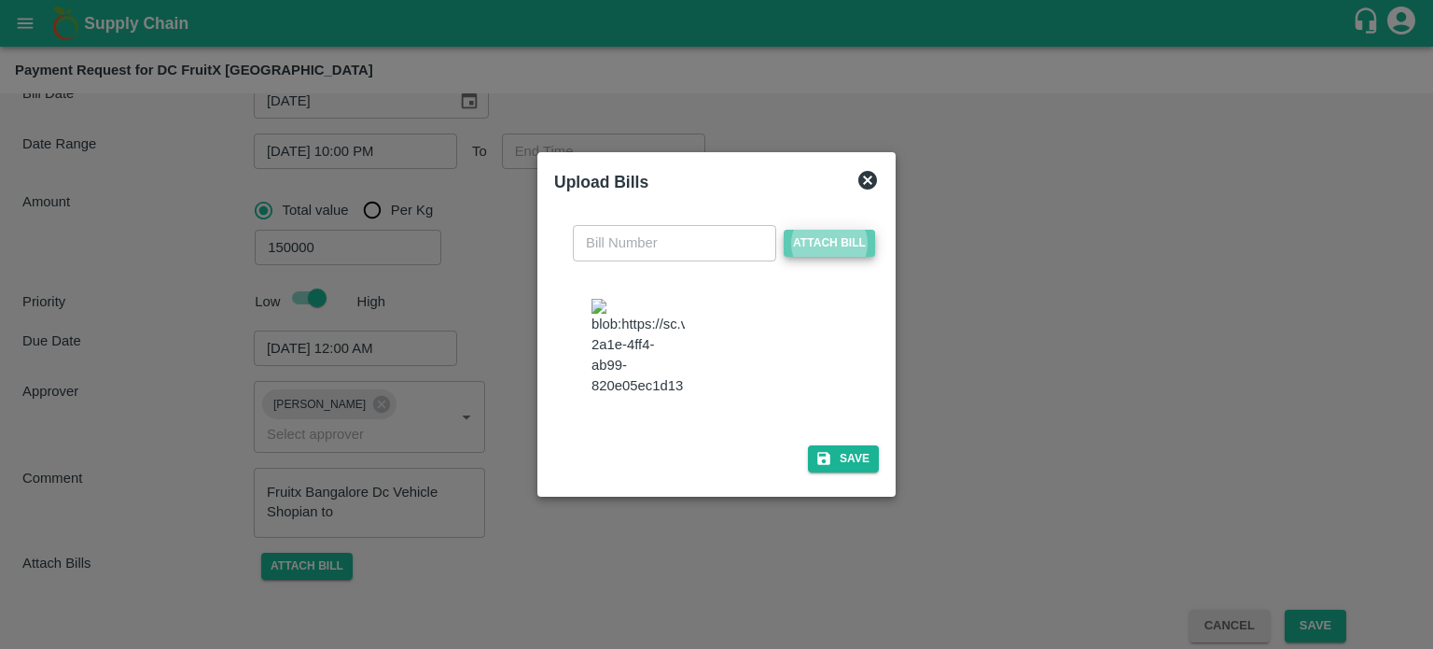
click at [839, 256] on span "Attach bill" at bounding box center [829, 243] width 91 height 27
click at [0, 0] on input "Attach bill" at bounding box center [0, 0] width 0 height 0
click at [810, 257] on span "Attach bill" at bounding box center [829, 243] width 91 height 27
click at [0, 0] on input "Attach bill" at bounding box center [0, 0] width 0 height 0
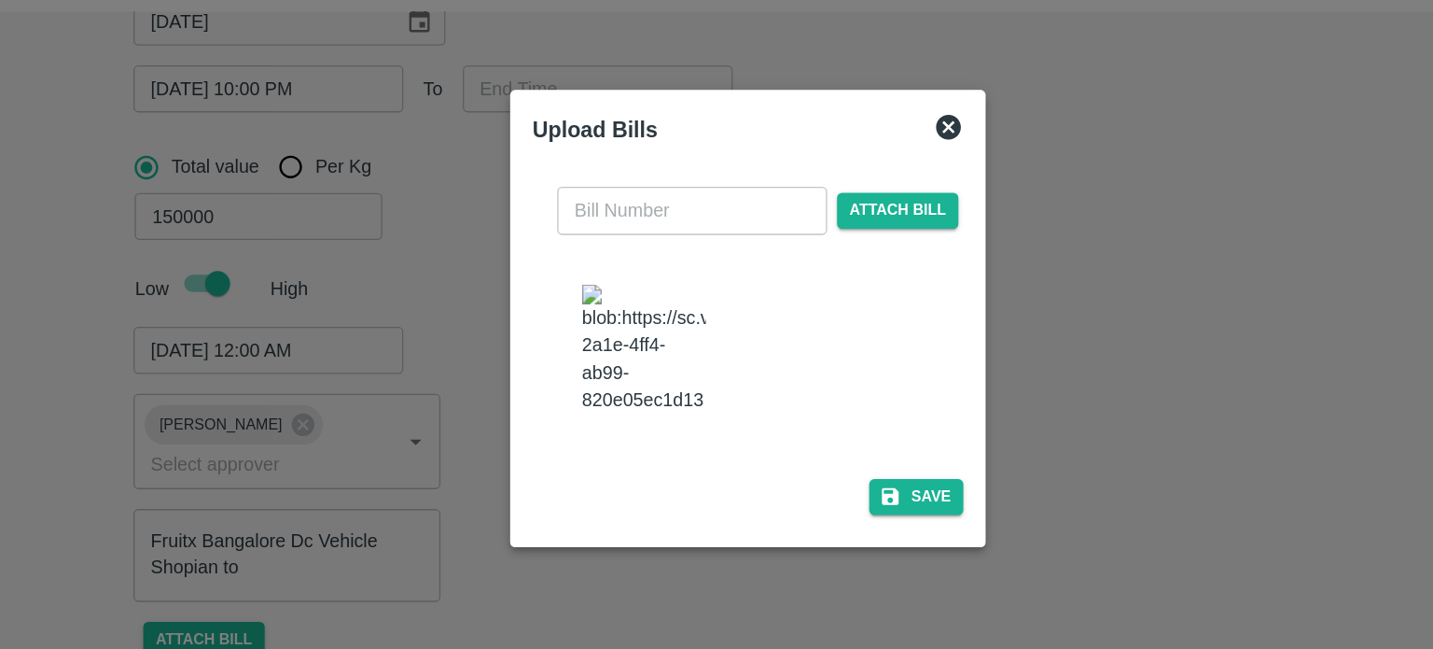
click at [872, 189] on icon at bounding box center [868, 180] width 19 height 19
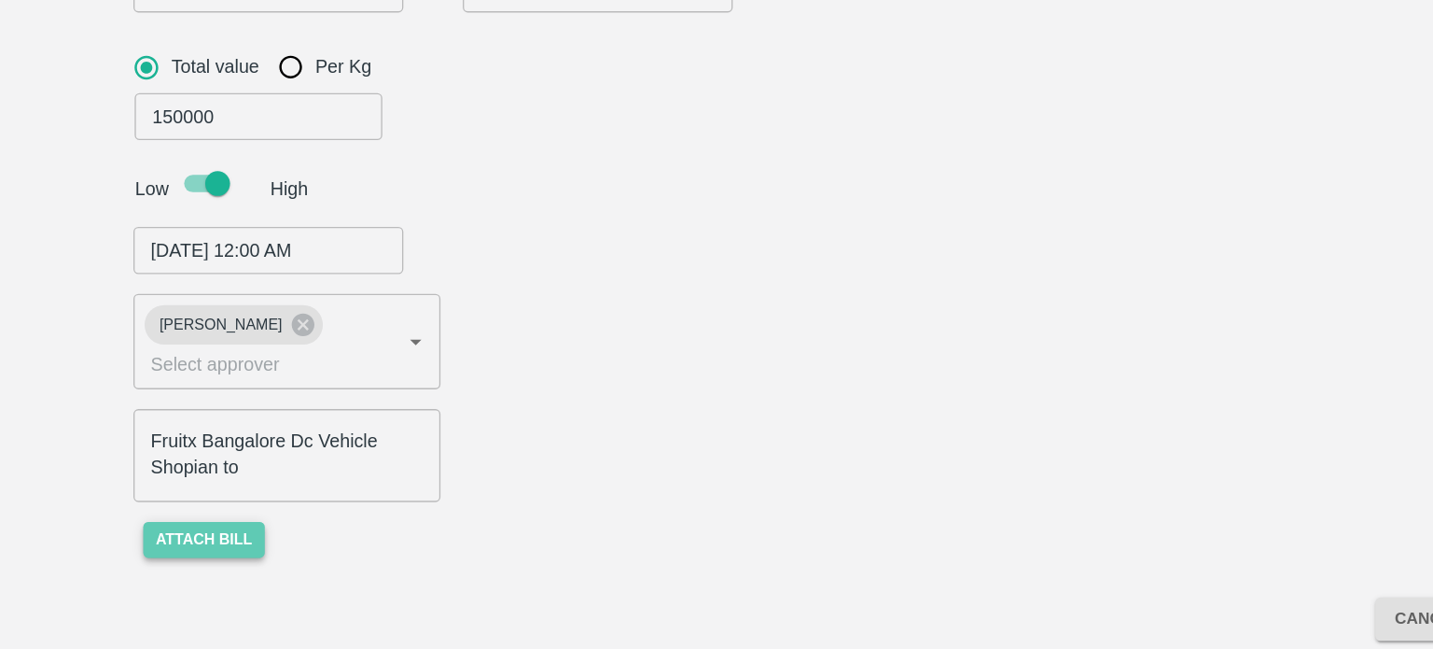
click at [323, 560] on button "Attach bill" at bounding box center [306, 565] width 91 height 27
type input "KASHMIR PUNJAB ROADLINES ([PERSON_NAME]) -8825055620(Transporter)"
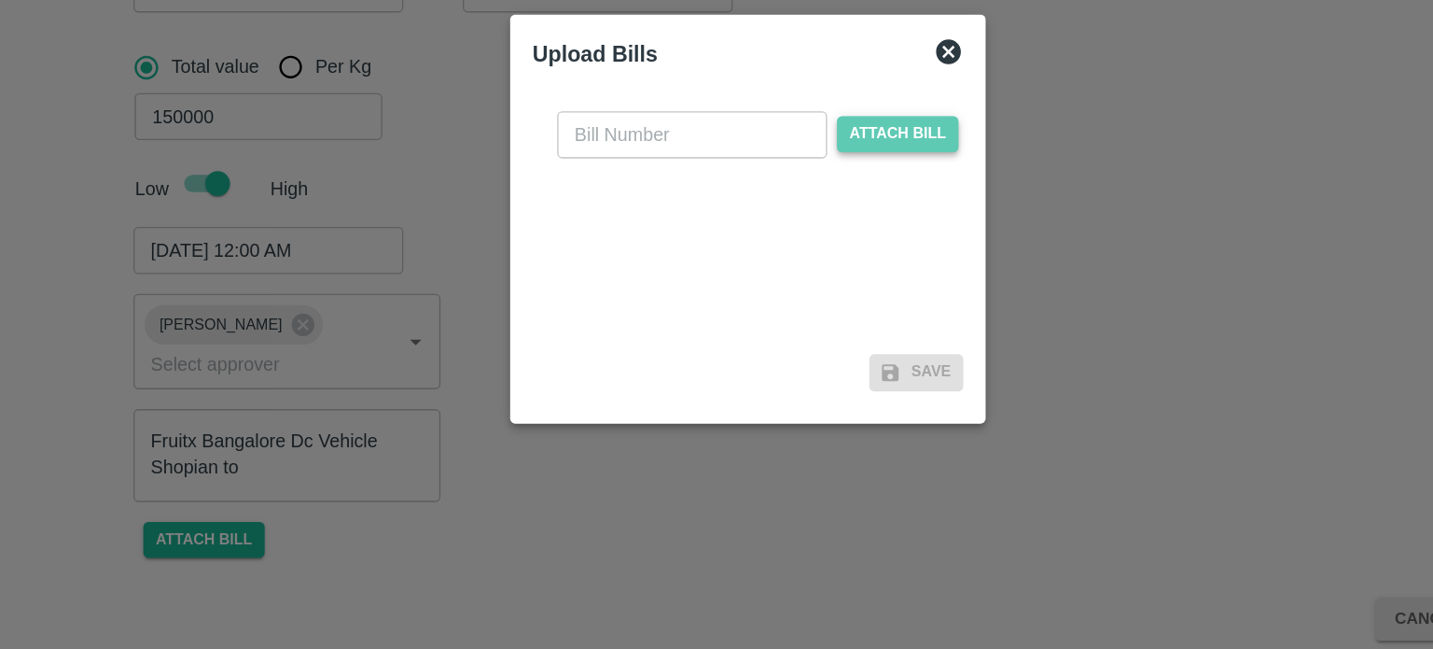
click at [829, 259] on span "Attach bill" at bounding box center [829, 260] width 91 height 27
click at [0, 0] on input "Attach bill" at bounding box center [0, 0] width 0 height 0
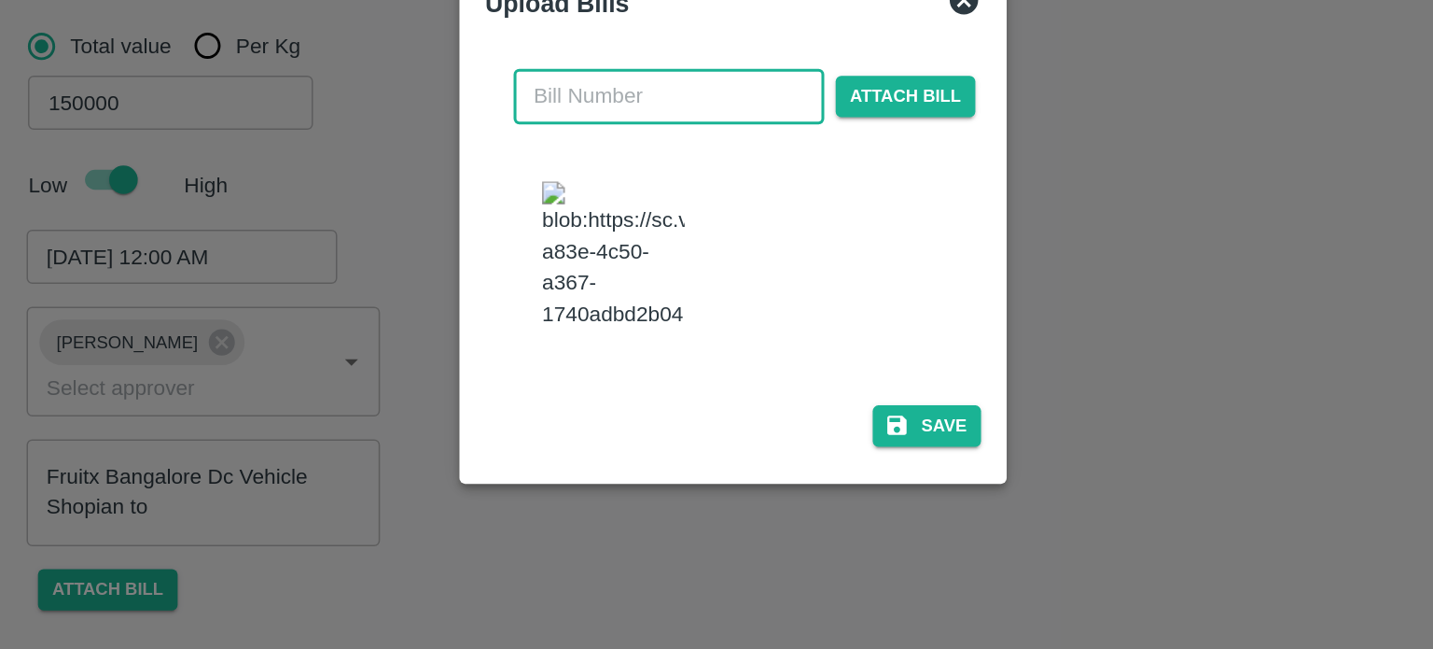
click at [641, 260] on input "text" at bounding box center [674, 242] width 203 height 35
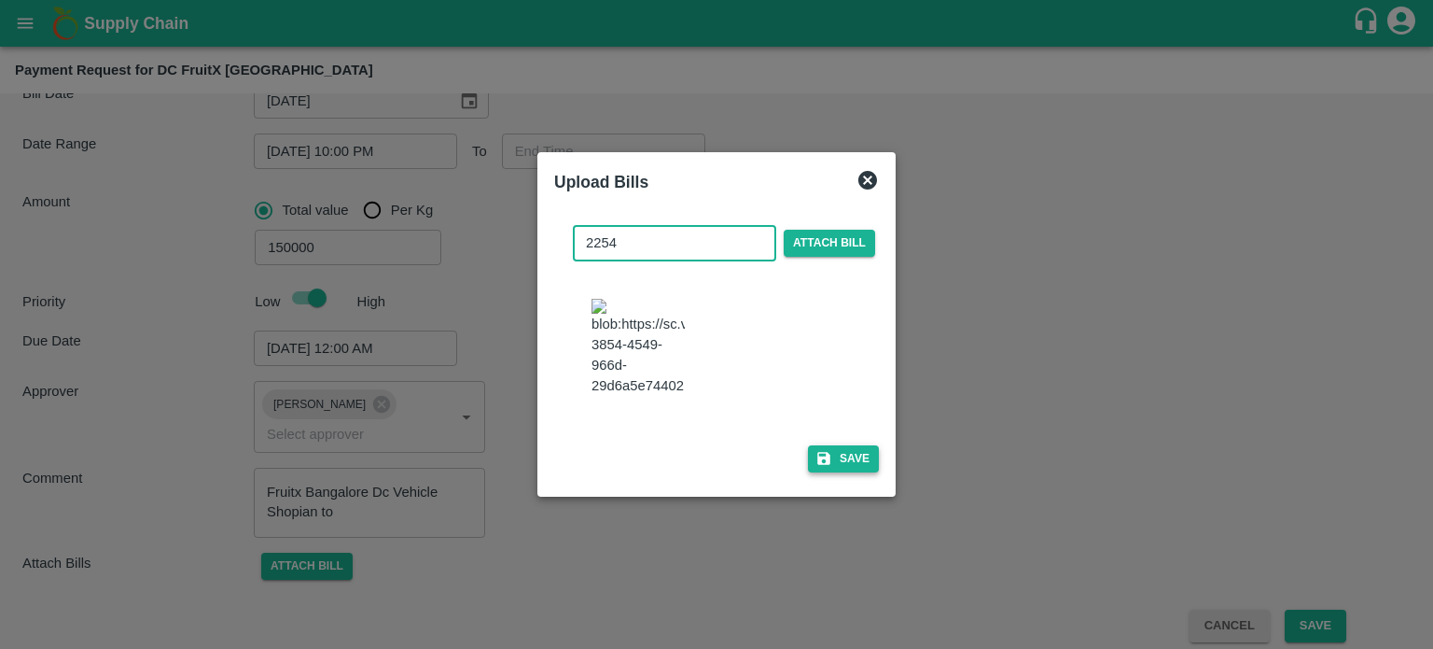
type input "2254"
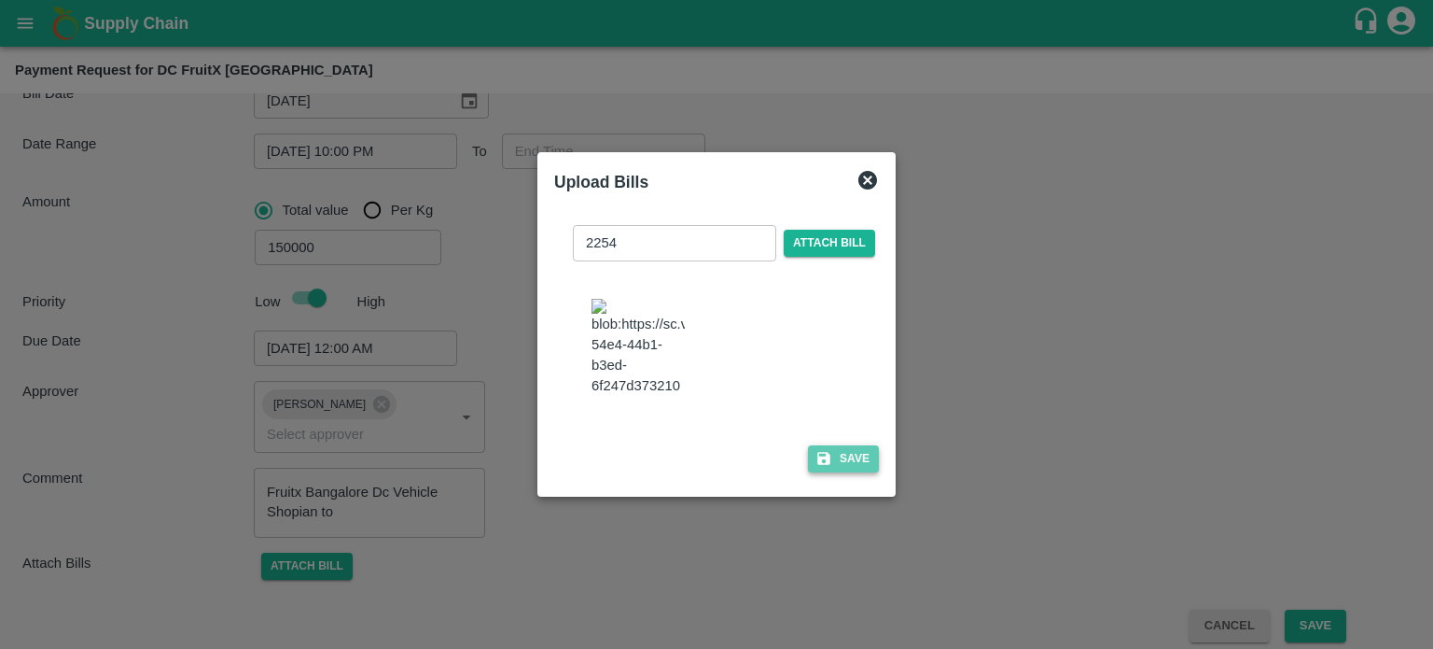
click at [837, 445] on button "Save" at bounding box center [843, 458] width 71 height 27
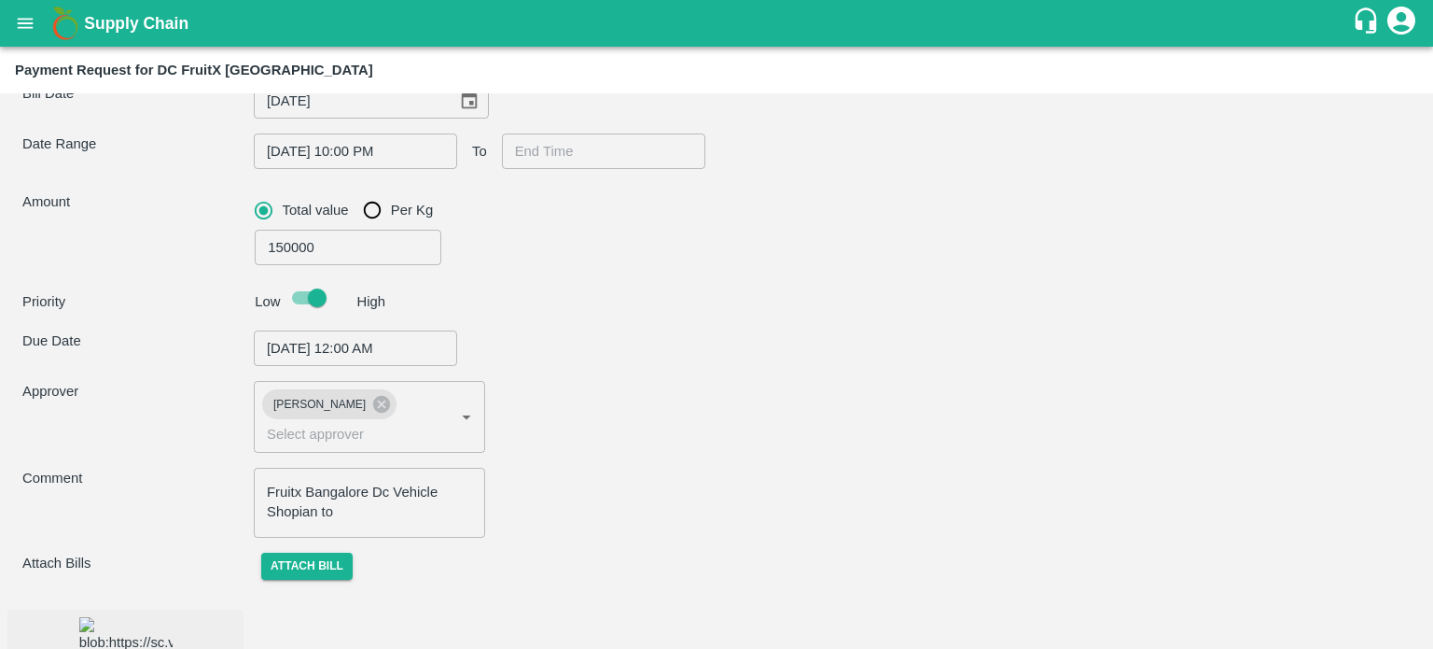
scroll to position [290, 0]
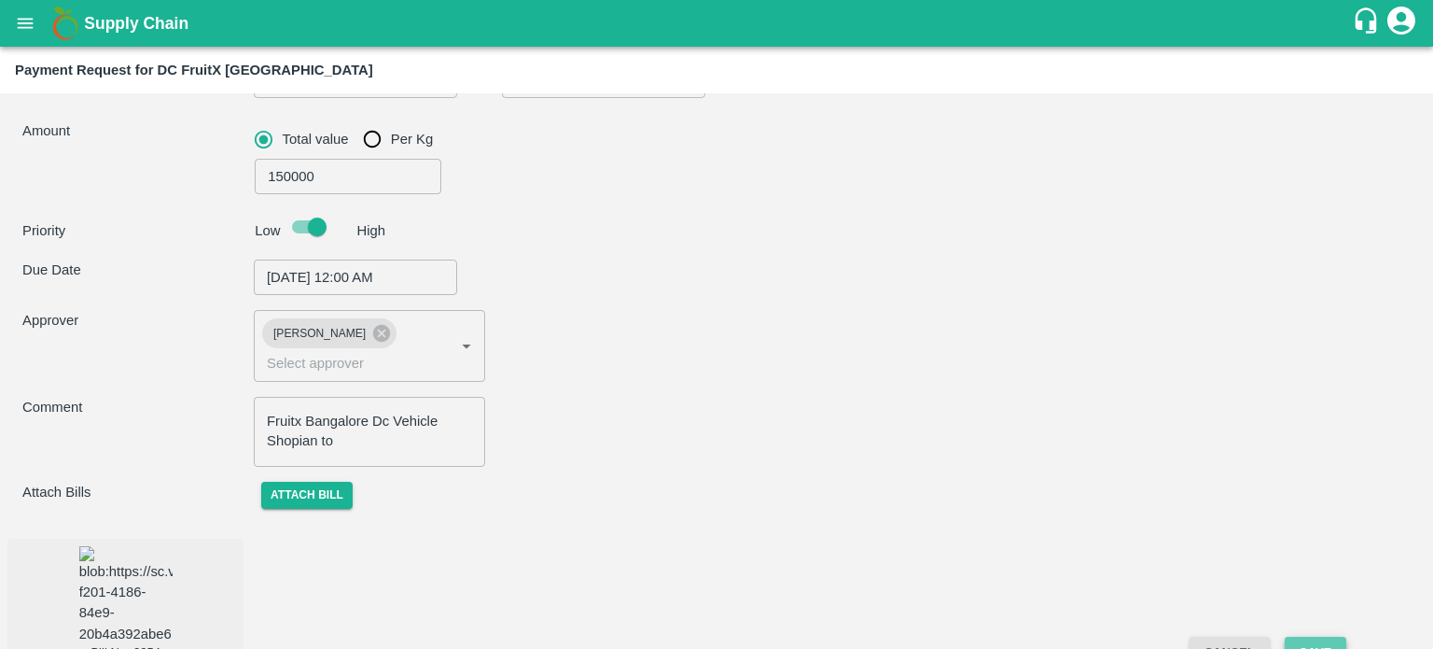
click at [1321, 636] on button "Save" at bounding box center [1316, 652] width 62 height 33
type input "KASHMIR PUNJAB ROADLINES ([PERSON_NAME]) -8825055620(Transporter)"
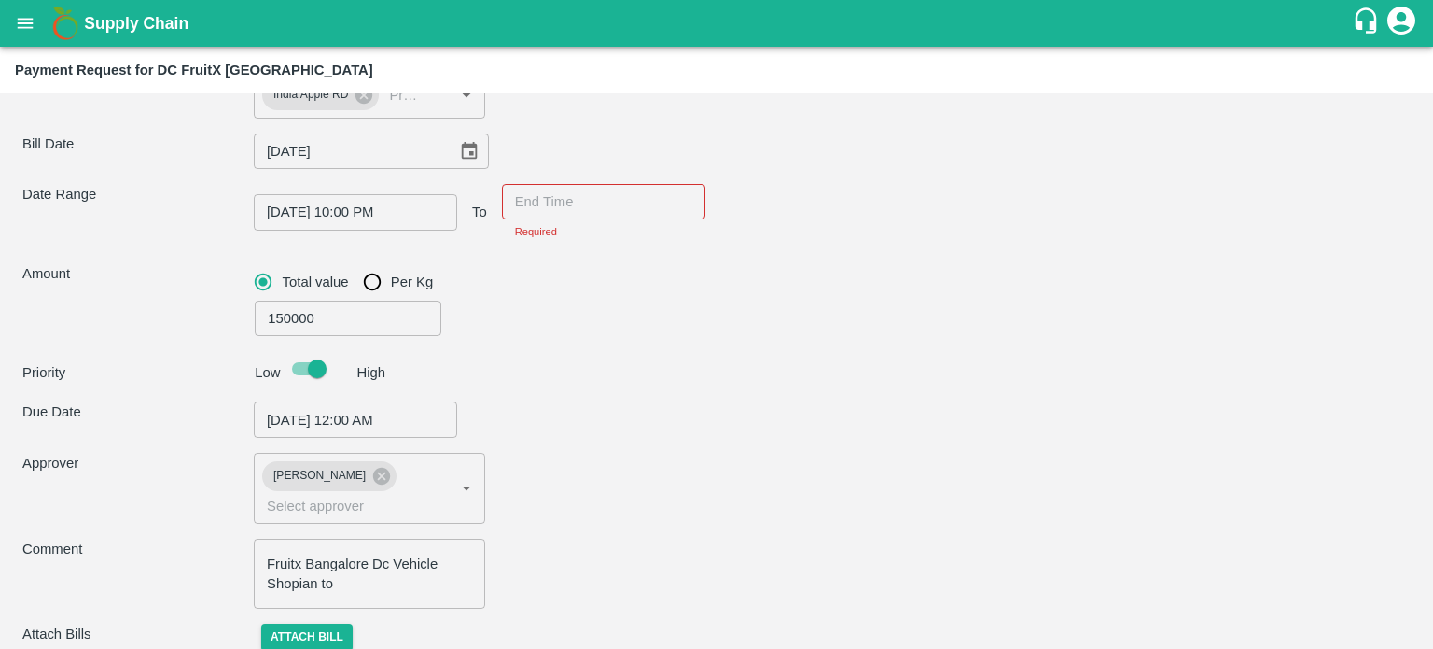
scroll to position [138, 0]
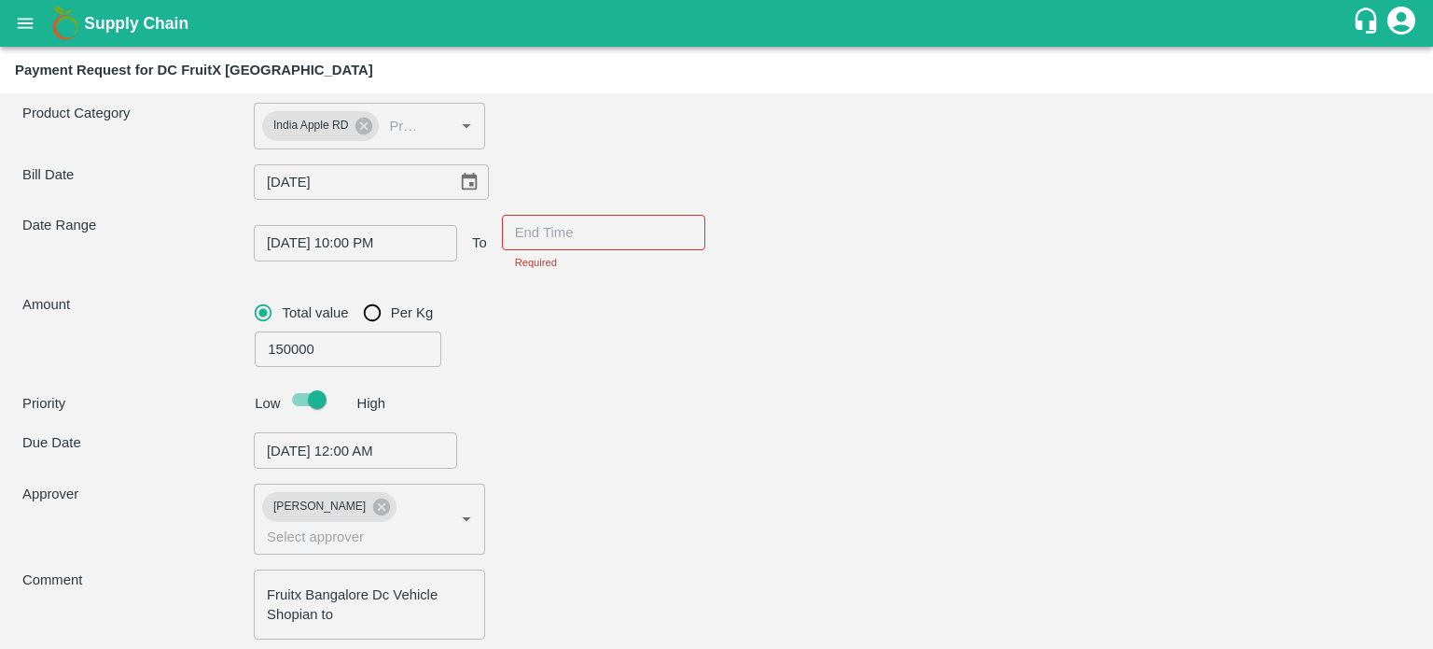
type input "DD/MM/YYYY hh:mm aa"
click at [567, 240] on input "DD/MM/YYYY hh:mm aa" at bounding box center [597, 232] width 190 height 35
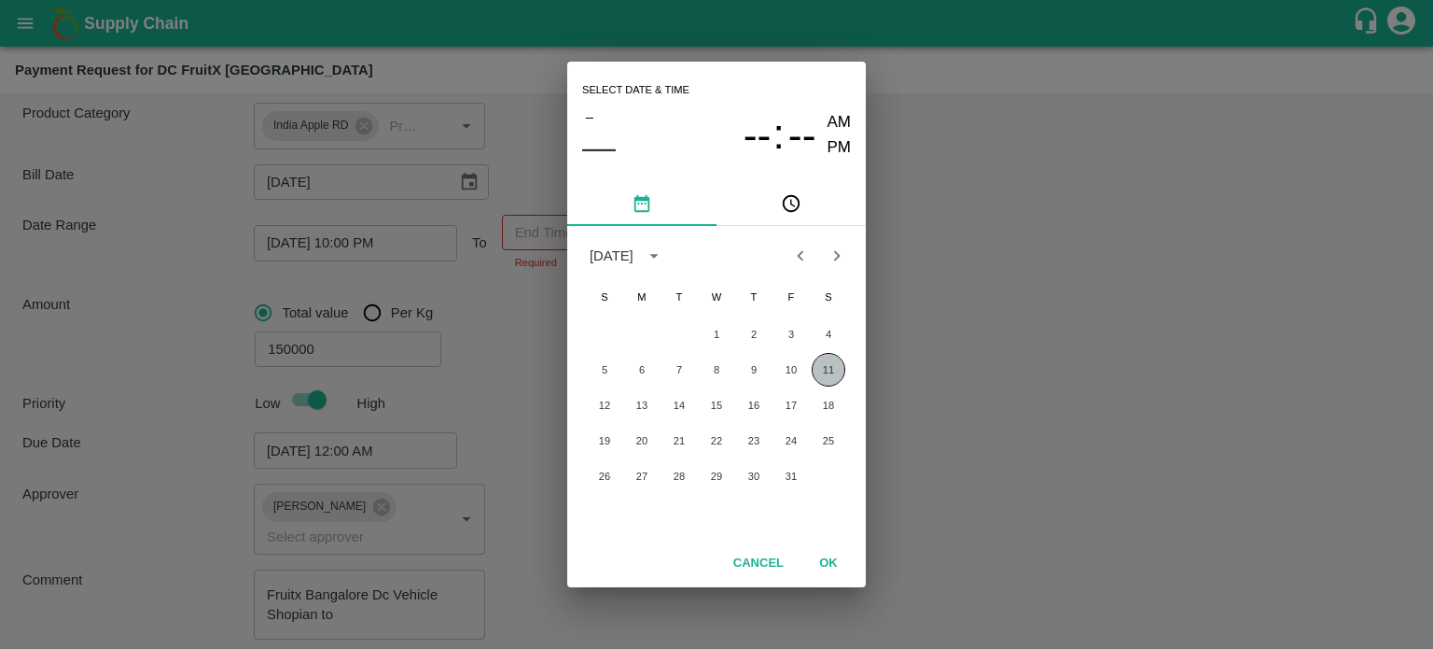
click at [834, 370] on button "11" at bounding box center [829, 370] width 34 height 34
type input "KASHMIR PUNJAB ROADLINES ([PERSON_NAME]) -8825055620(Transporter)"
type input "[DATE] 12:00 AM"
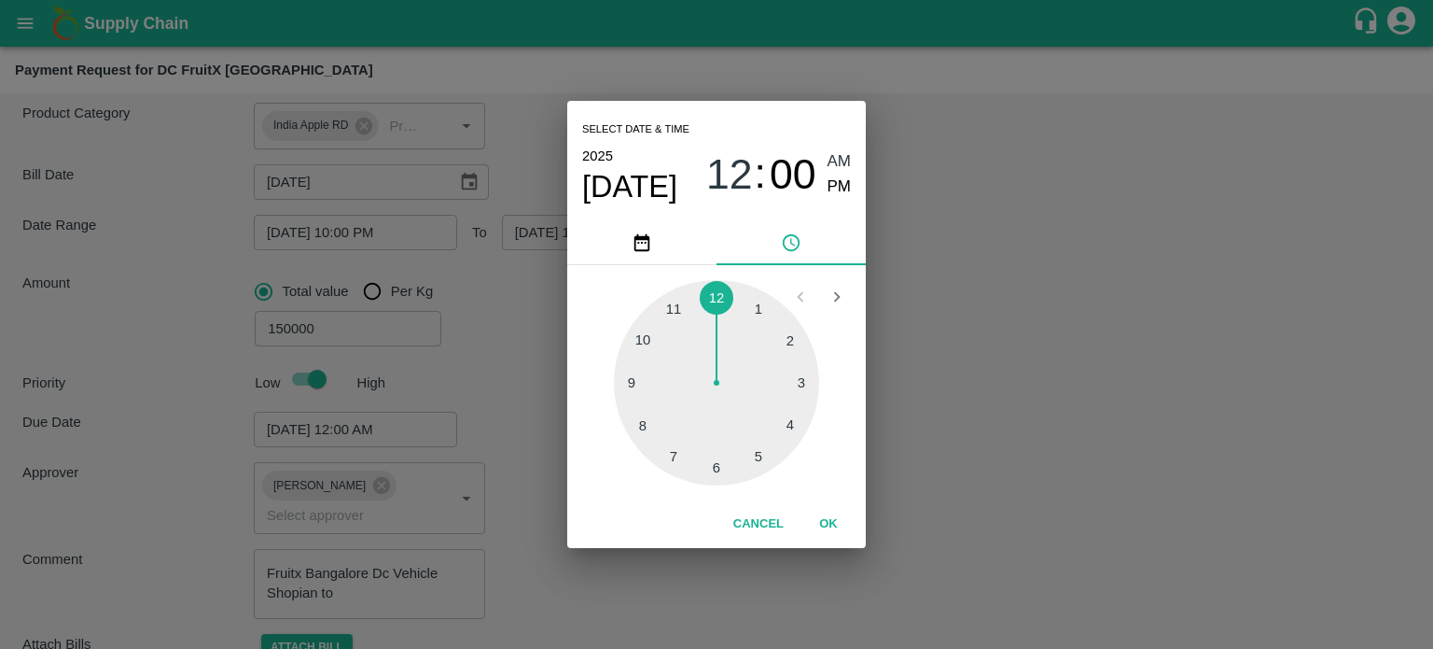
click at [645, 429] on div at bounding box center [716, 382] width 205 height 205
type input "KASHMIR PUNJAB ROADLINES ([PERSON_NAME]) -8825055620(Transporter)"
type input "[DATE] 08:00 AM"
click at [823, 511] on button "OK" at bounding box center [829, 524] width 60 height 33
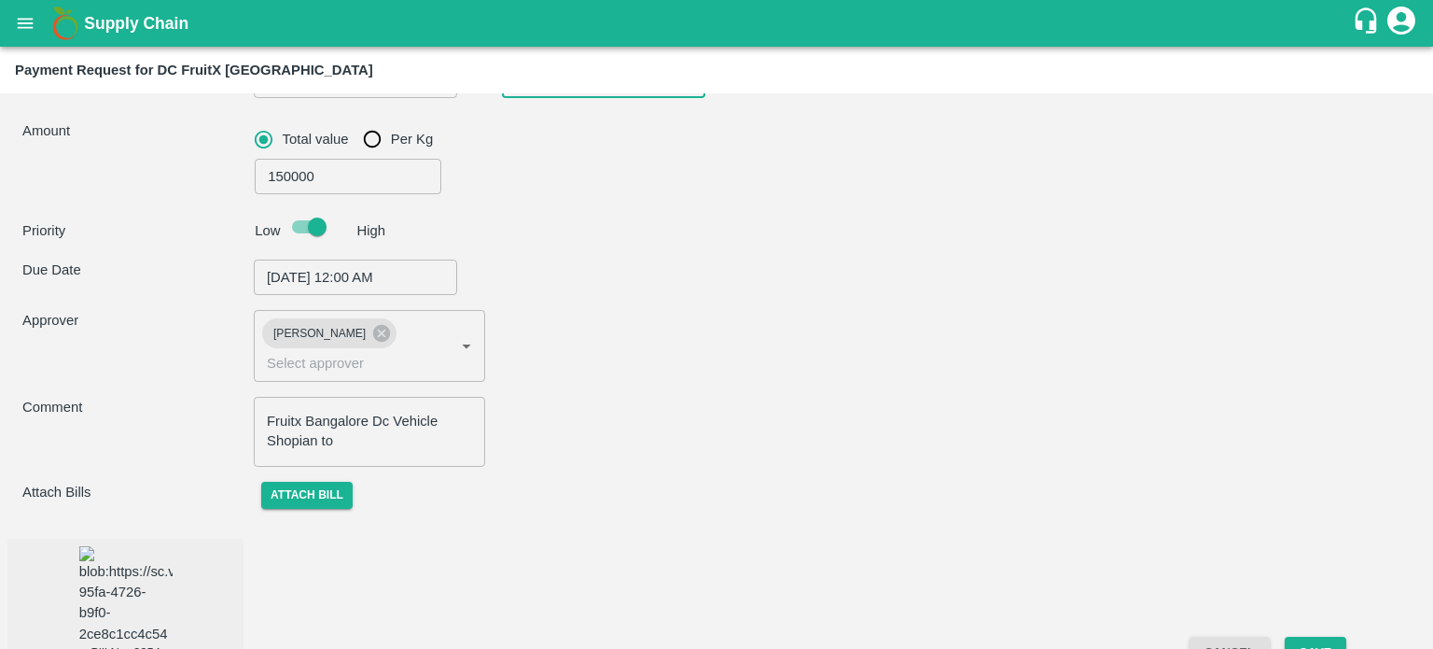
scroll to position [289, 0]
click at [1334, 637] on button "Save" at bounding box center [1316, 653] width 62 height 33
type input "KASHMIR PUNJAB ROADLINES ([PERSON_NAME]) -8825055620(Transporter)"
